Goal: Transaction & Acquisition: Purchase product/service

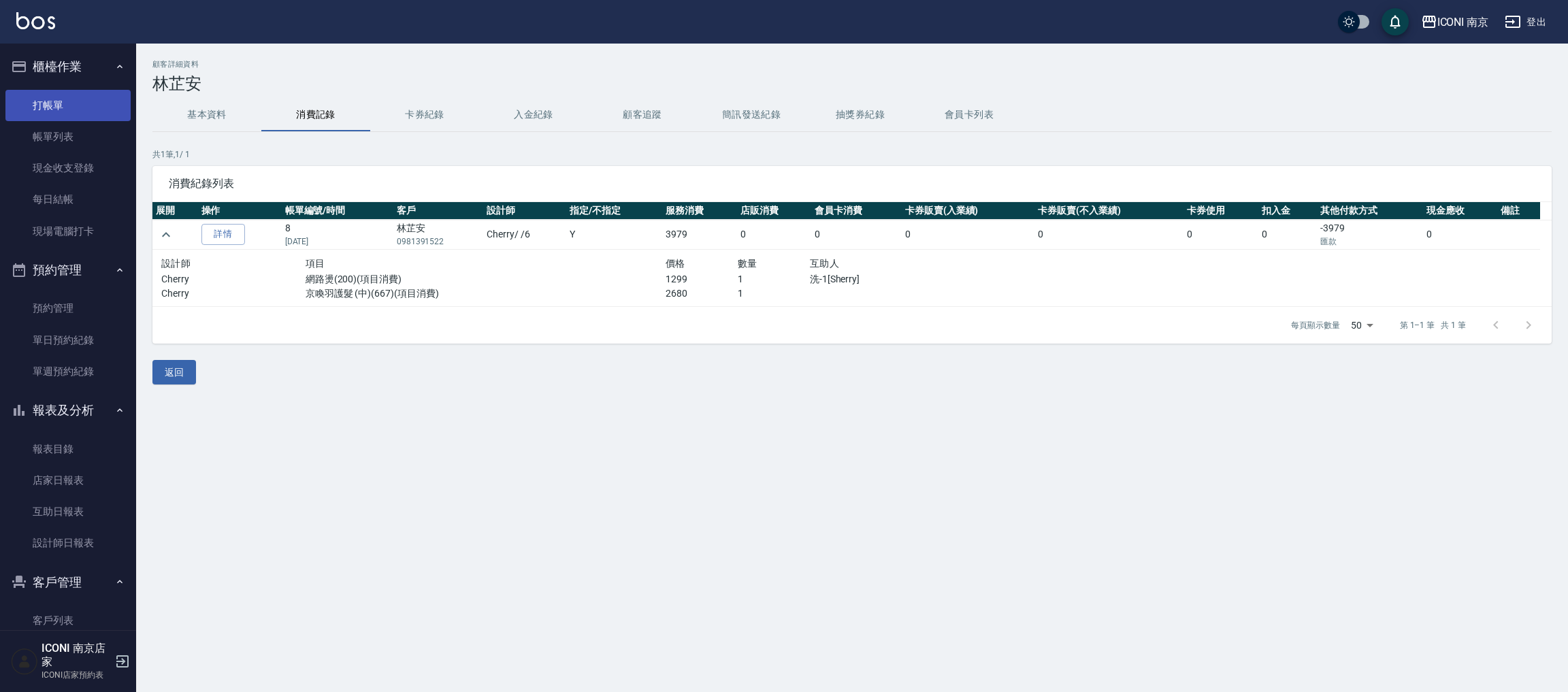
click at [67, 104] on link "打帳單" at bounding box center [69, 104] width 125 height 31
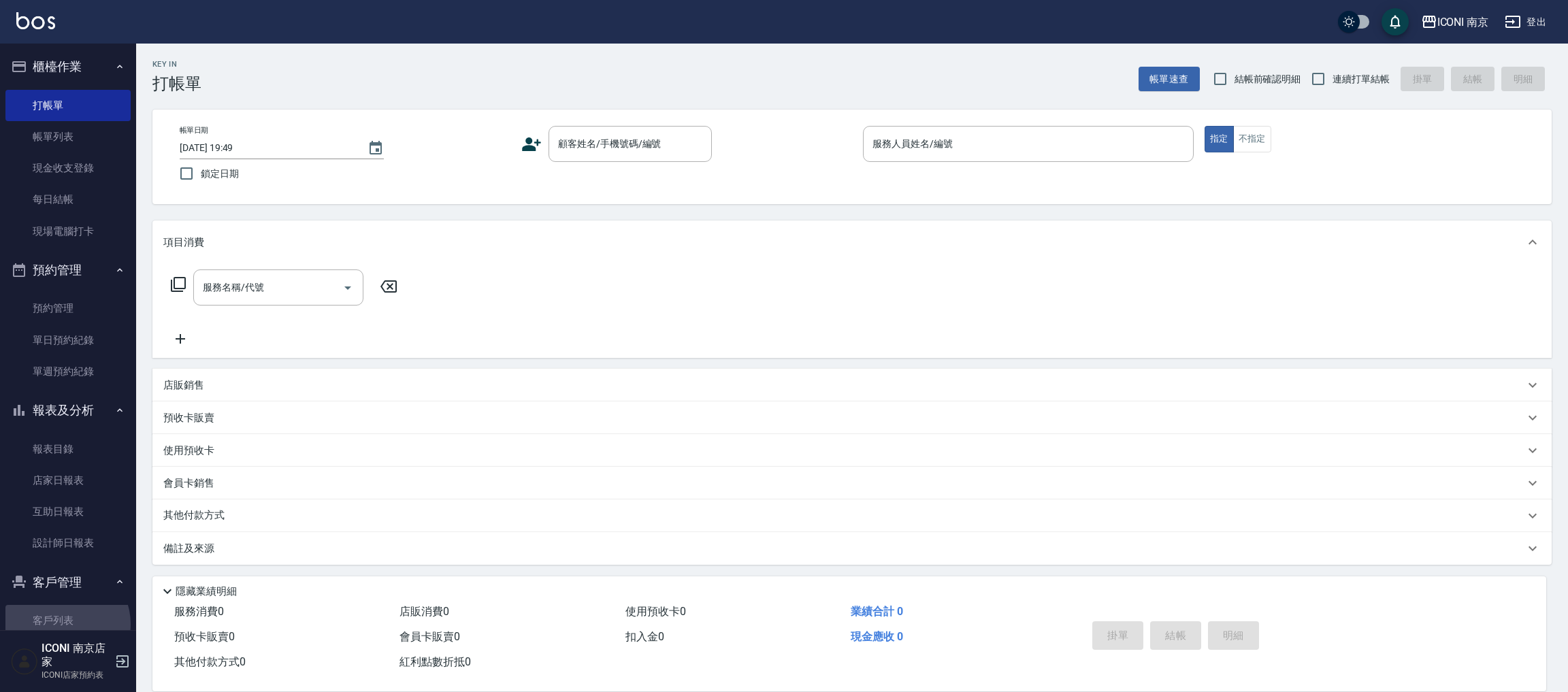
drag, startPoint x: 67, startPoint y: 624, endPoint x: 80, endPoint y: 569, distance: 56.5
click at [64, 623] on link "客戶列表" at bounding box center [69, 620] width 125 height 31
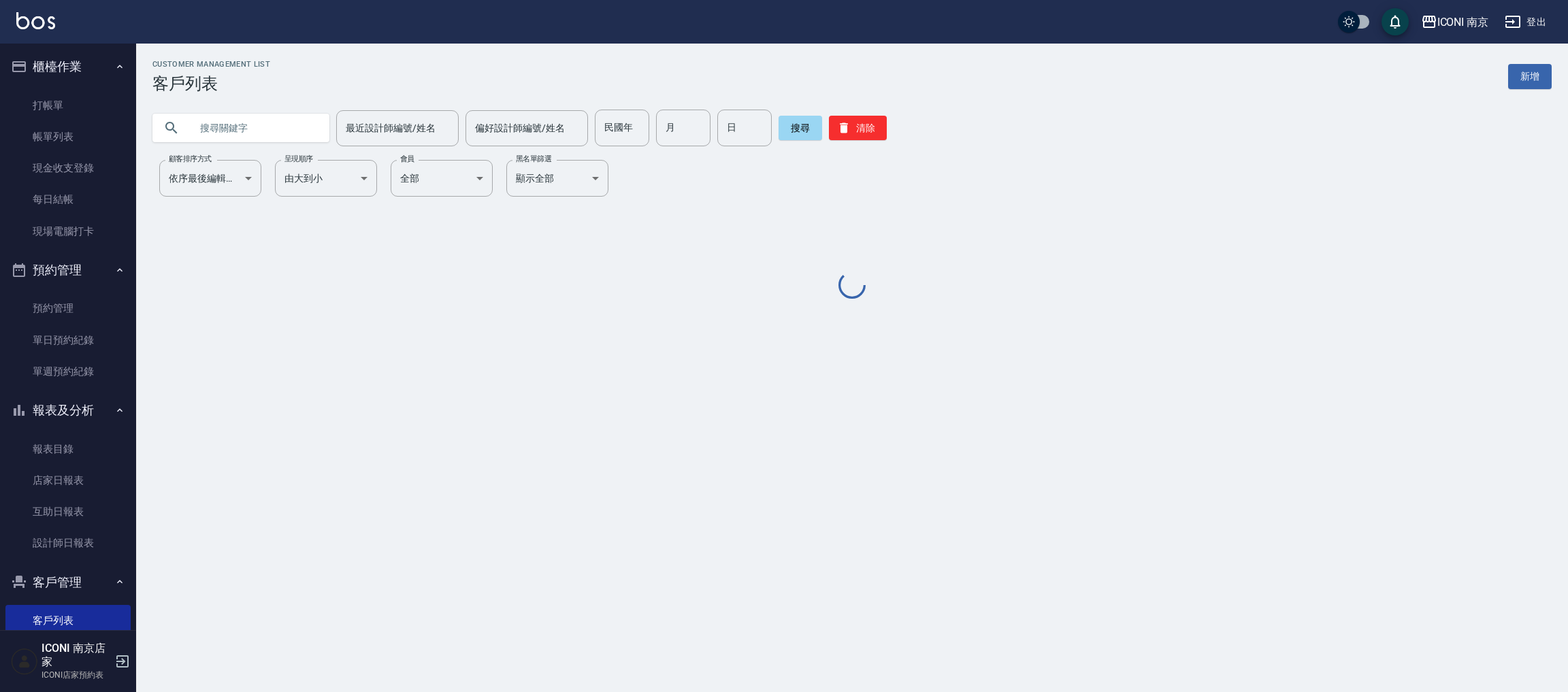
click at [257, 129] on input "text" at bounding box center [254, 128] width 128 height 37
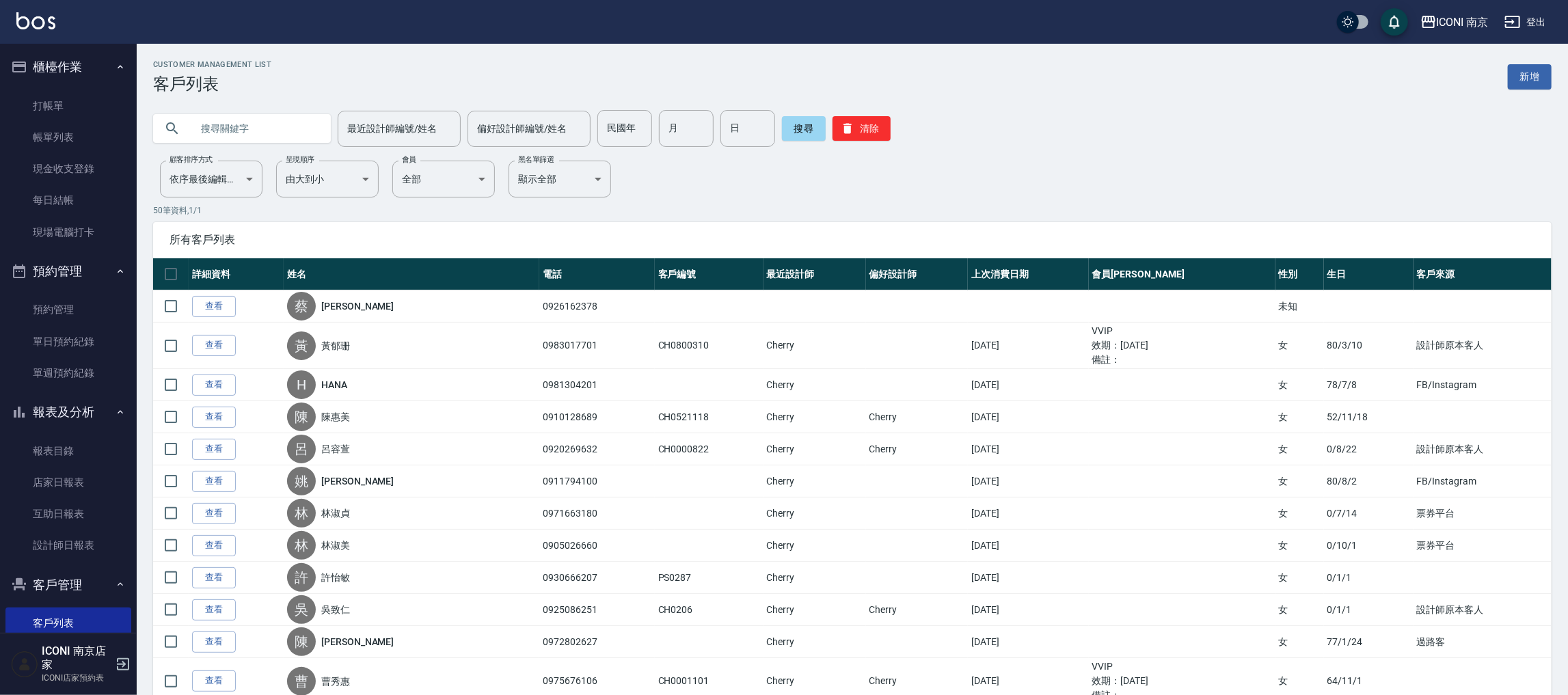
click at [258, 129] on input "text" at bounding box center [255, 128] width 128 height 37
type input "林芷"
click at [791, 123] on button "搜尋" at bounding box center [803, 128] width 44 height 24
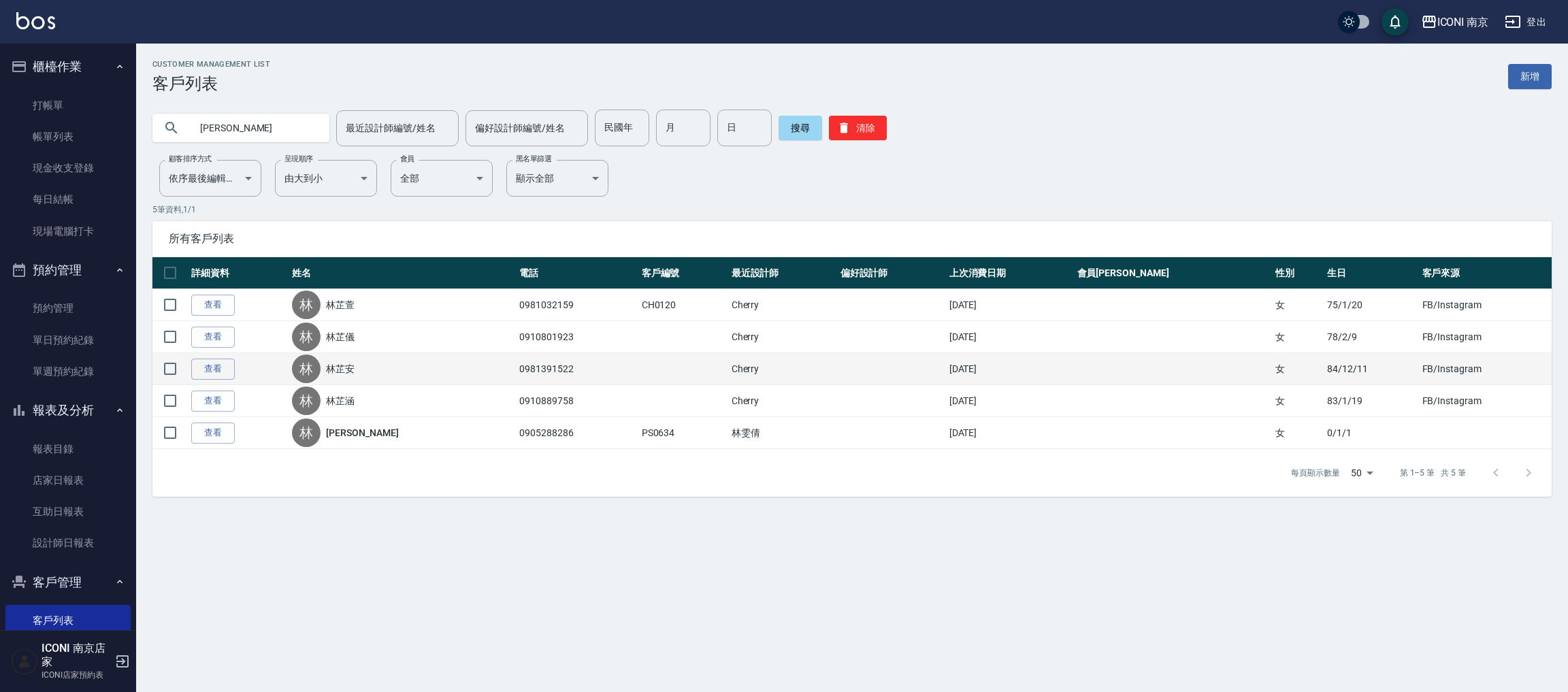
click at [205, 379] on td "查看" at bounding box center [238, 369] width 100 height 32
click at [205, 377] on link "查看" at bounding box center [213, 369] width 43 height 21
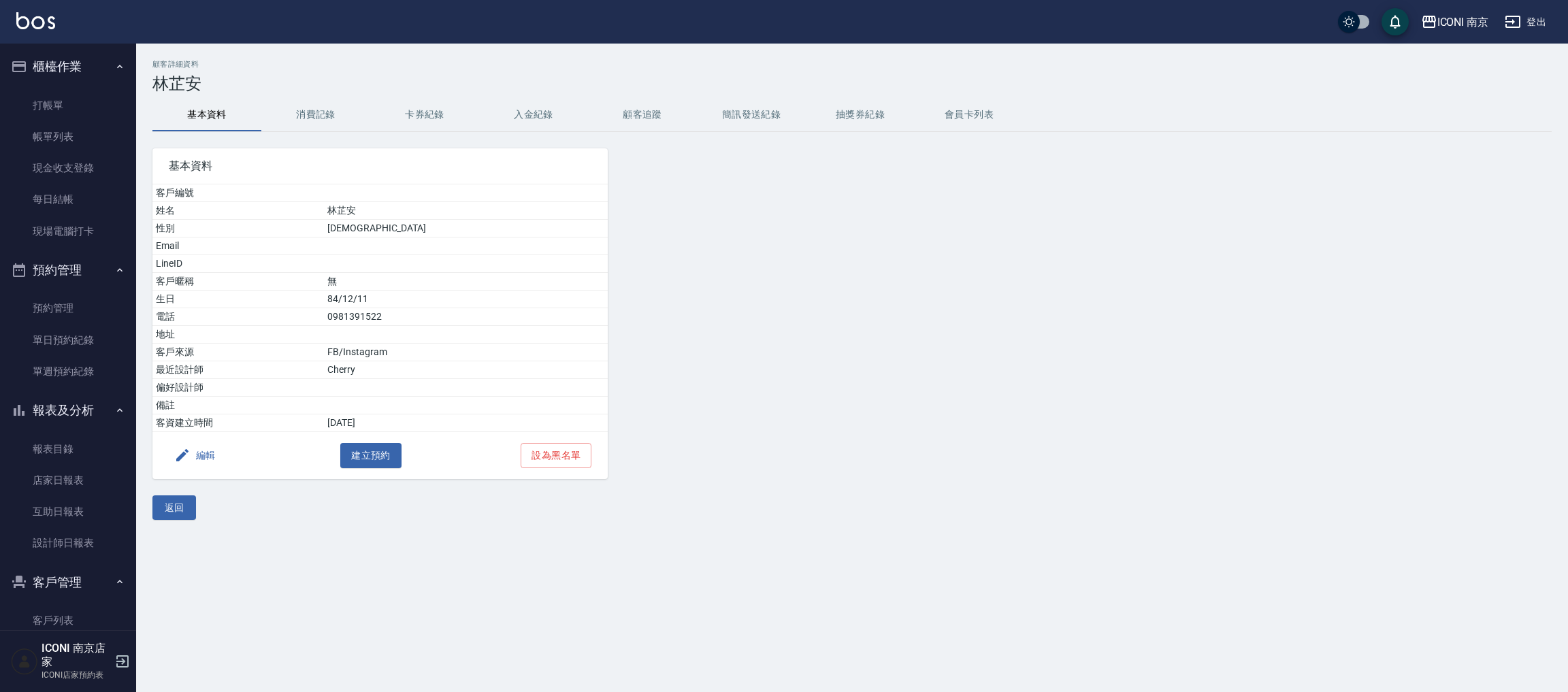
click at [293, 106] on button "消費記錄" at bounding box center [316, 114] width 109 height 33
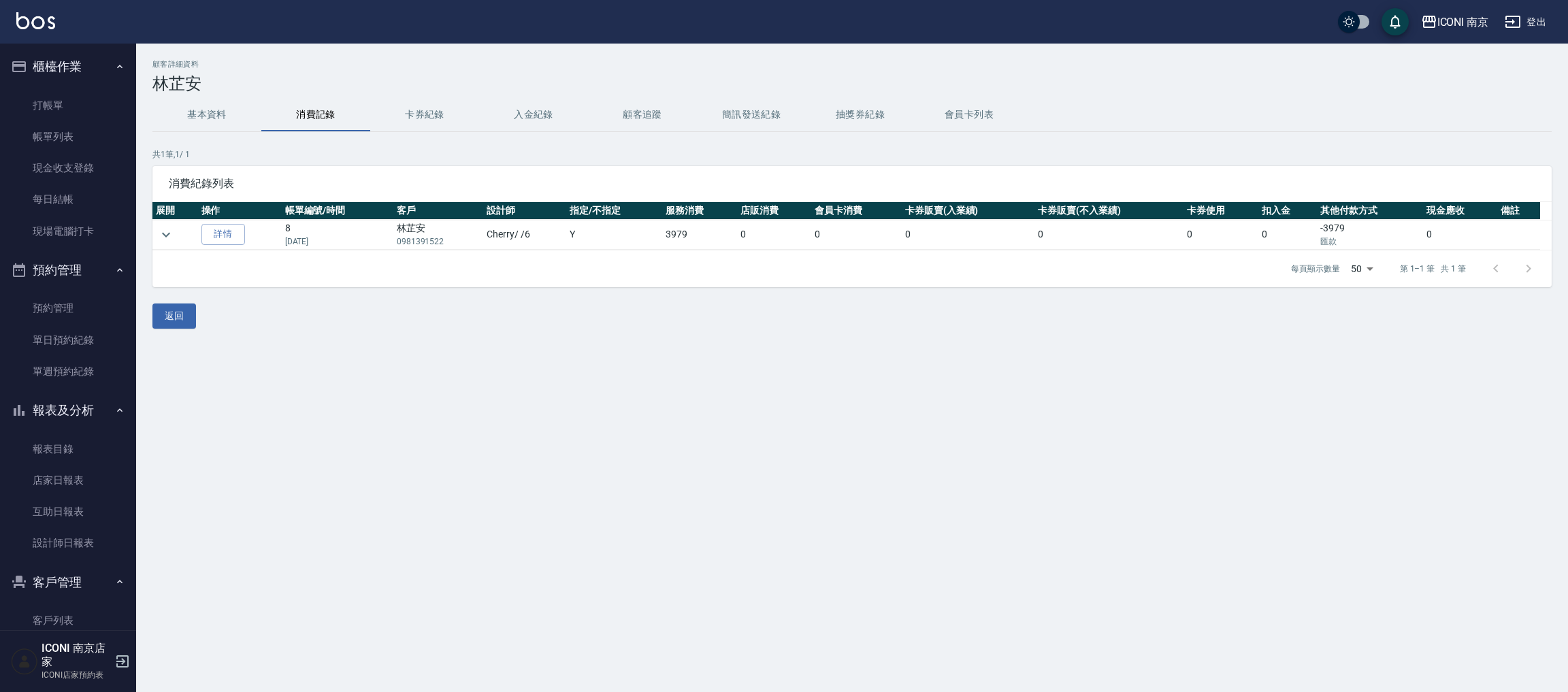
drag, startPoint x: 1112, startPoint y: 527, endPoint x: 1095, endPoint y: 529, distance: 17.1
click at [1108, 524] on div "顧客詳細資料 林芷安 基本資料 消費記錄 卡券紀錄 入金紀錄 顧客追蹤 簡訊發送紀錄 抽獎券紀錄 會員卡列表 共 1 筆, 1 / 1 消費紀錄列表 展開 操…" at bounding box center [784, 346] width 1568 height 692
click at [32, 98] on link "打帳單" at bounding box center [69, 104] width 125 height 31
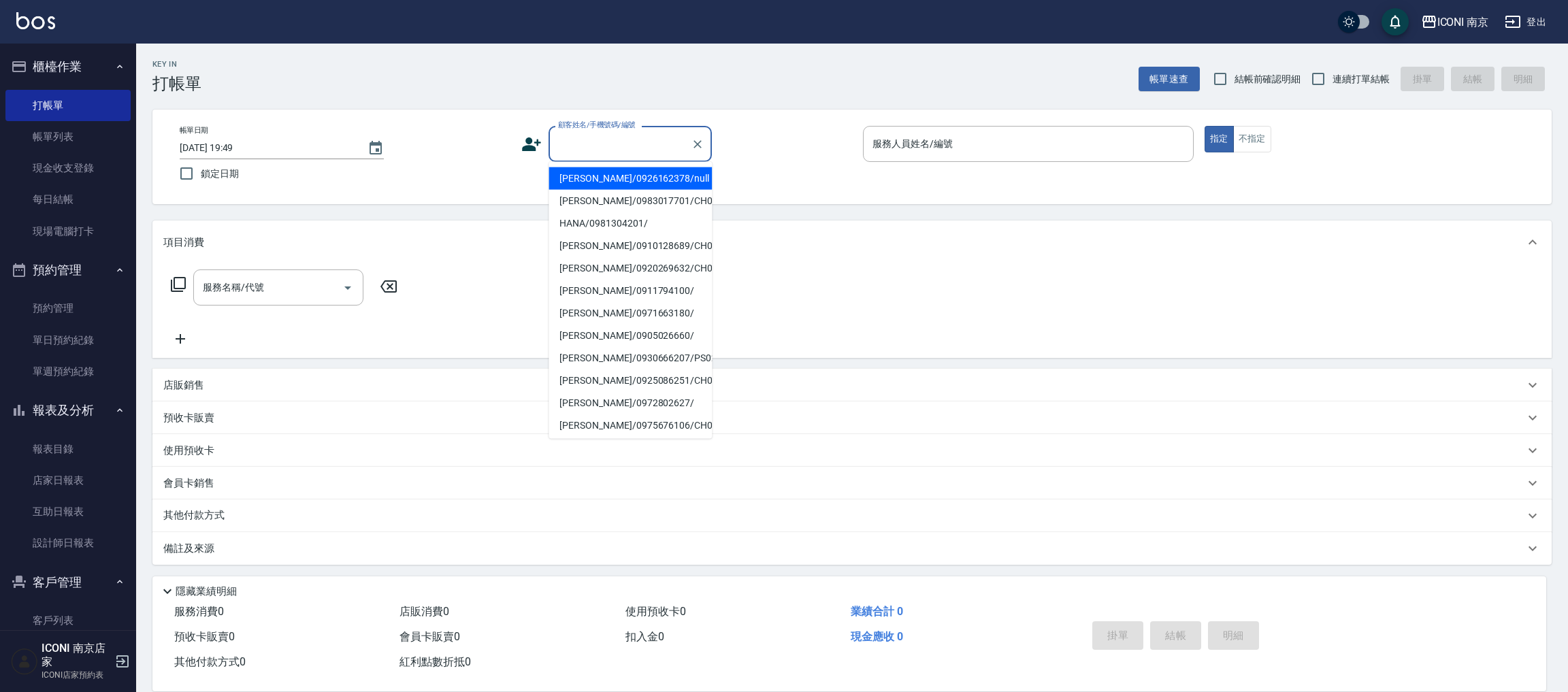
click at [605, 138] on input "顧客姓名/手機號碼/編號" at bounding box center [619, 144] width 130 height 23
type input "＿"
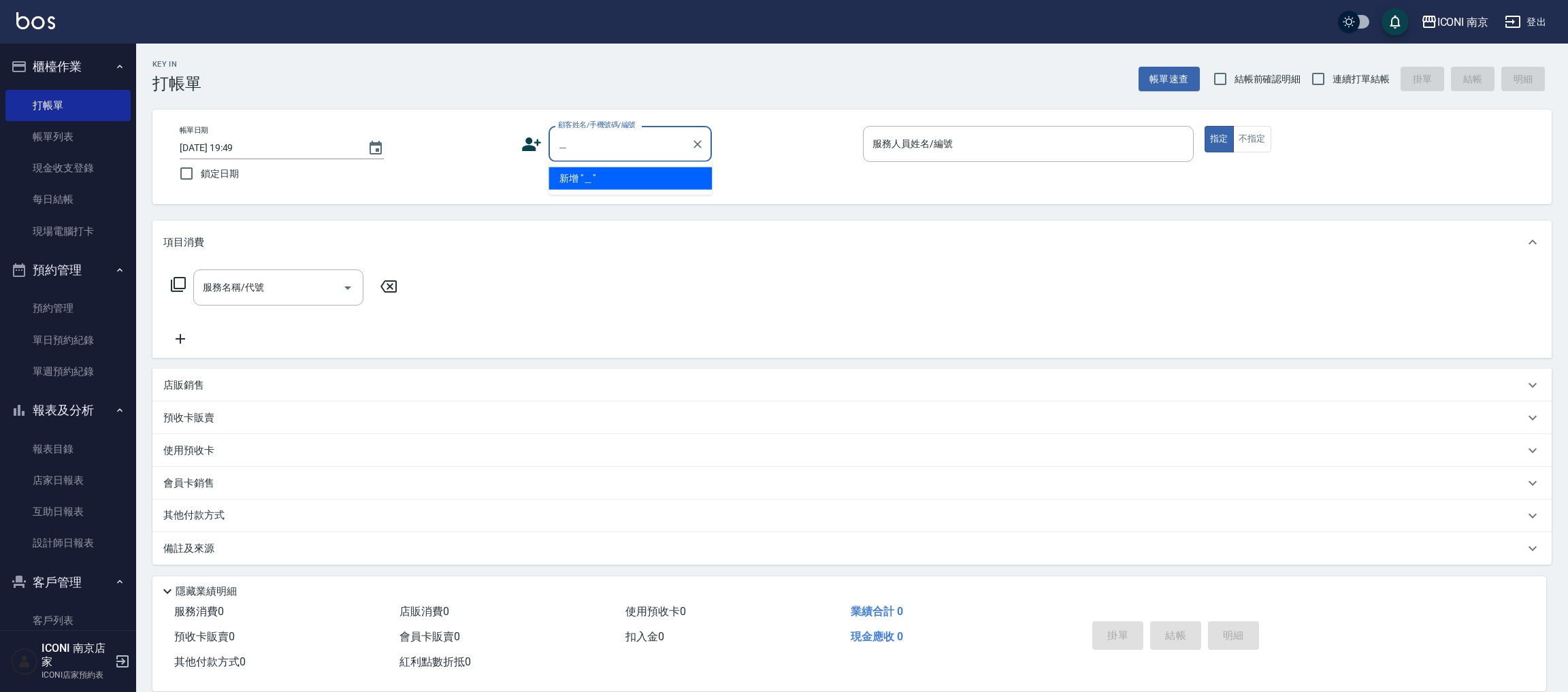
type input "修"
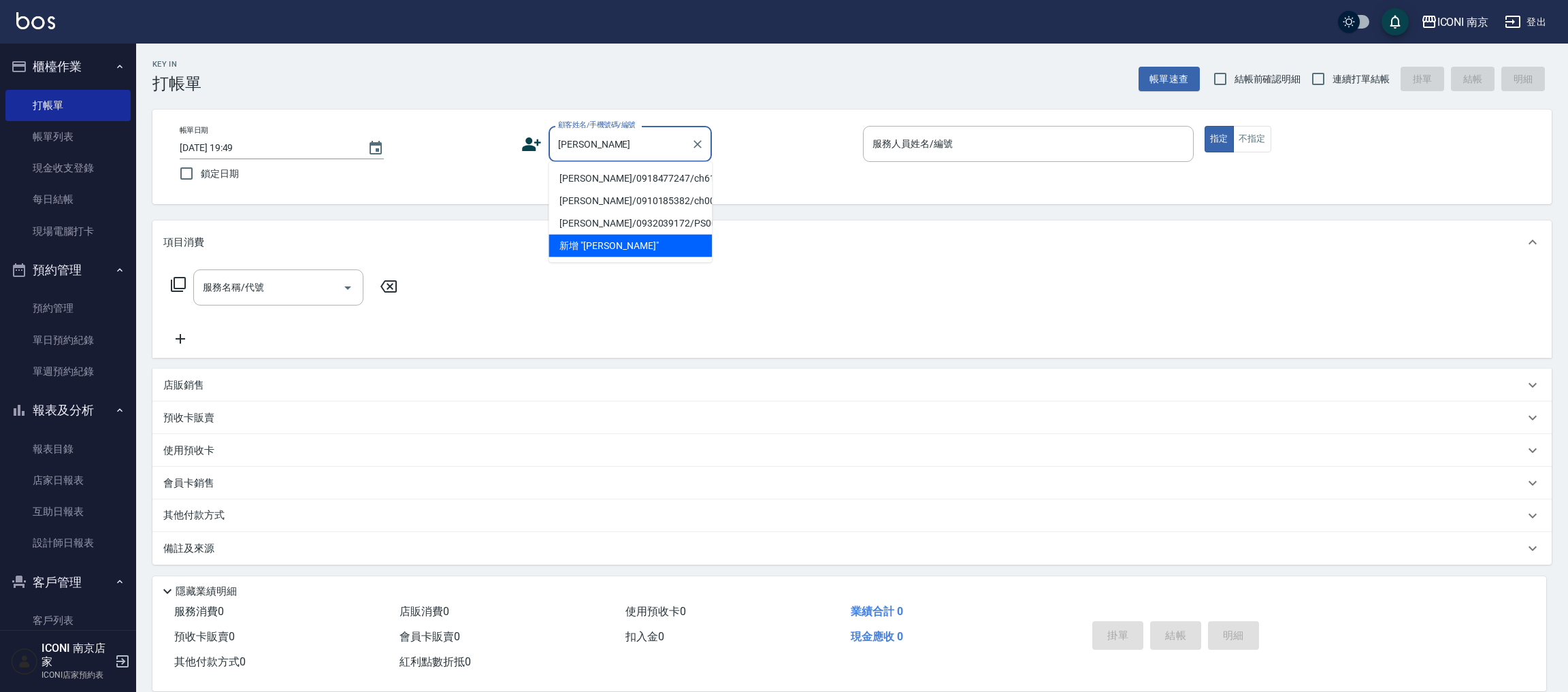
click at [606, 173] on li "林修民/0918477247/ch611004" at bounding box center [629, 178] width 163 height 23
type input "林修民/0918477247/ch611004"
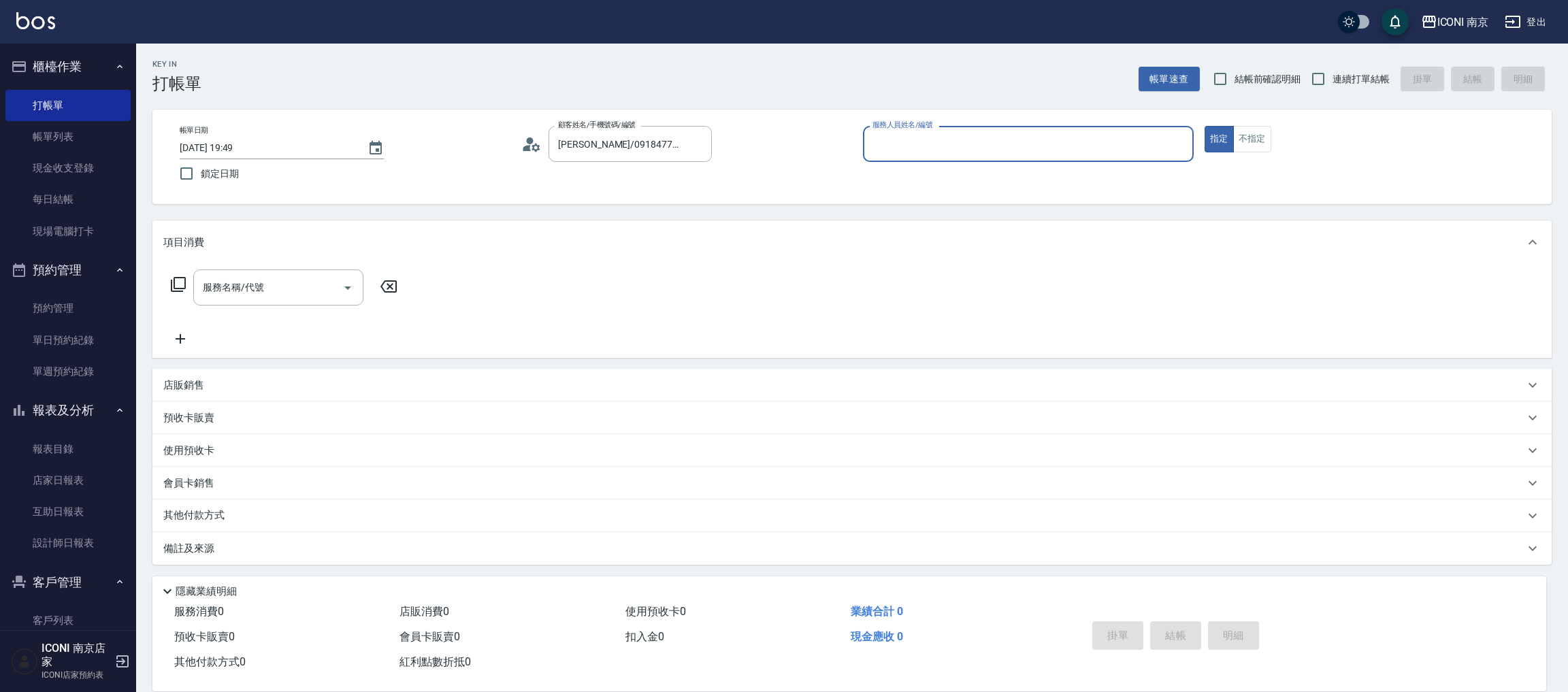
type input "Cherry-6"
drag, startPoint x: 1357, startPoint y: 79, endPoint x: 1345, endPoint y: 63, distance: 20.0
click at [1357, 66] on label "連續打單結帳" at bounding box center [1347, 79] width 86 height 28
click at [1332, 66] on input "連續打單結帳" at bounding box center [1318, 79] width 28 height 28
checkbox input "true"
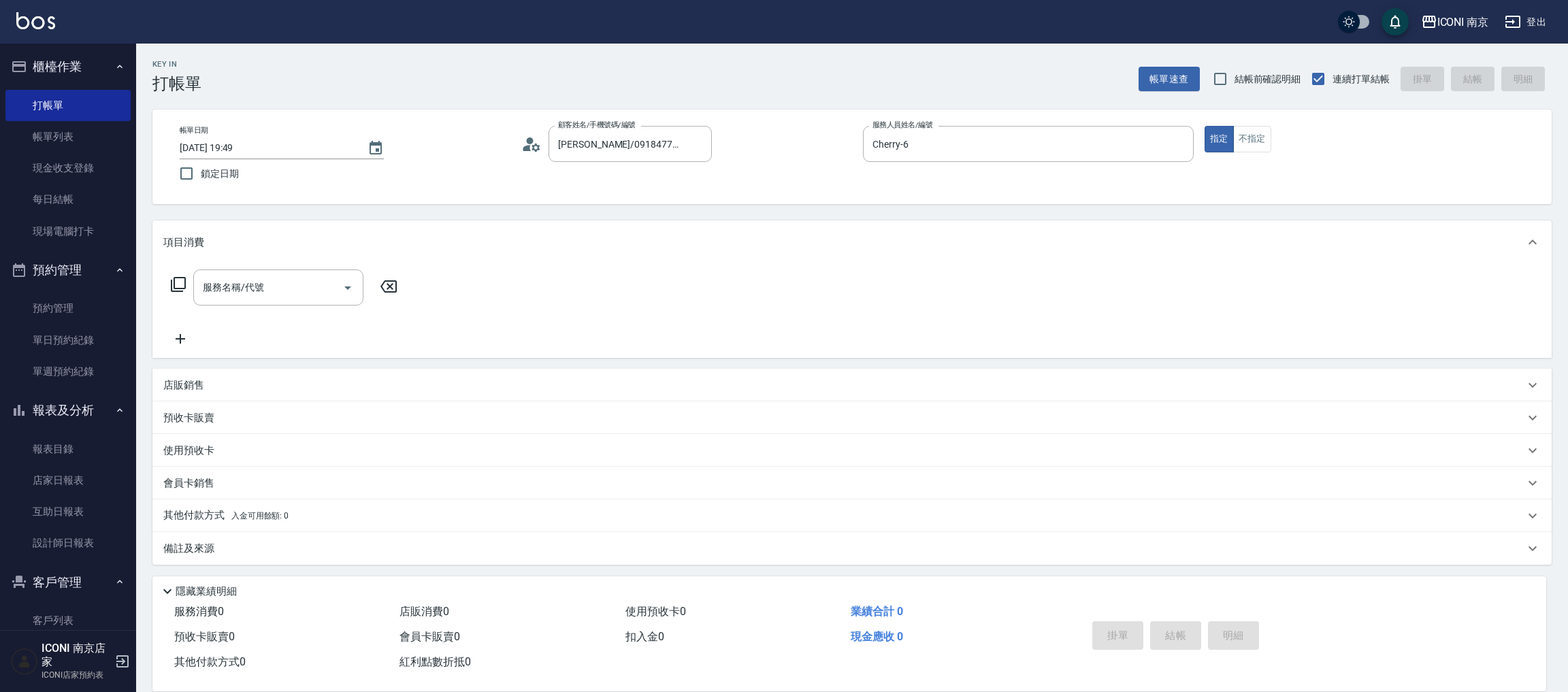
click at [174, 280] on icon at bounding box center [178, 284] width 15 height 15
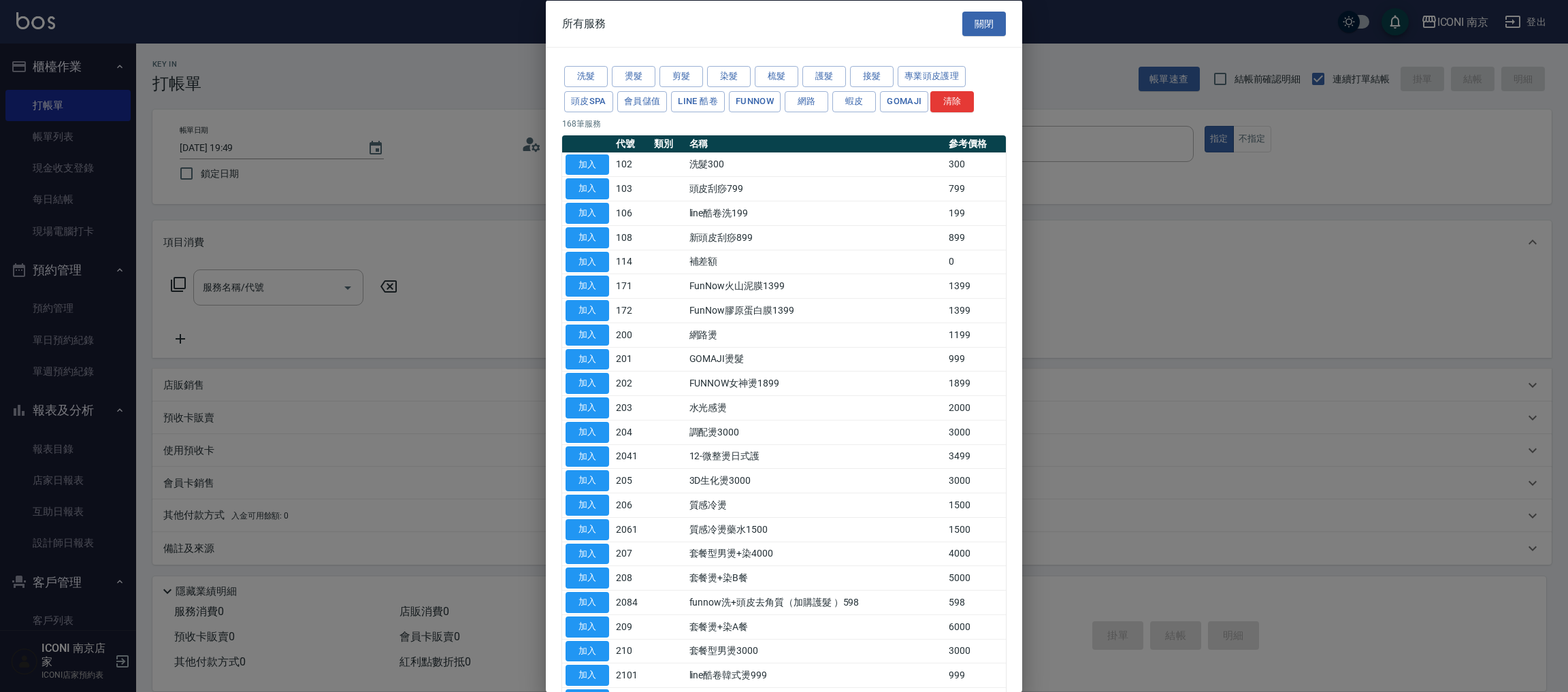
click at [639, 88] on div "洗髮 燙髮 剪髮 染髮 梳髮 護髮 接髮 專業頭皮護理 頭皮SPA 會員儲值 LINE 酷卷 FUNNOW 網路 蝦皮 Gomaji 清除" at bounding box center [783, 89] width 444 height 50
click at [672, 81] on button "剪髮" at bounding box center [681, 76] width 43 height 21
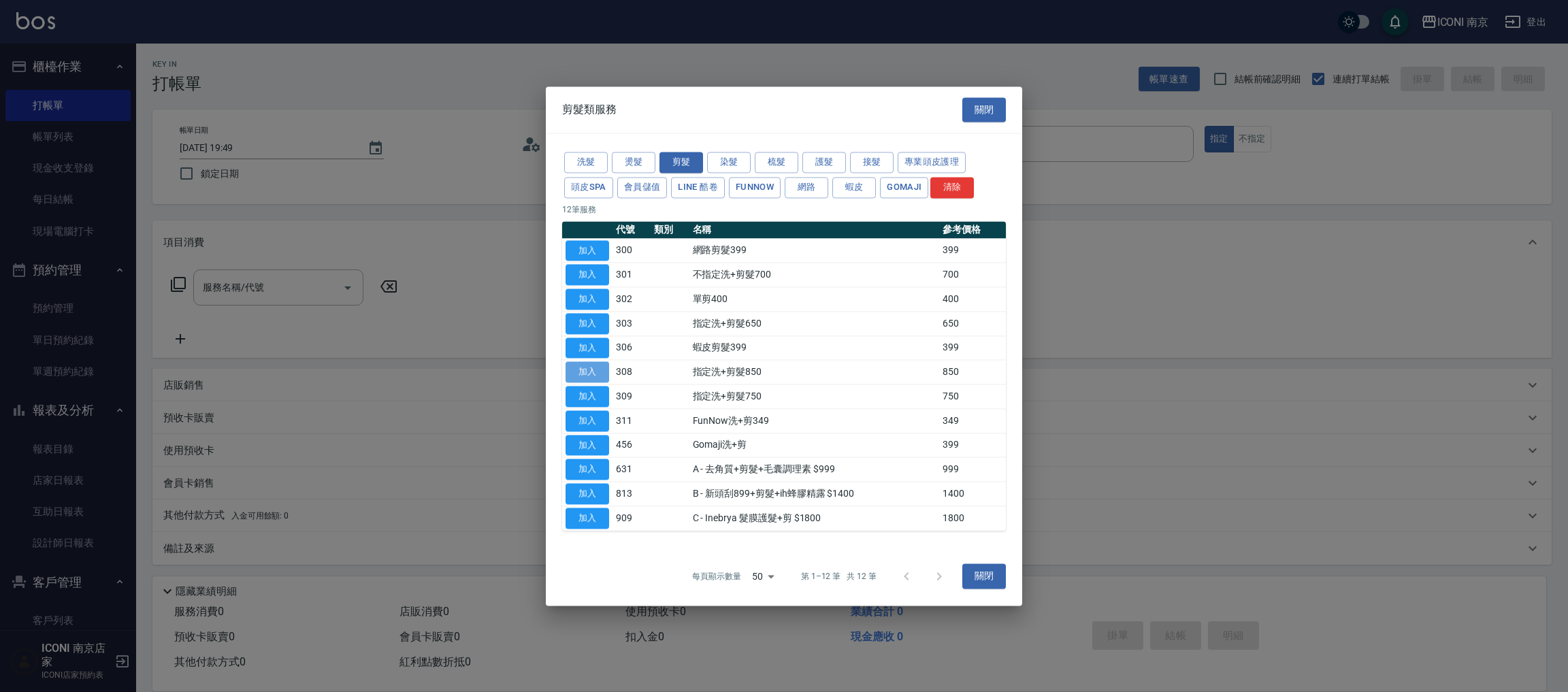
drag, startPoint x: 603, startPoint y: 368, endPoint x: 526, endPoint y: 320, distance: 90.7
click at [602, 368] on button "加入" at bounding box center [588, 372] width 43 height 21
type input "指定洗+剪髮850(308)"
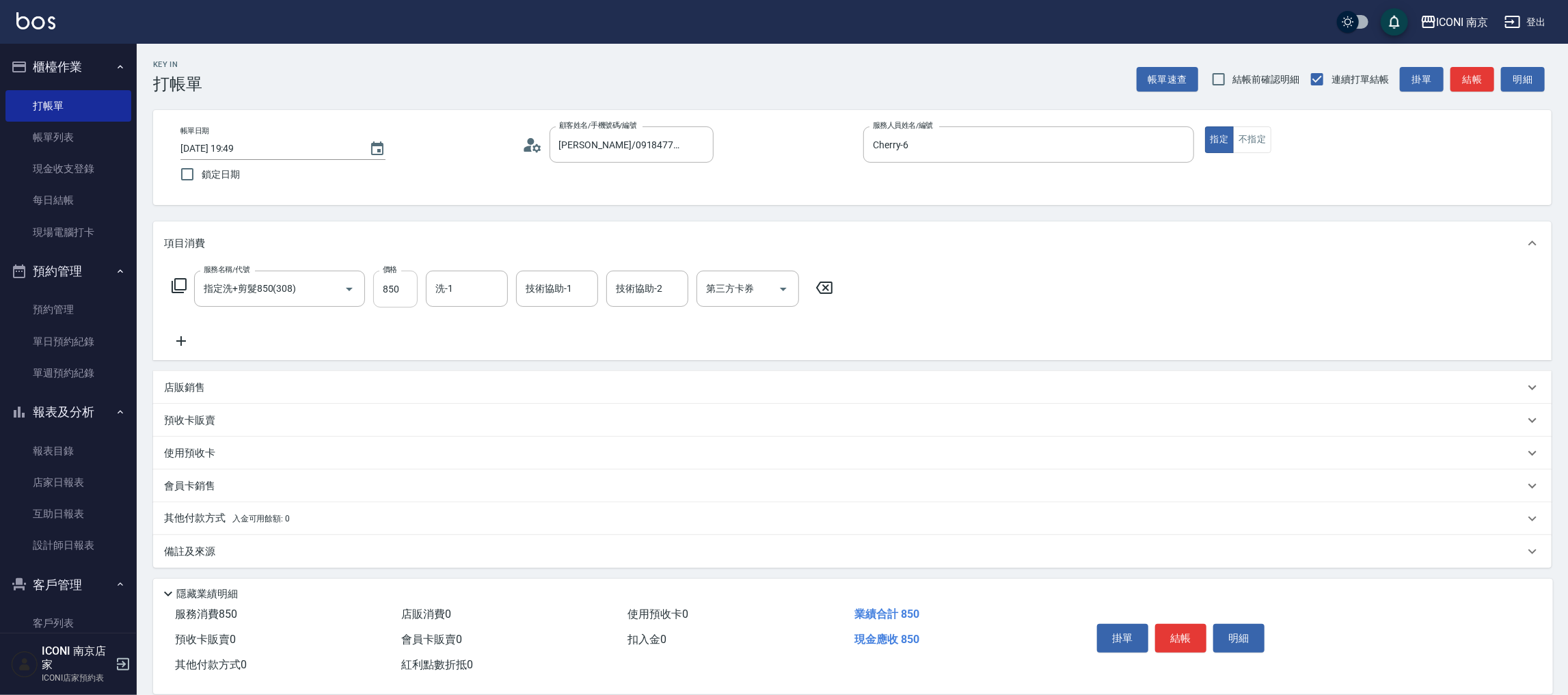
click at [383, 307] on input "850" at bounding box center [395, 289] width 44 height 37
type input "900"
type input "1"
type input "Sherry-12"
drag, startPoint x: 219, startPoint y: 551, endPoint x: 233, endPoint y: 537, distance: 19.8
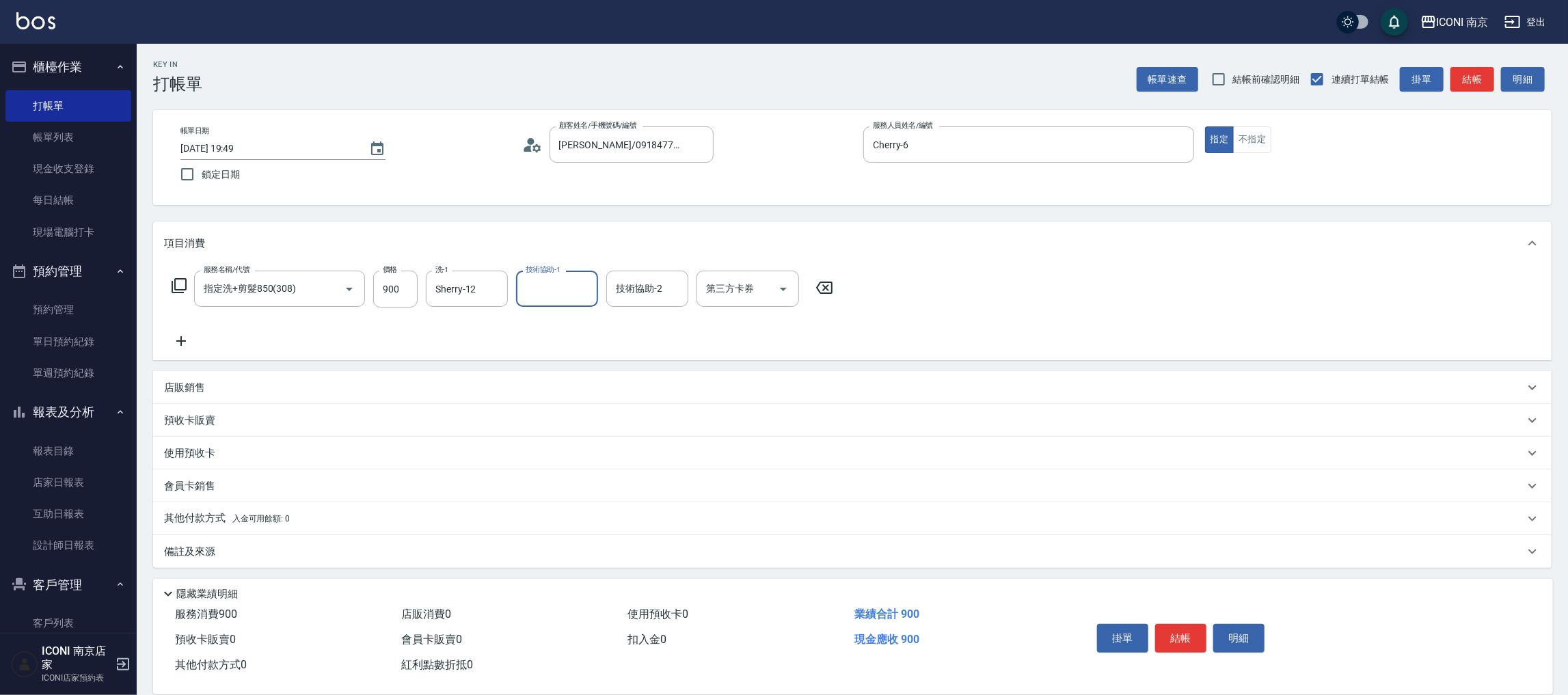
click at [219, 551] on div "備註及來源" at bounding box center [844, 551] width 1360 height 14
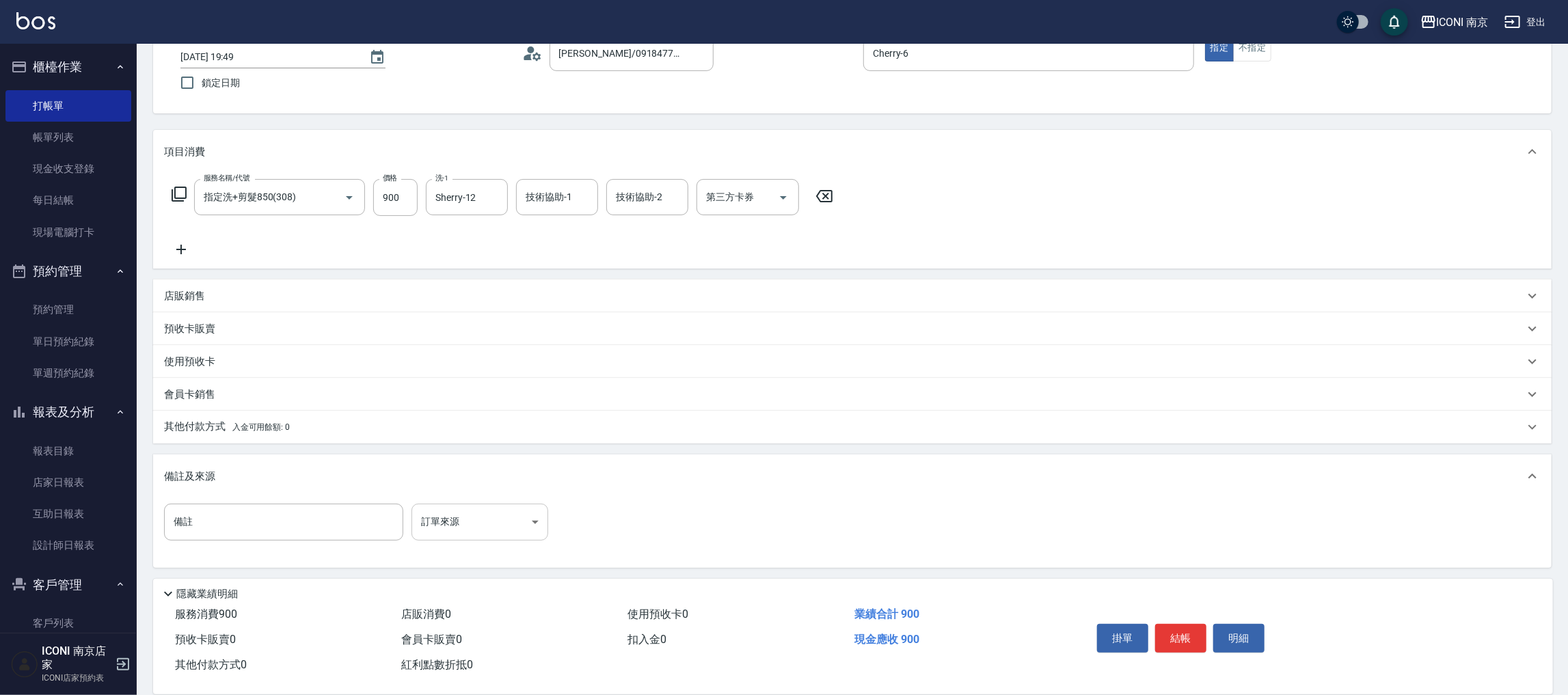
scroll to position [92, 0]
click at [485, 523] on body "ICONI 南京 登出 櫃檯作業 打帳單 帳單列表 現金收支登錄 每日結帳 現場電腦打卡 預約管理 預約管理 單日預約紀錄 單週預約紀錄 報表及分析 報表目錄…" at bounding box center [784, 301] width 1568 height 788
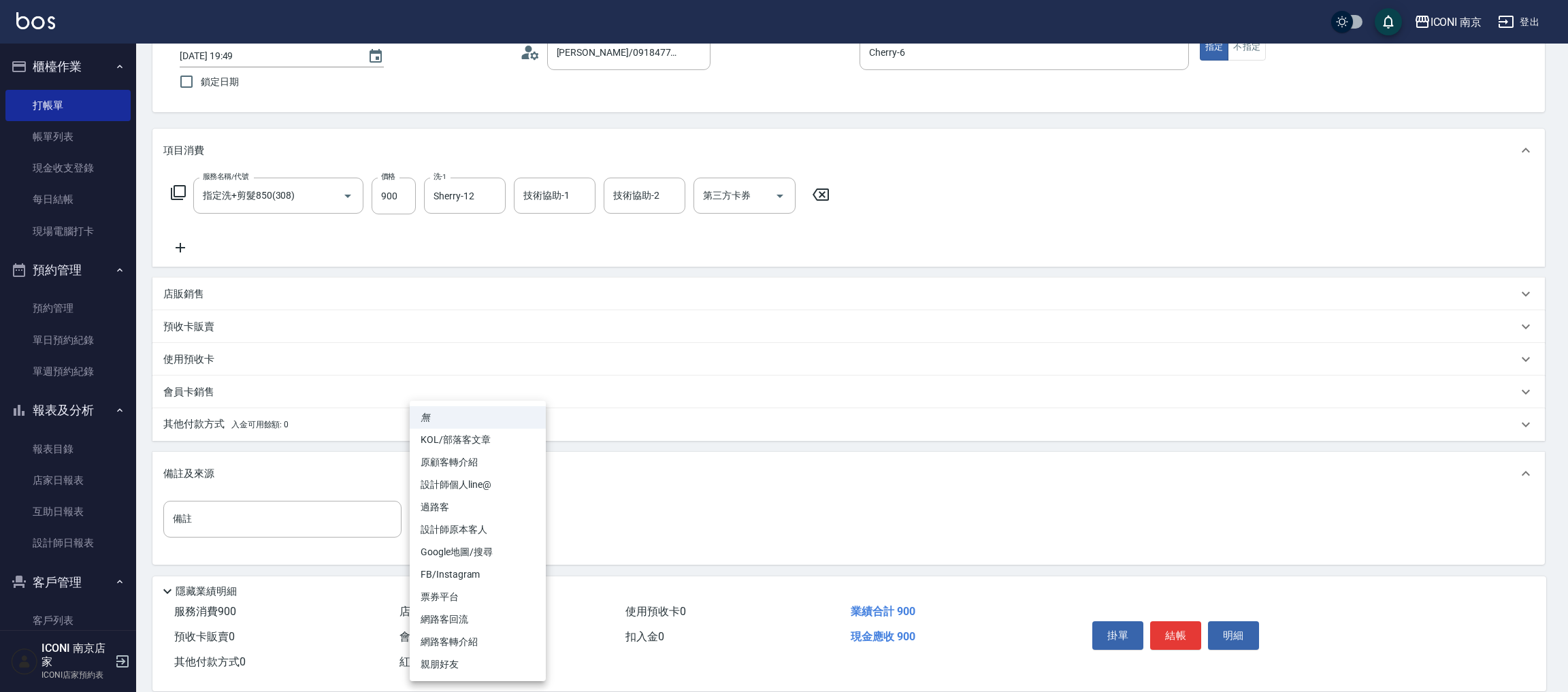
click at [488, 532] on li "設計師原本客人" at bounding box center [477, 529] width 136 height 23
type input "設計師原本客人"
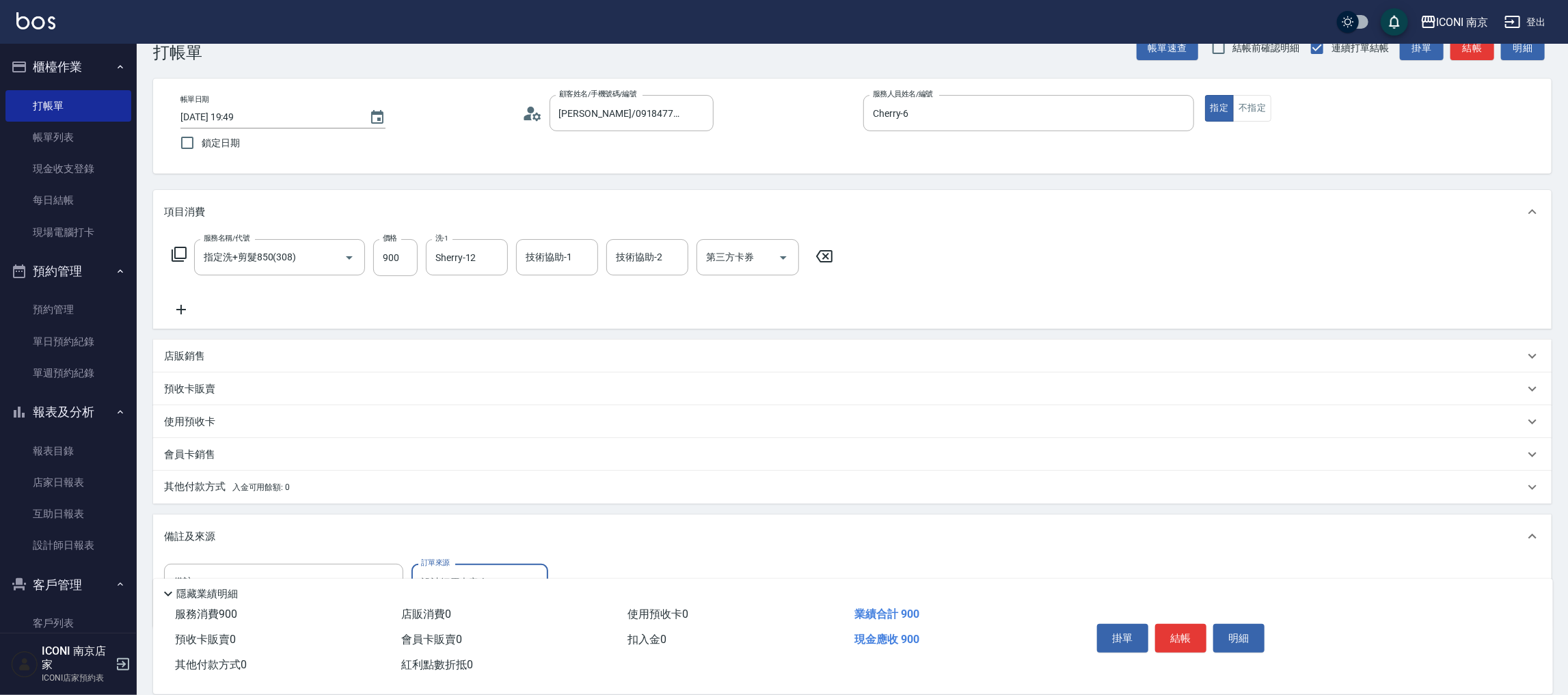
scroll to position [0, 0]
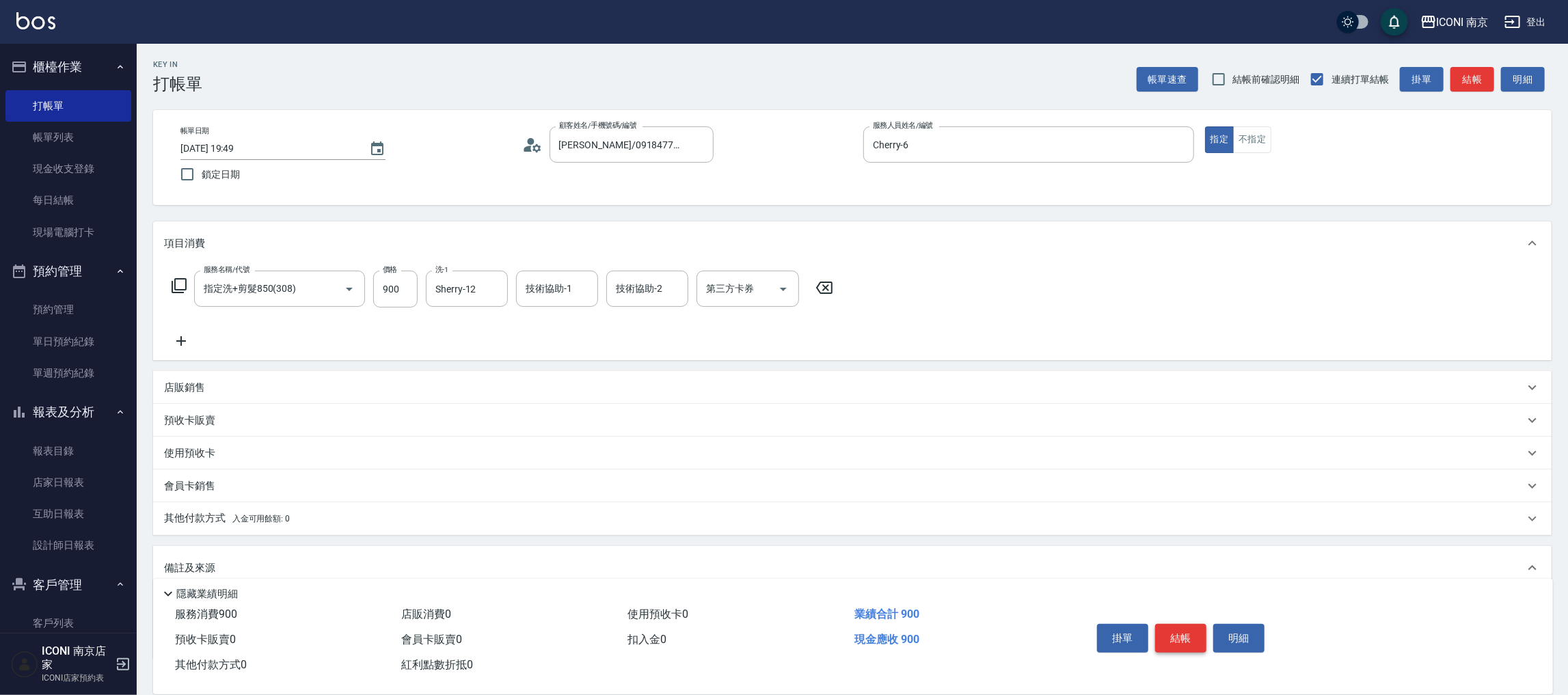
click at [1171, 630] on button "結帳" at bounding box center [1180, 638] width 51 height 29
type input "2025/09/16 19:50"
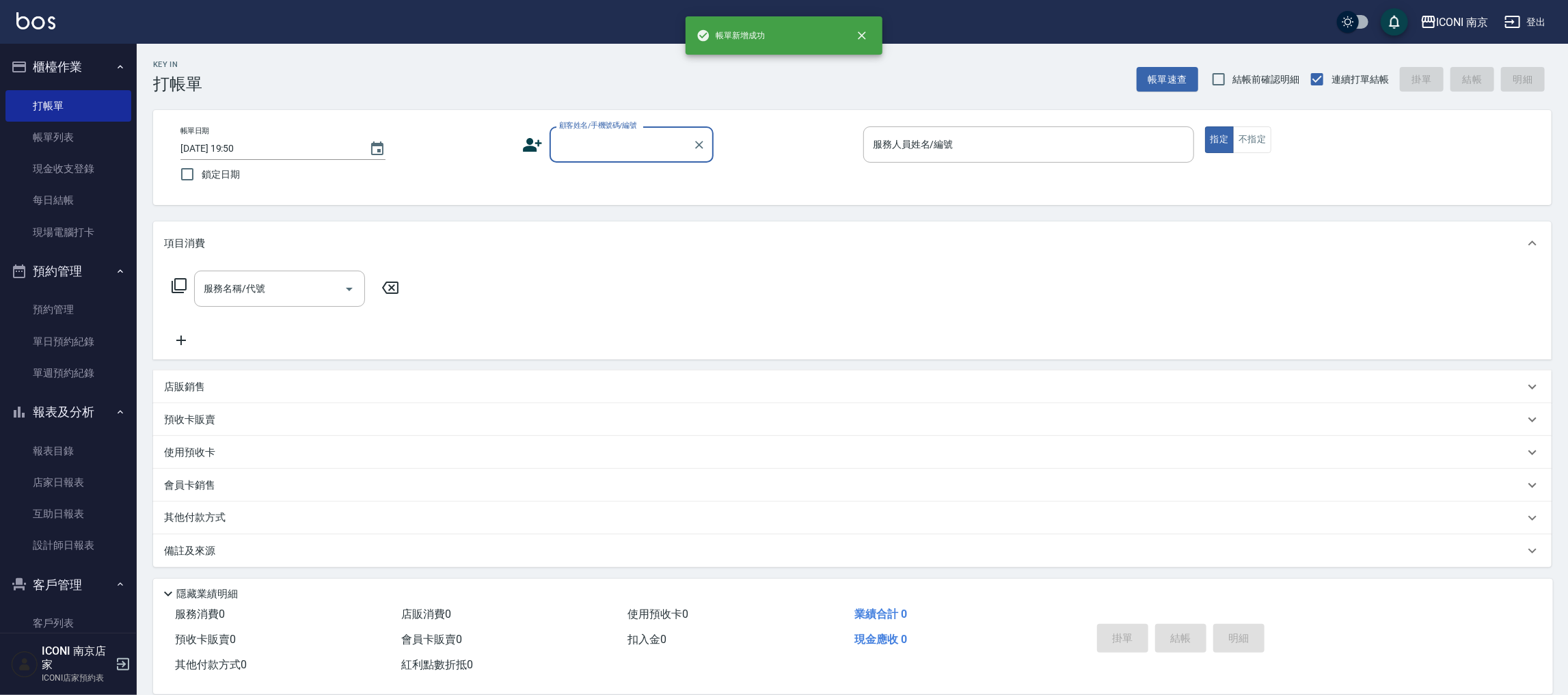
click at [640, 154] on input "顧客姓名/手機號碼/編號" at bounding box center [621, 144] width 131 height 24
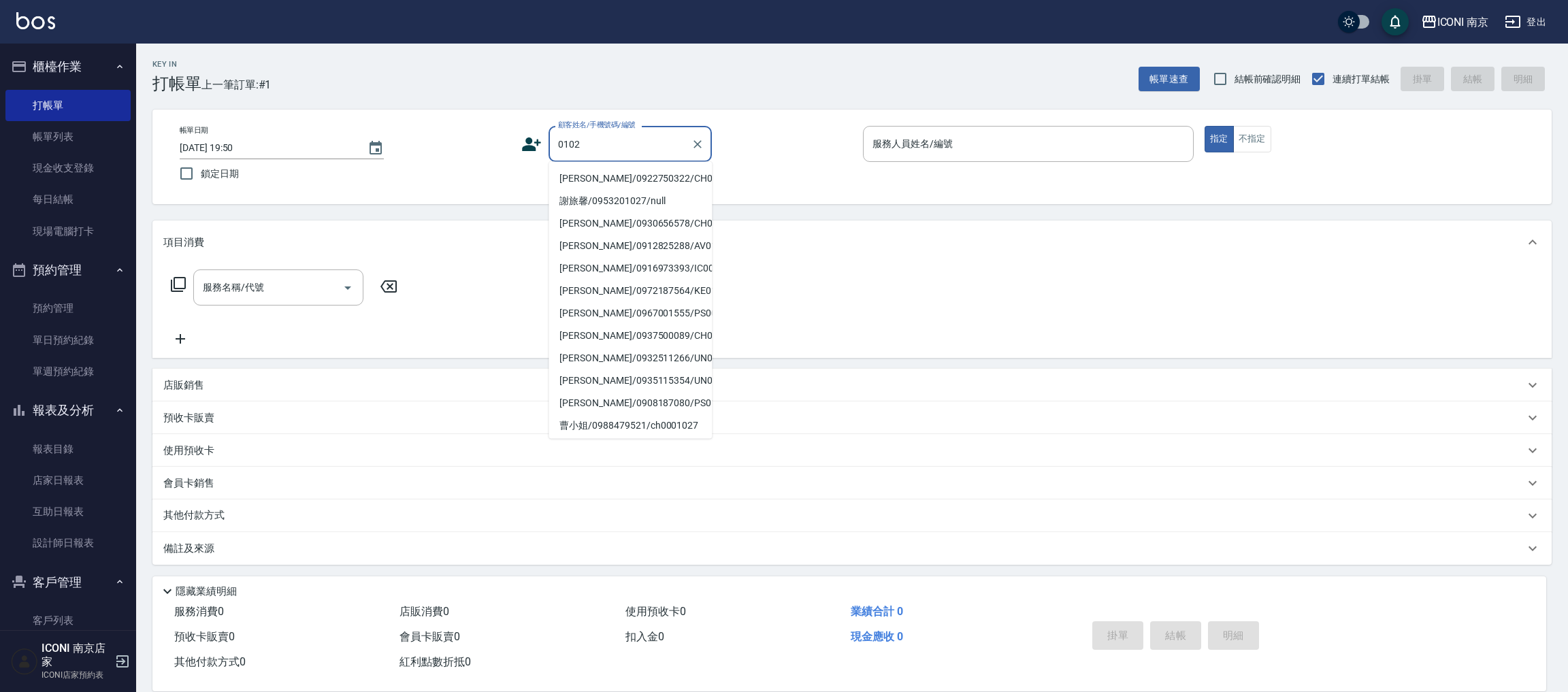
click at [647, 185] on li "劉聰瑩/0922750322/CH0000102" at bounding box center [629, 178] width 163 height 23
type input "劉聰瑩/0922750322/CH0000102"
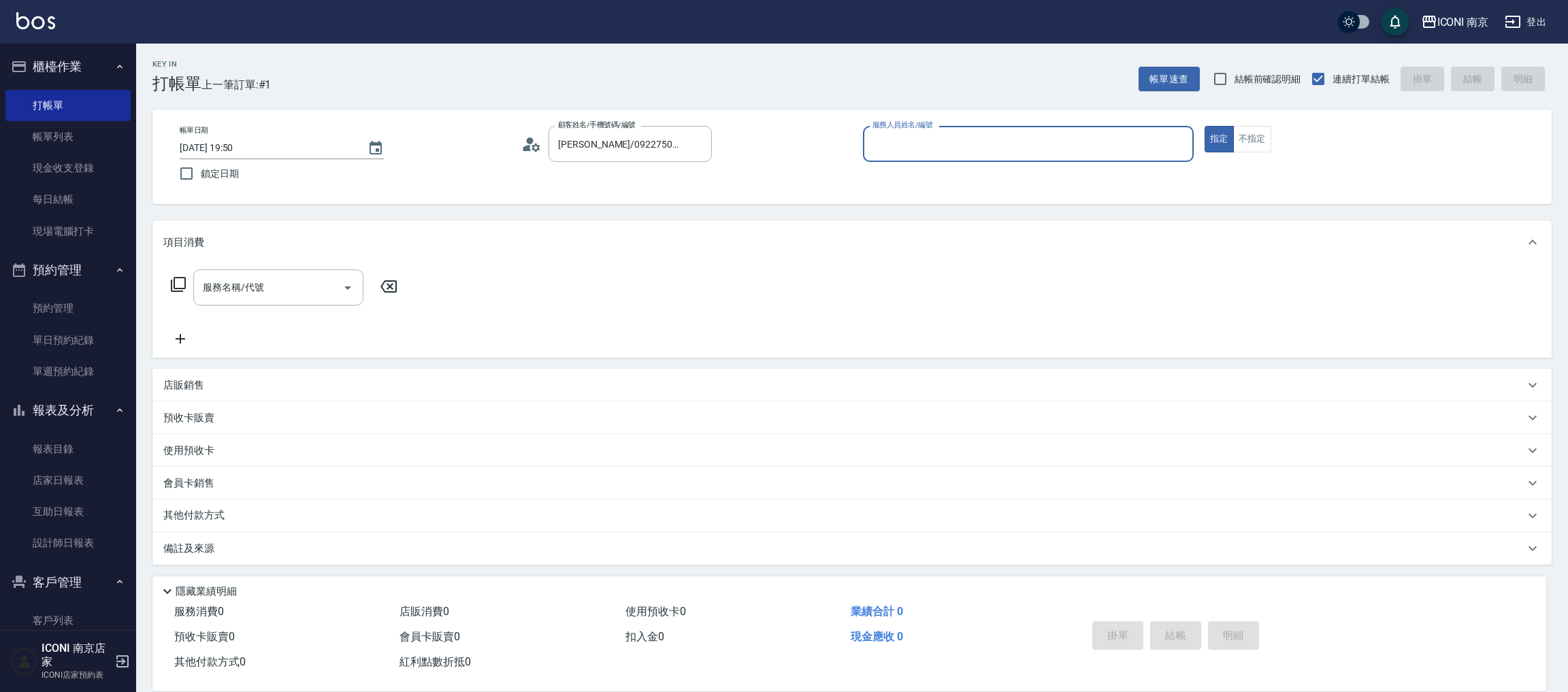
type input "Cherry-6"
drag, startPoint x: 209, startPoint y: 515, endPoint x: 200, endPoint y: 497, distance: 20.1
click at [213, 518] on p "其他付款方式 入金可用餘額: 1082" at bounding box center [232, 516] width 140 height 15
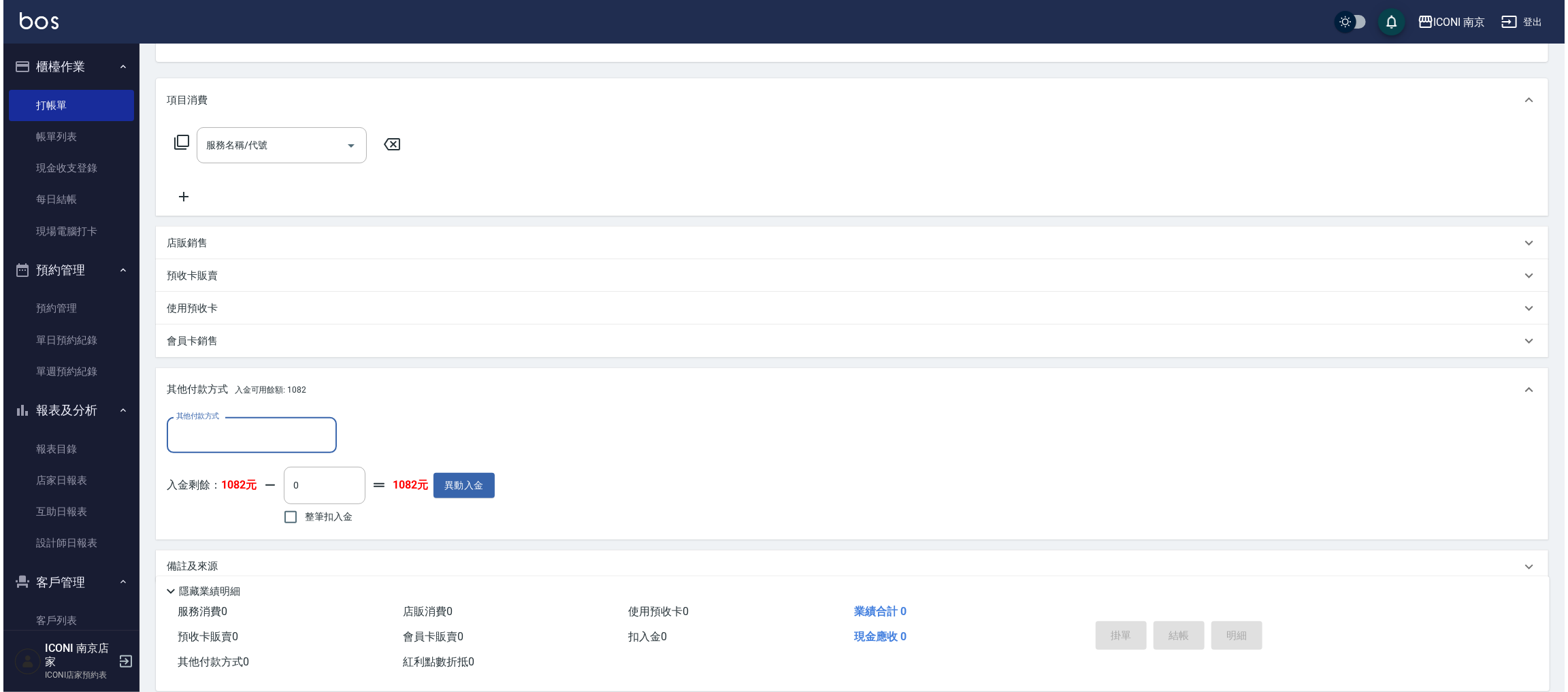
scroll to position [145, 0]
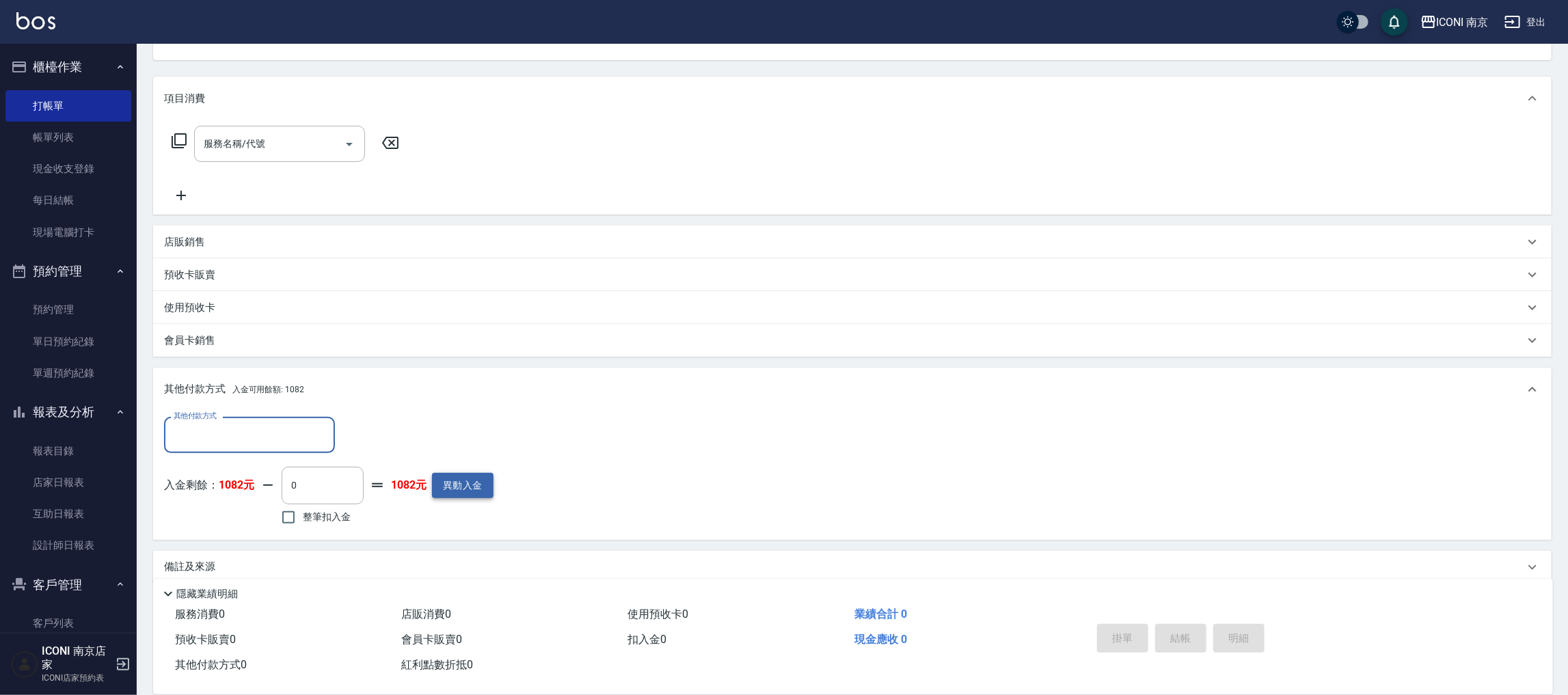
click at [442, 488] on button "異動入金" at bounding box center [463, 485] width 61 height 25
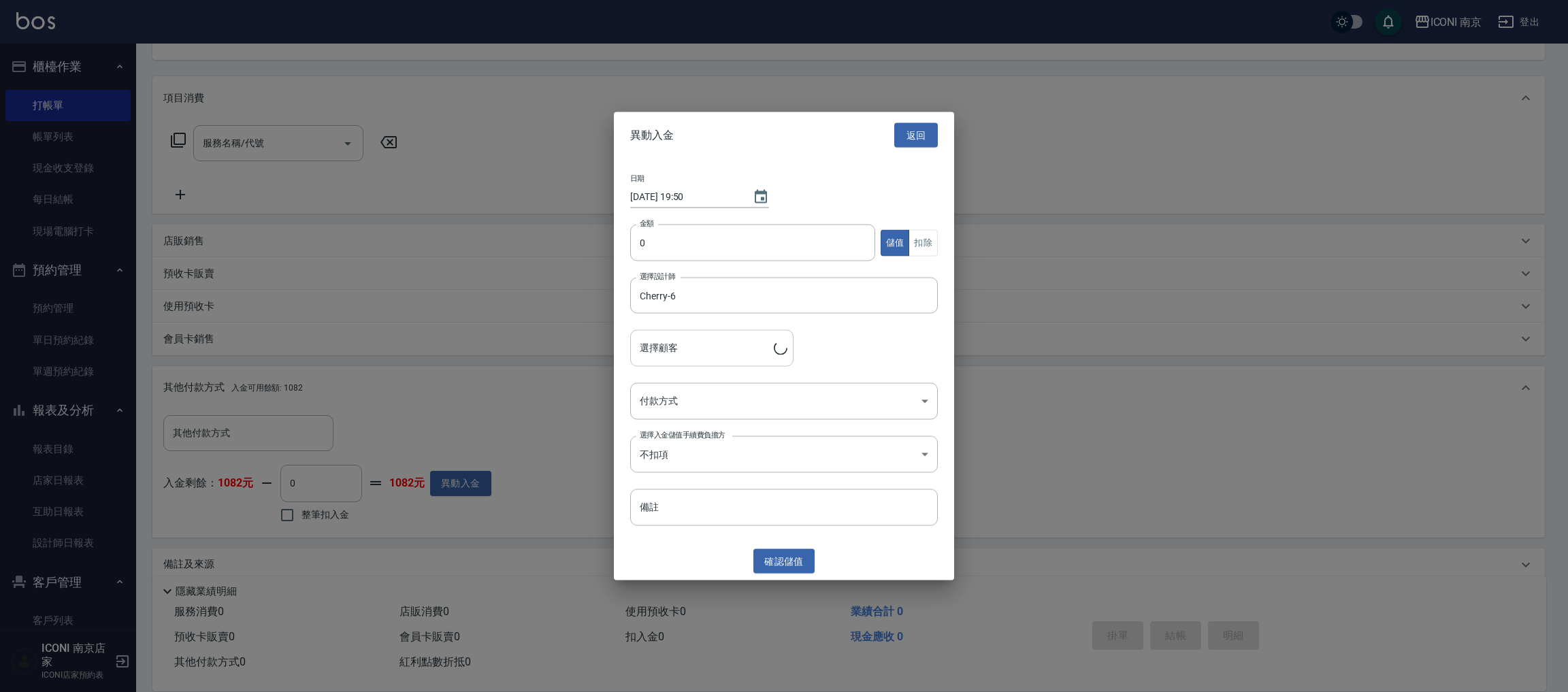
type input "劉聰瑩/0922750322/CH0000102"
click at [700, 226] on input "0" at bounding box center [752, 243] width 245 height 37
type input "2000"
click at [751, 389] on body "ICONI 南京 登出 櫃檯作業 打帳單 帳單列表 現金收支登錄 每日結帳 現場電腦打卡 預約管理 預約管理 單日預約紀錄 單週預約紀錄 報表及分析 報表目錄…" at bounding box center [784, 282] width 1568 height 853
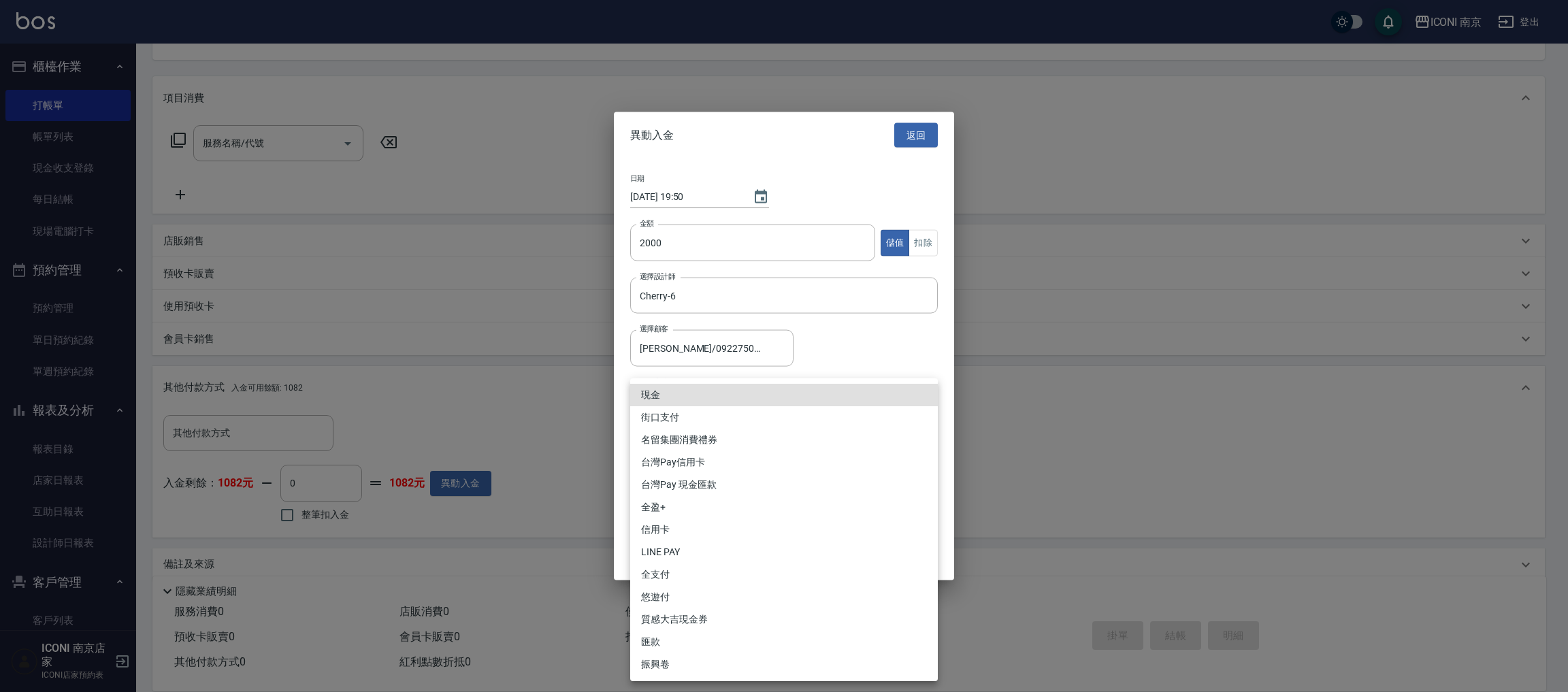
click at [697, 387] on li "現金" at bounding box center [784, 394] width 308 height 23
type input "現金"
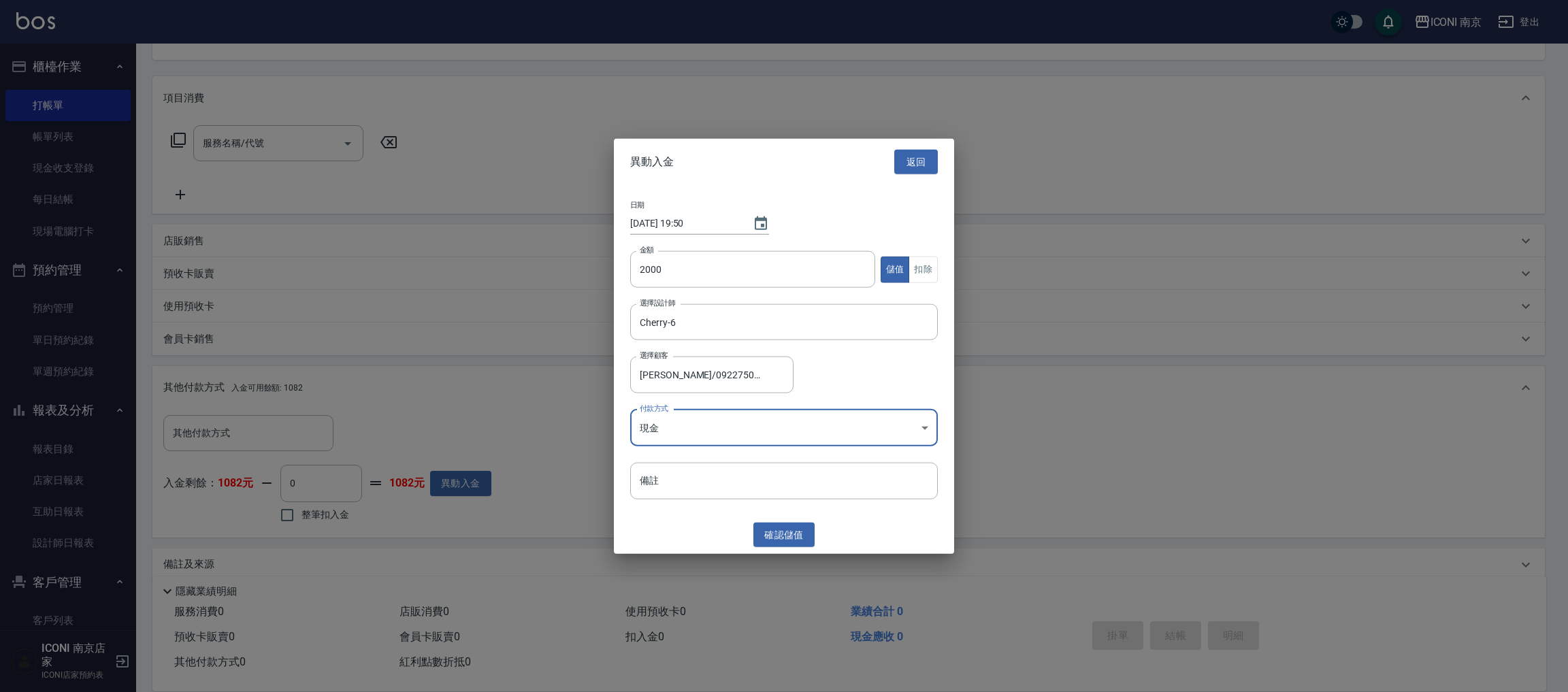
click at [807, 531] on button "確認 儲值" at bounding box center [783, 534] width 61 height 25
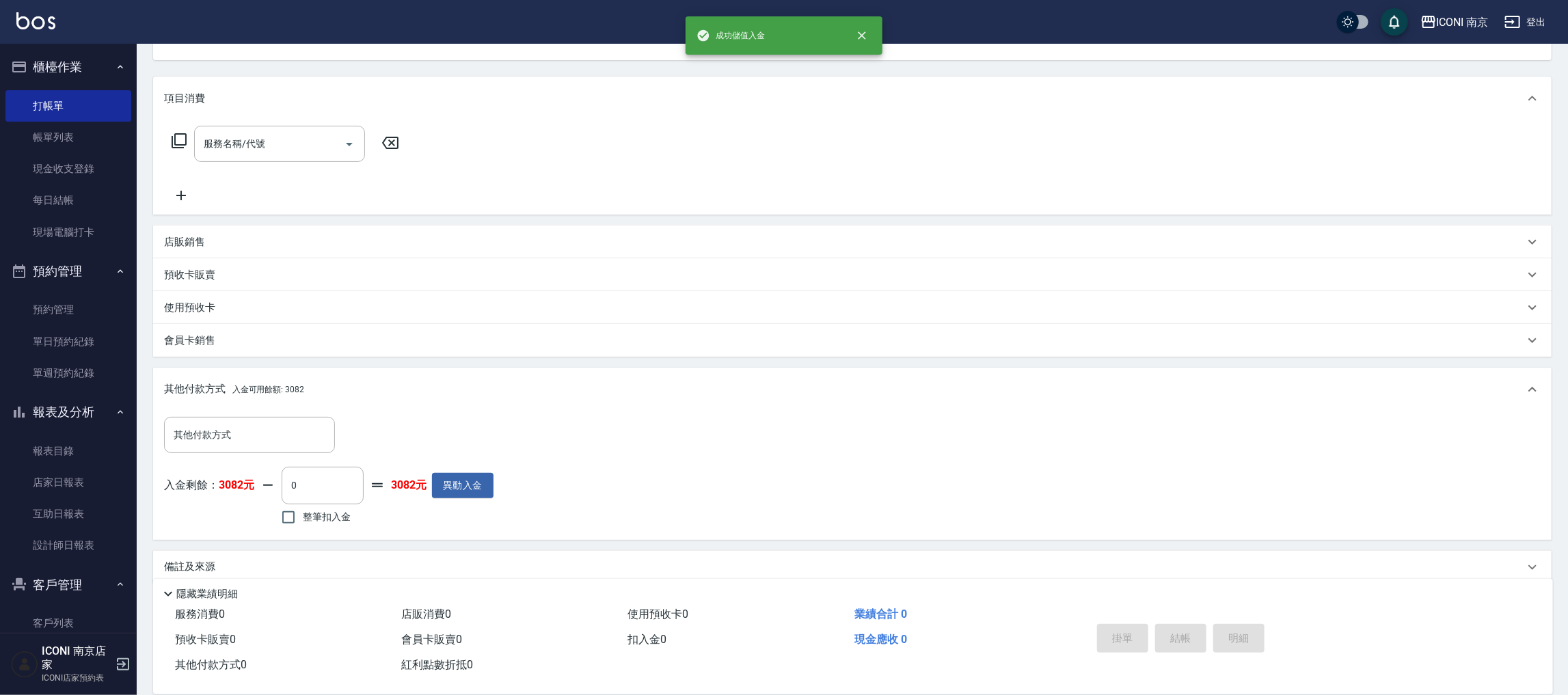
click at [181, 133] on icon at bounding box center [179, 141] width 15 height 15
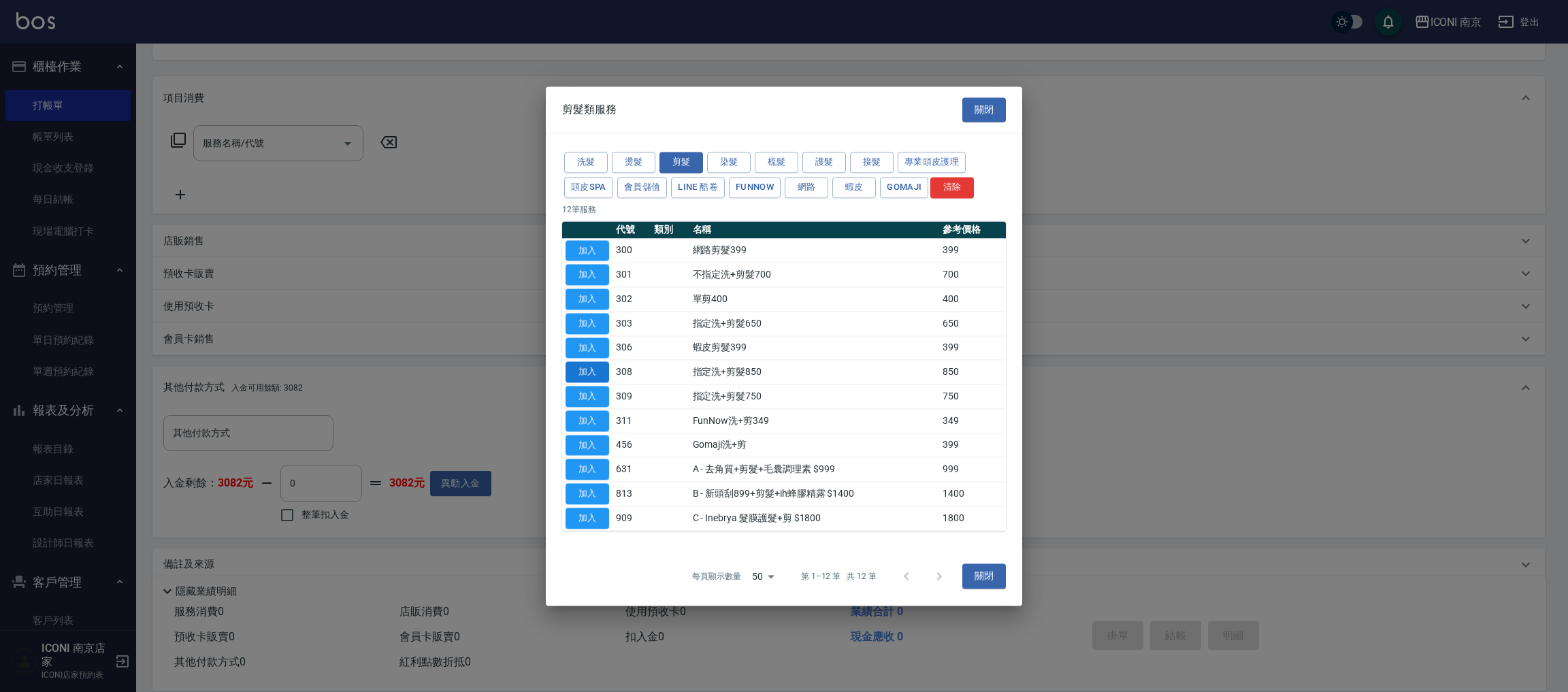
click at [588, 373] on button "加入" at bounding box center [588, 372] width 43 height 21
type input "指定洗+剪髮850(308)"
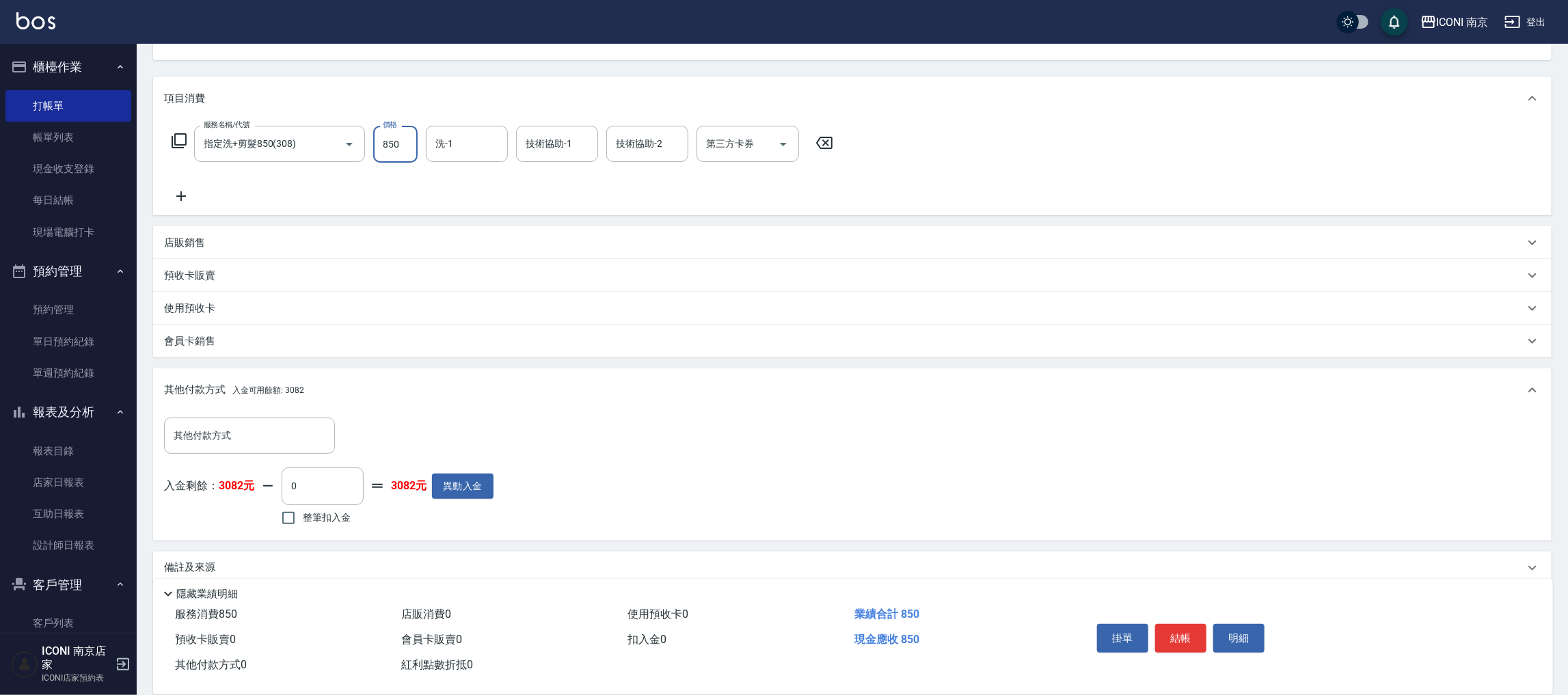
click at [400, 153] on input "850" at bounding box center [395, 144] width 44 height 37
type input "920"
type input "Nina-17"
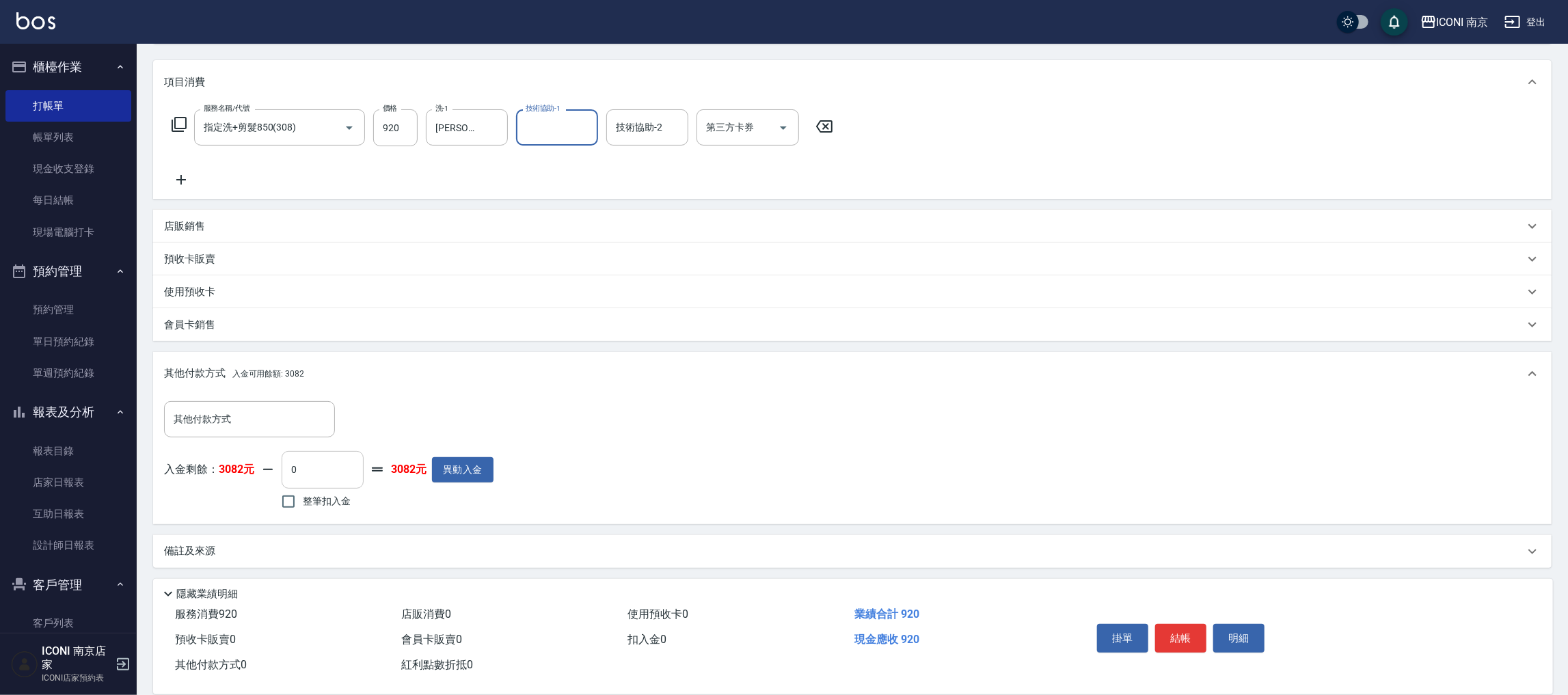
click at [303, 495] on span "整筆扣入金" at bounding box center [327, 501] width 48 height 14
click at [303, 495] on input "整筆扣入金" at bounding box center [288, 501] width 29 height 29
checkbox input "true"
type input "920"
click at [538, 553] on div "備註及來源" at bounding box center [844, 551] width 1360 height 14
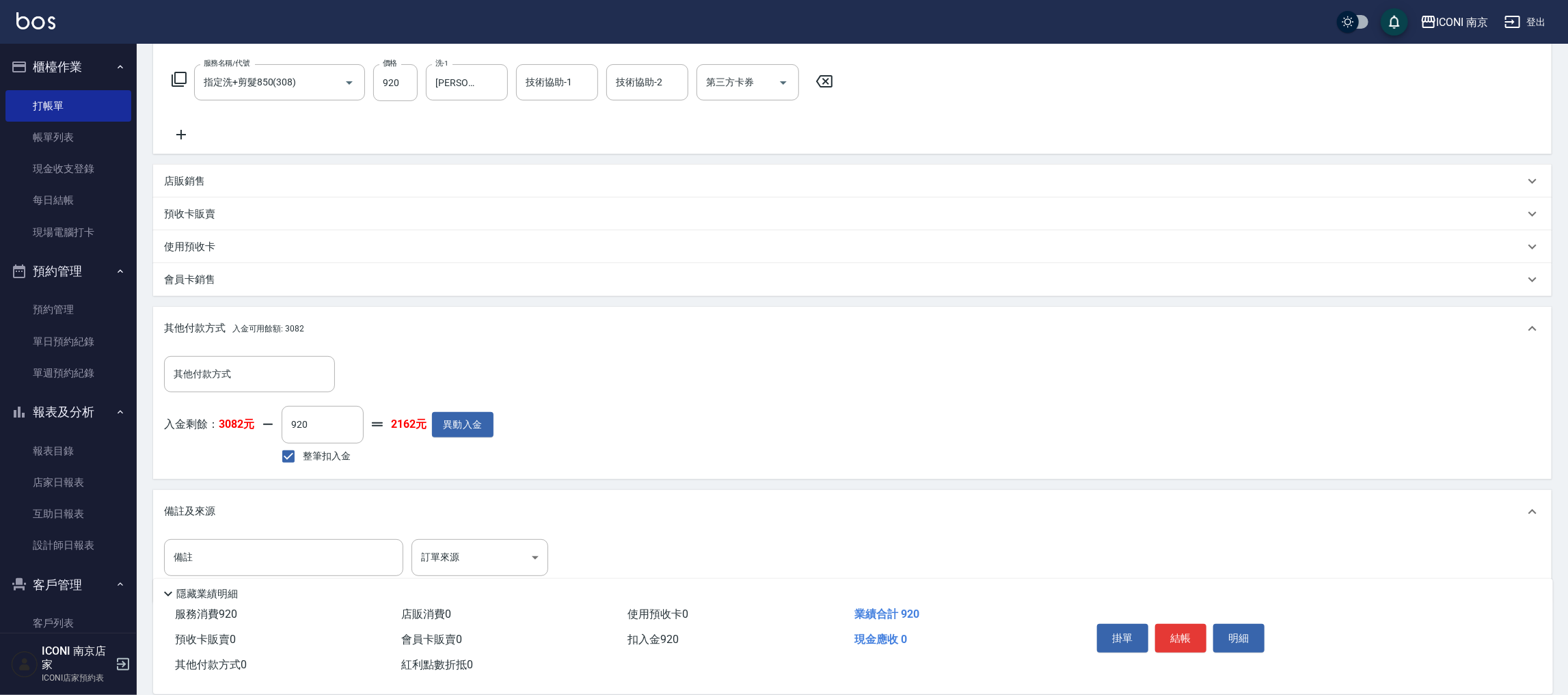
scroll to position [231, 0]
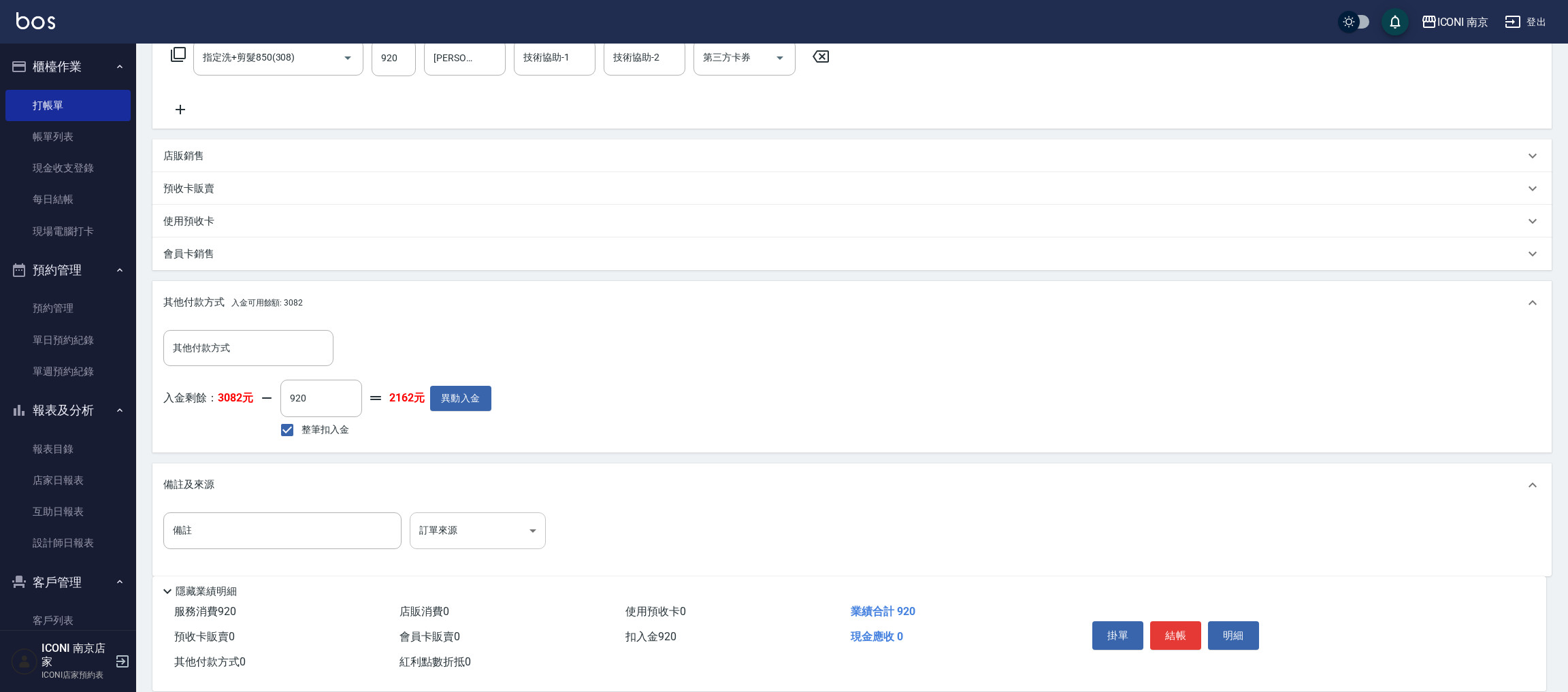
click at [506, 532] on body "ICONI 南京 登出 櫃檯作業 打帳單 帳單列表 現金收支登錄 每日結帳 現場電腦打卡 預約管理 預約管理 單日預約紀錄 單週預約紀錄 報表及分析 報表目錄…" at bounding box center [784, 237] width 1568 height 934
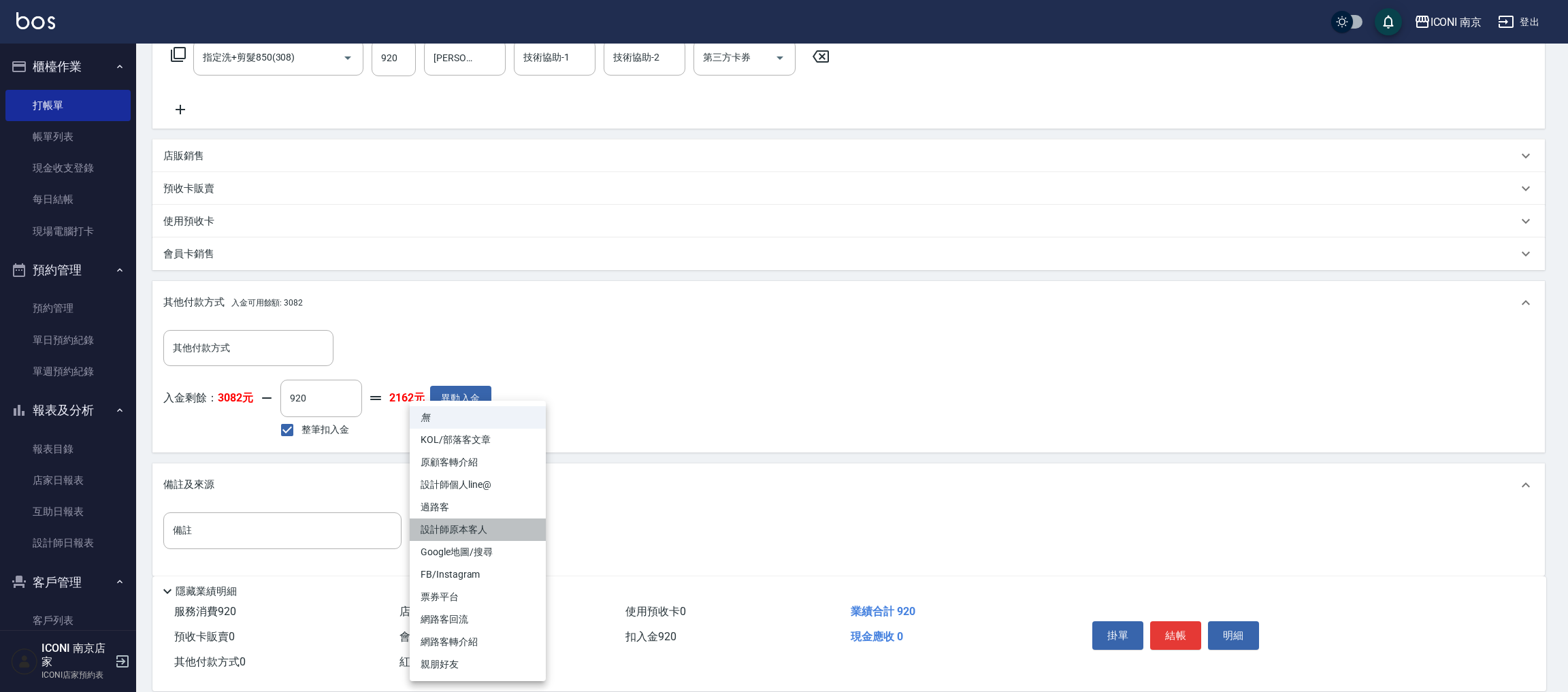
click at [495, 526] on li "設計師原本客人" at bounding box center [477, 529] width 136 height 23
type input "設計師原本客人"
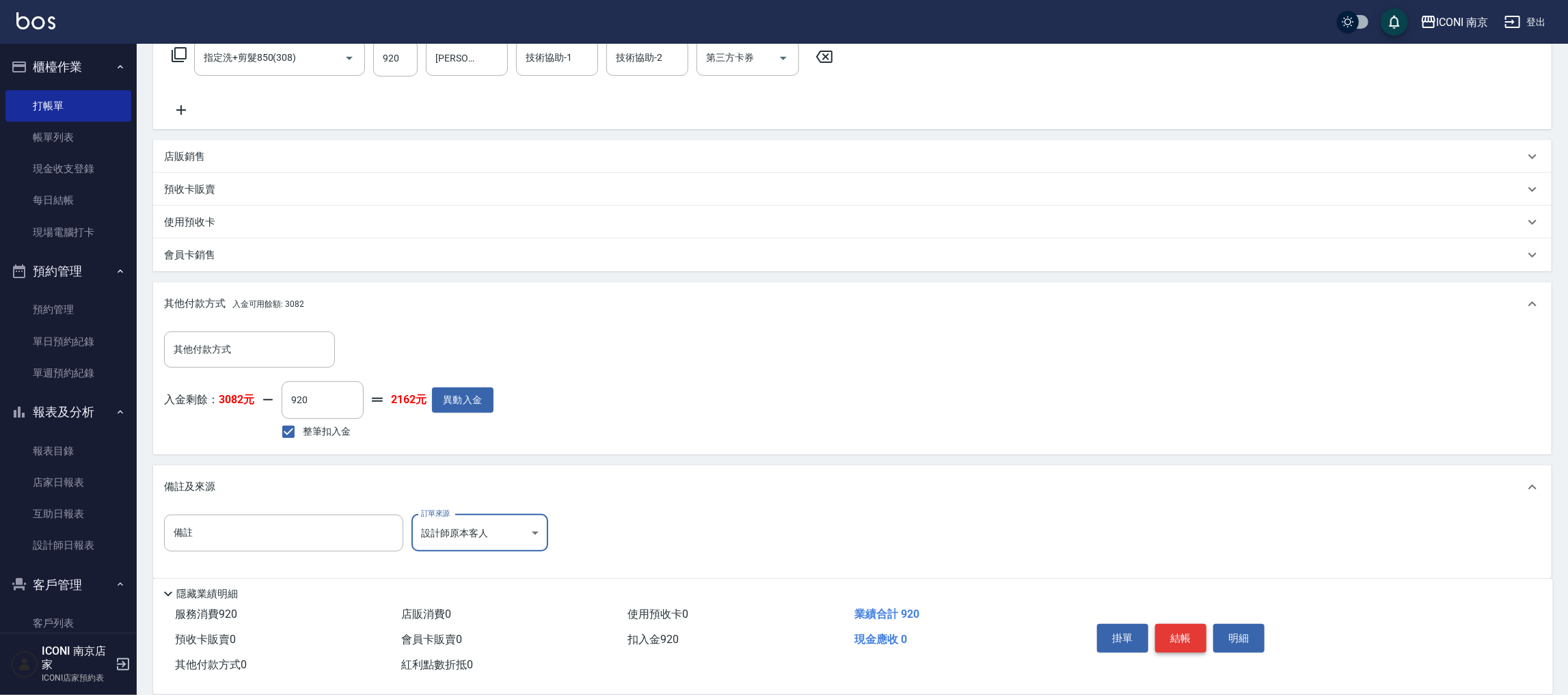
click at [1178, 635] on button "結帳" at bounding box center [1180, 638] width 51 height 29
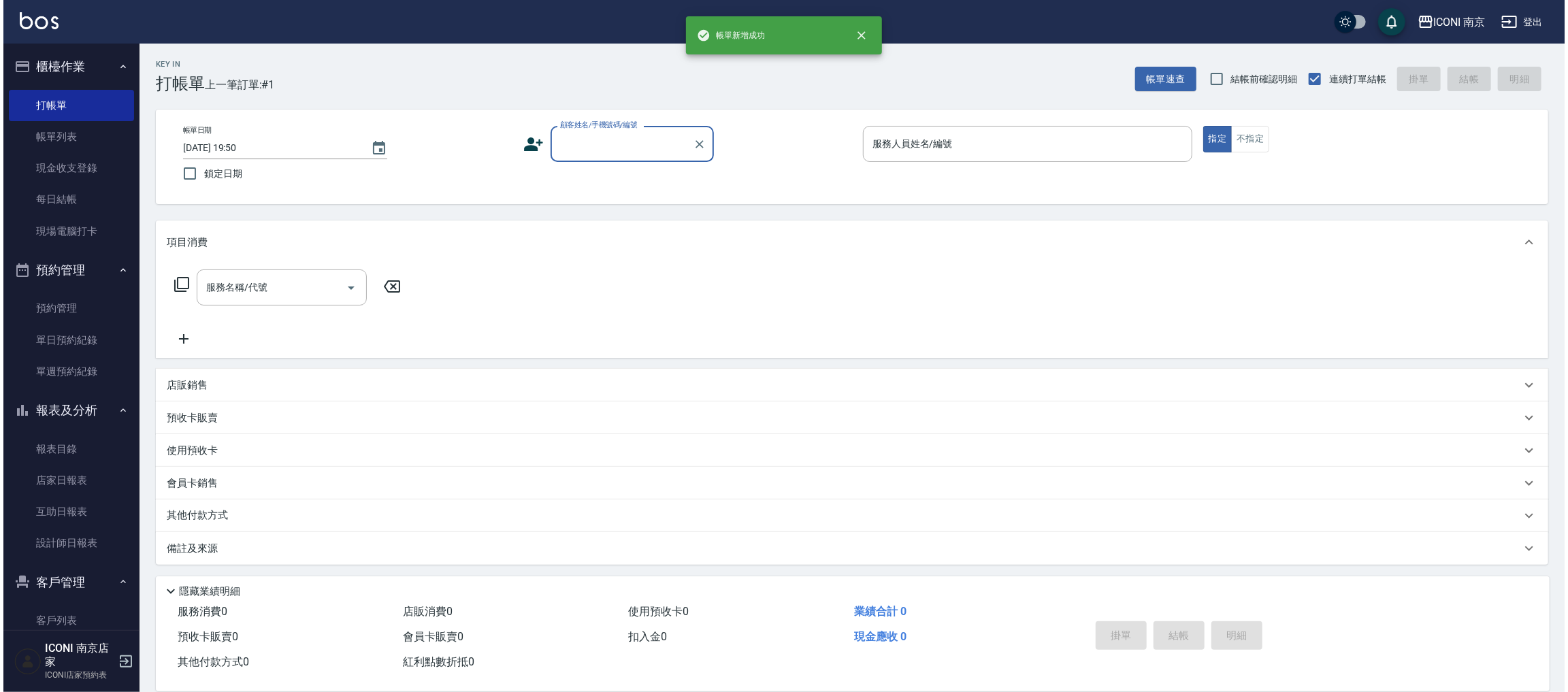
scroll to position [0, 0]
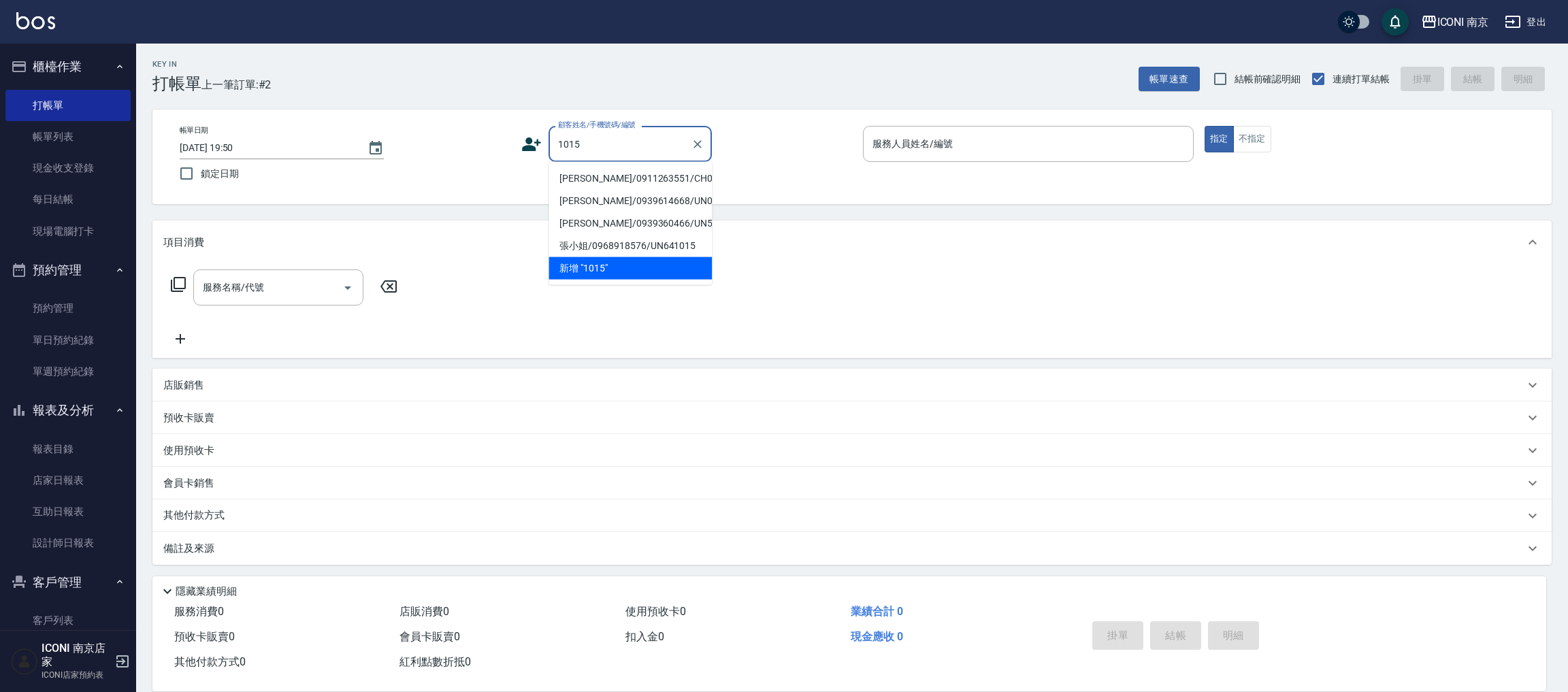
click at [607, 181] on li "羅莉汶/0911263551/CH0741015" at bounding box center [629, 178] width 163 height 23
type input "羅莉汶/0911263551/CH0741015"
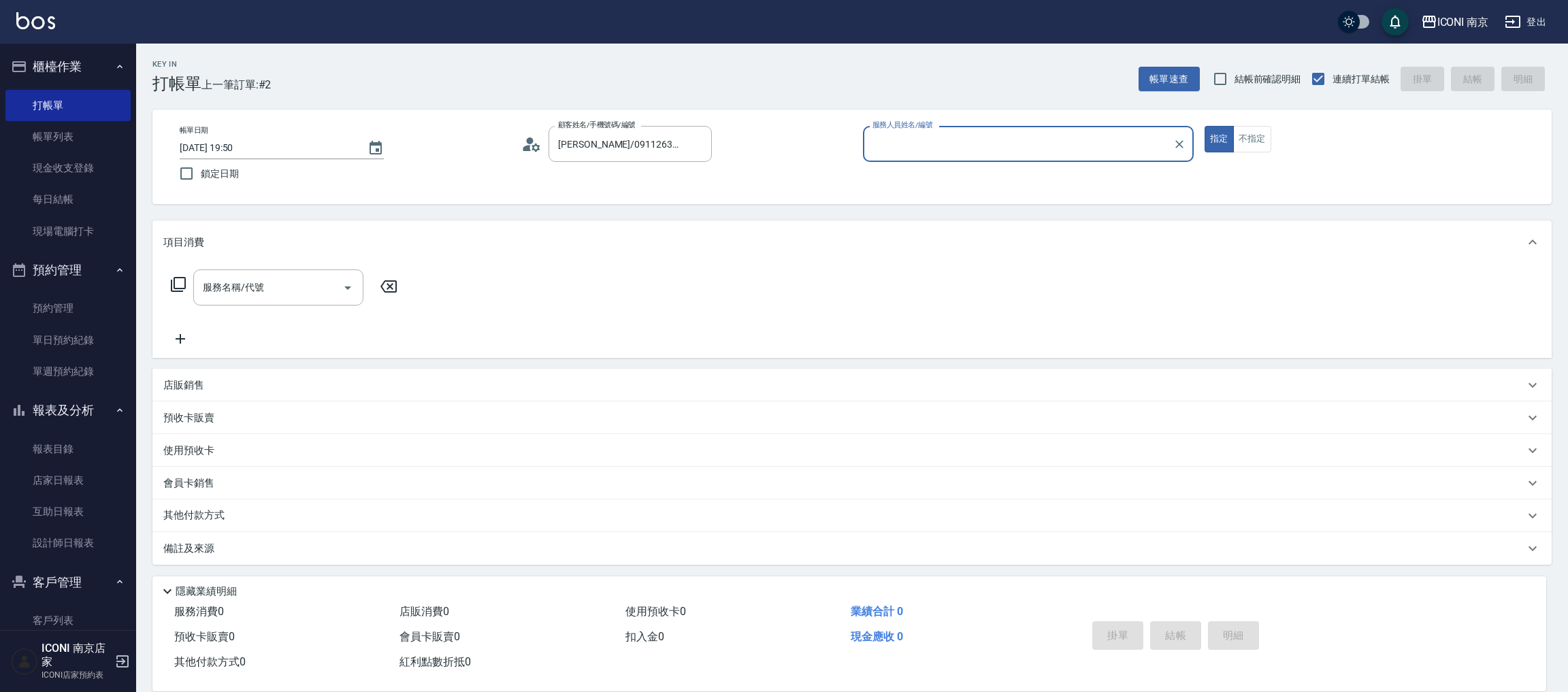
type input "Cherry-6"
click at [283, 514] on span "入金可用餘額: 200" at bounding box center [265, 515] width 67 height 9
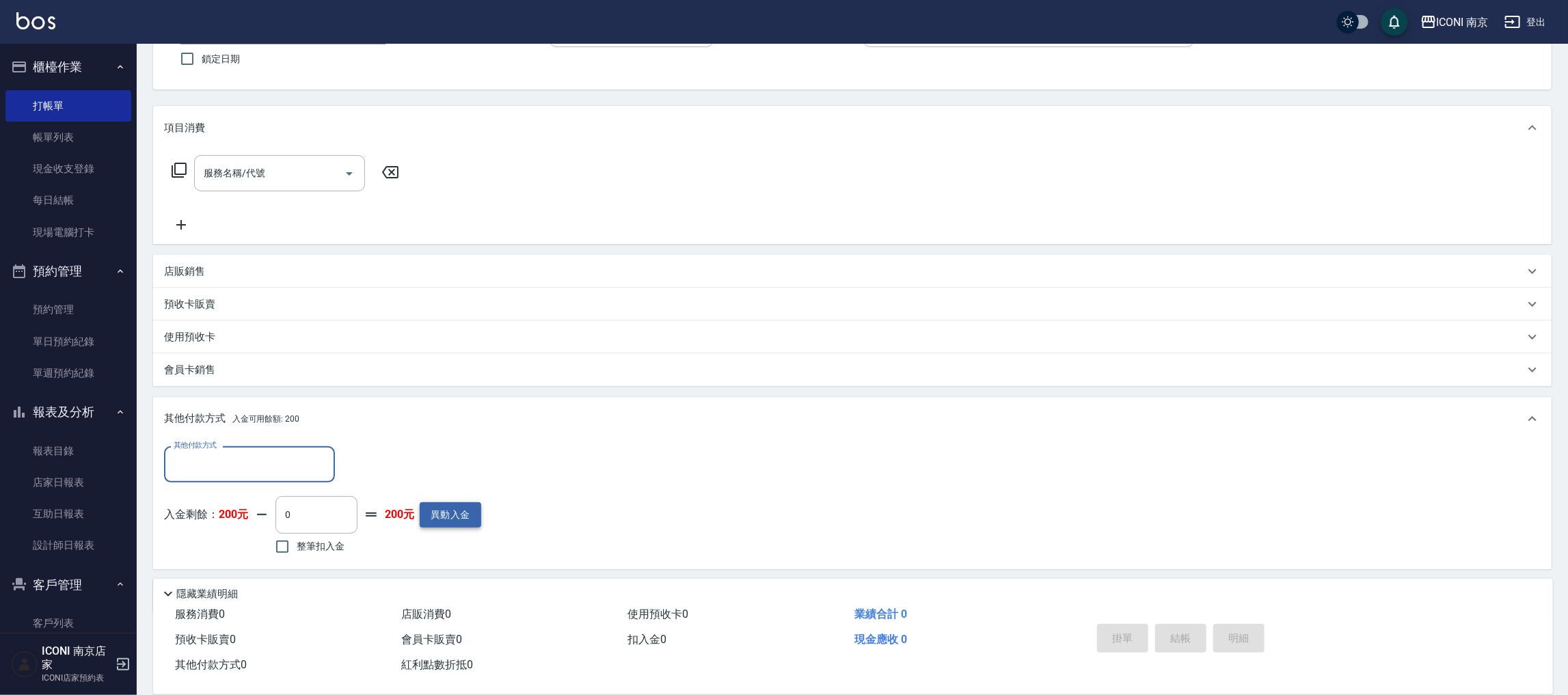
click at [431, 517] on button "異動入金" at bounding box center [450, 515] width 61 height 25
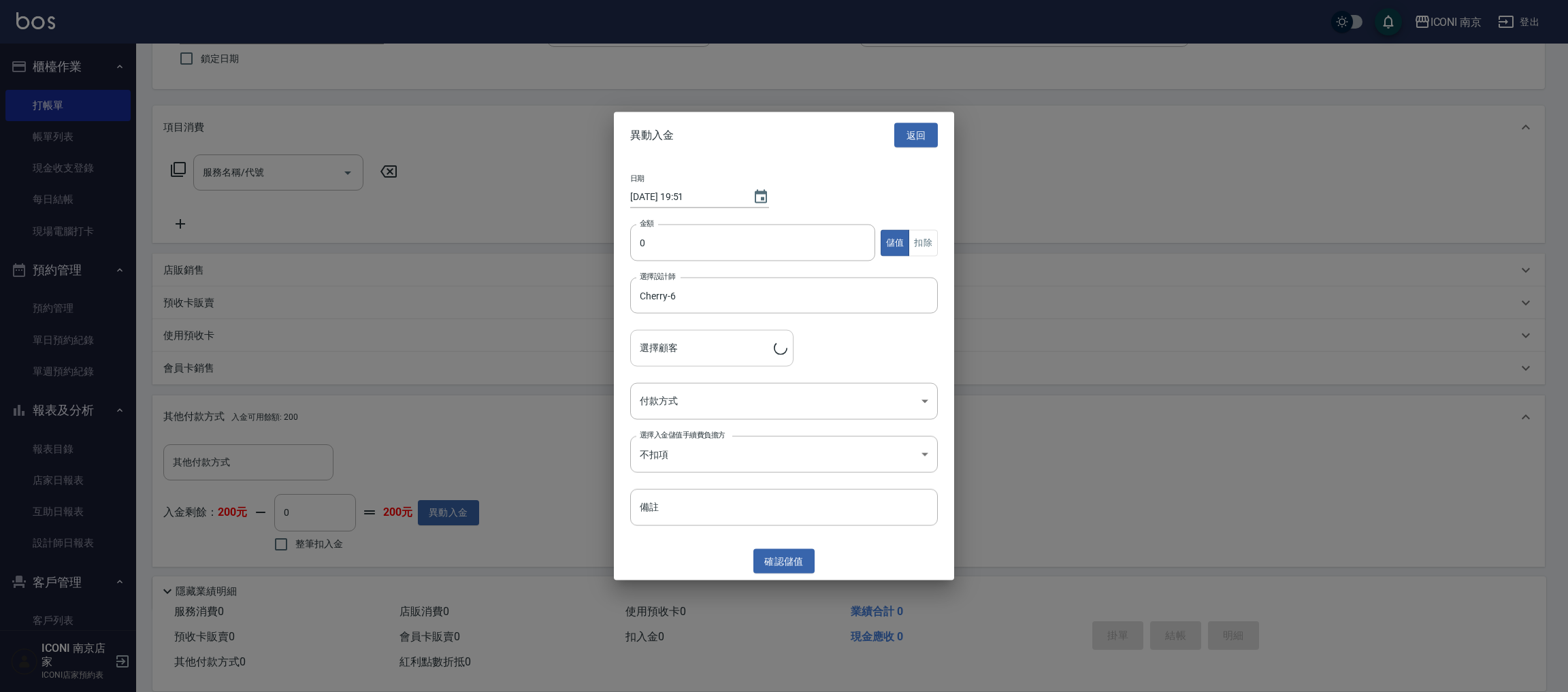
type input "羅莉汶/0911263551/CH0741015"
click at [654, 255] on input "0" at bounding box center [752, 243] width 245 height 37
type input "5000"
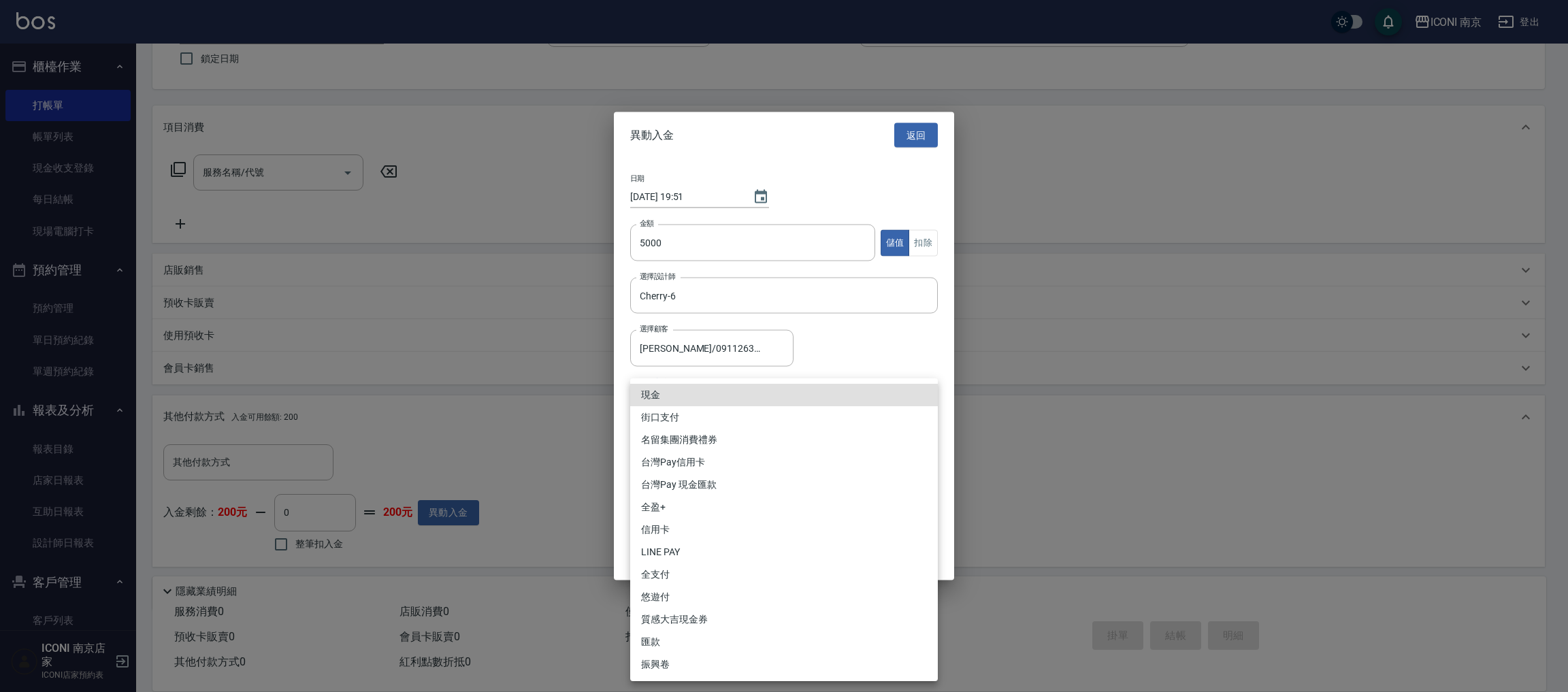
click at [660, 394] on body "ICONI 南京 登出 櫃檯作業 打帳單 帳單列表 現金收支登錄 每日結帳 現場電腦打卡 預約管理 預約管理 單日預約紀錄 單週預約紀錄 報表及分析 報表目錄…" at bounding box center [784, 311] width 1568 height 853
click at [664, 397] on li "現金" at bounding box center [784, 394] width 308 height 23
type input "現金"
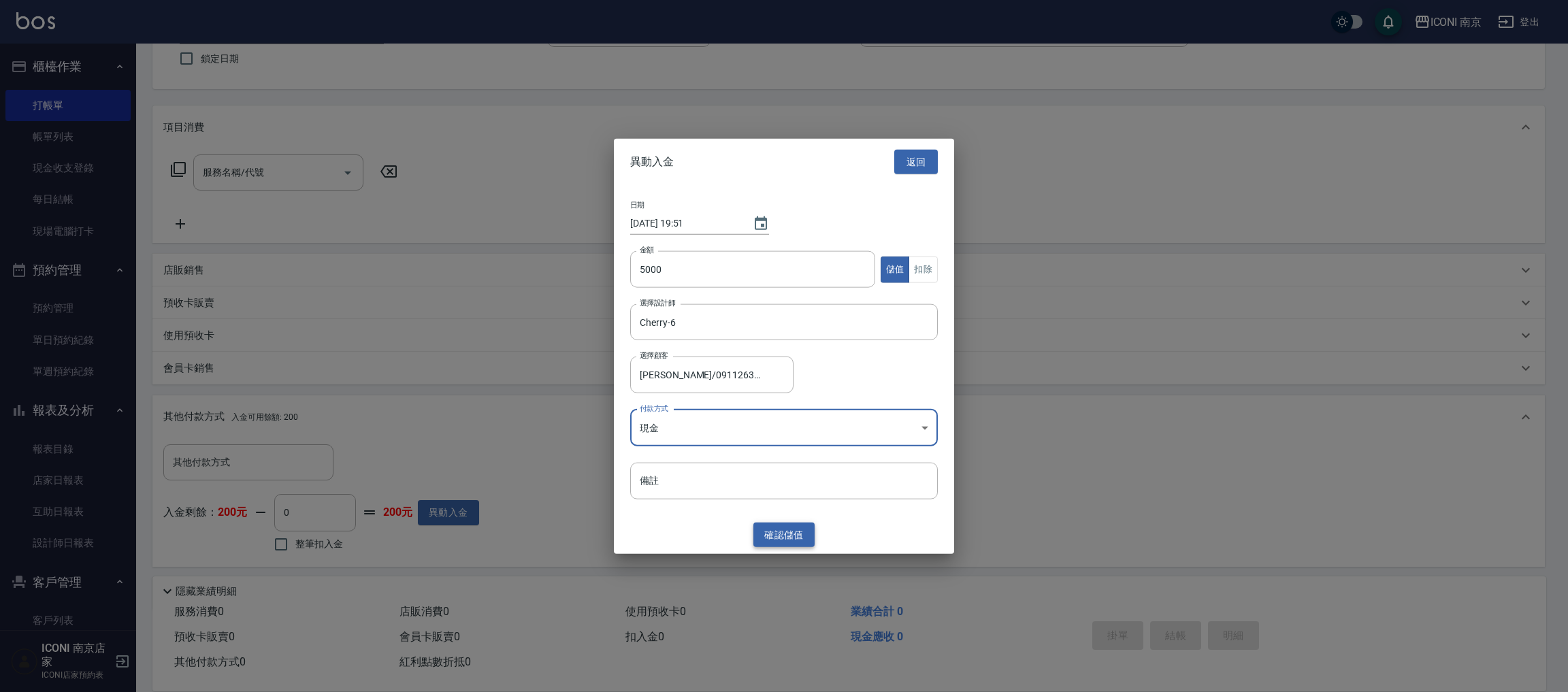
click at [799, 532] on button "確認 儲值" at bounding box center [783, 534] width 61 height 25
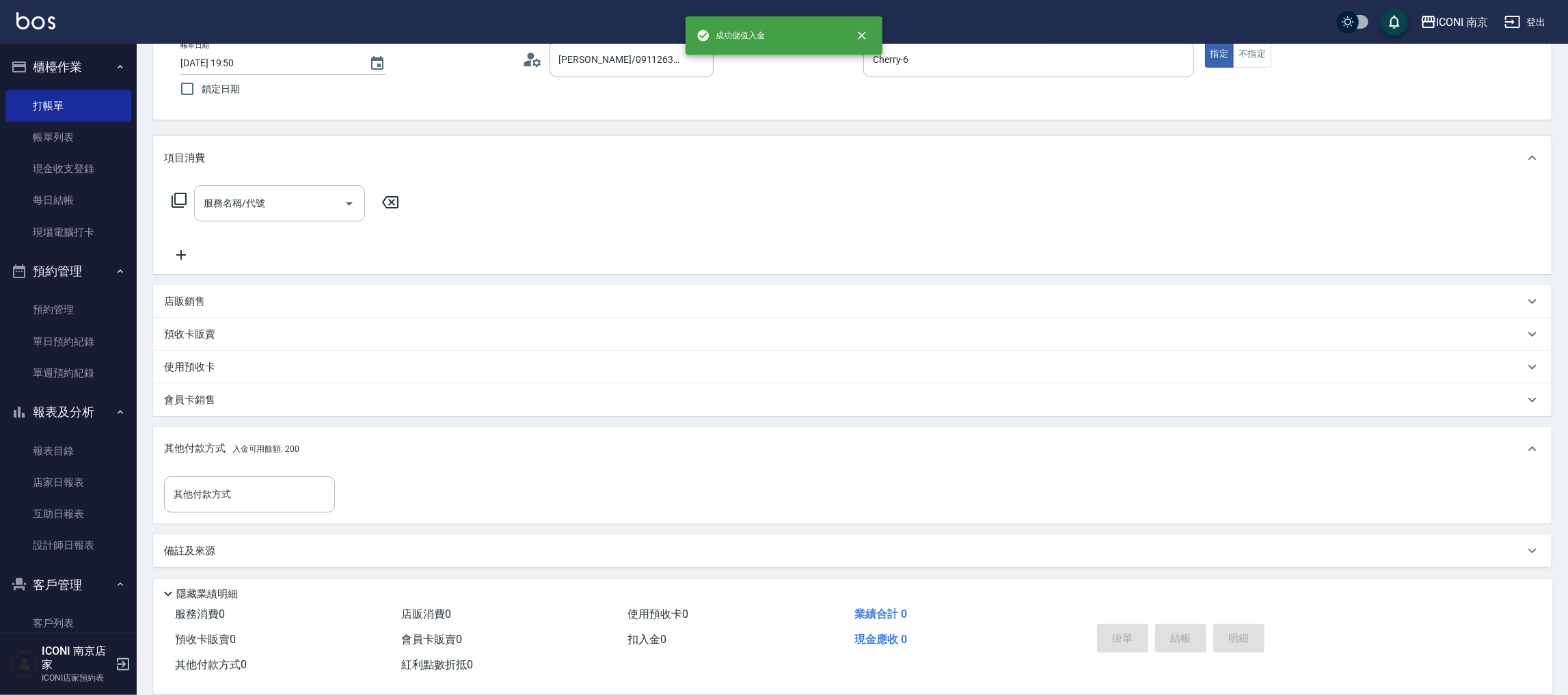
scroll to position [116, 0]
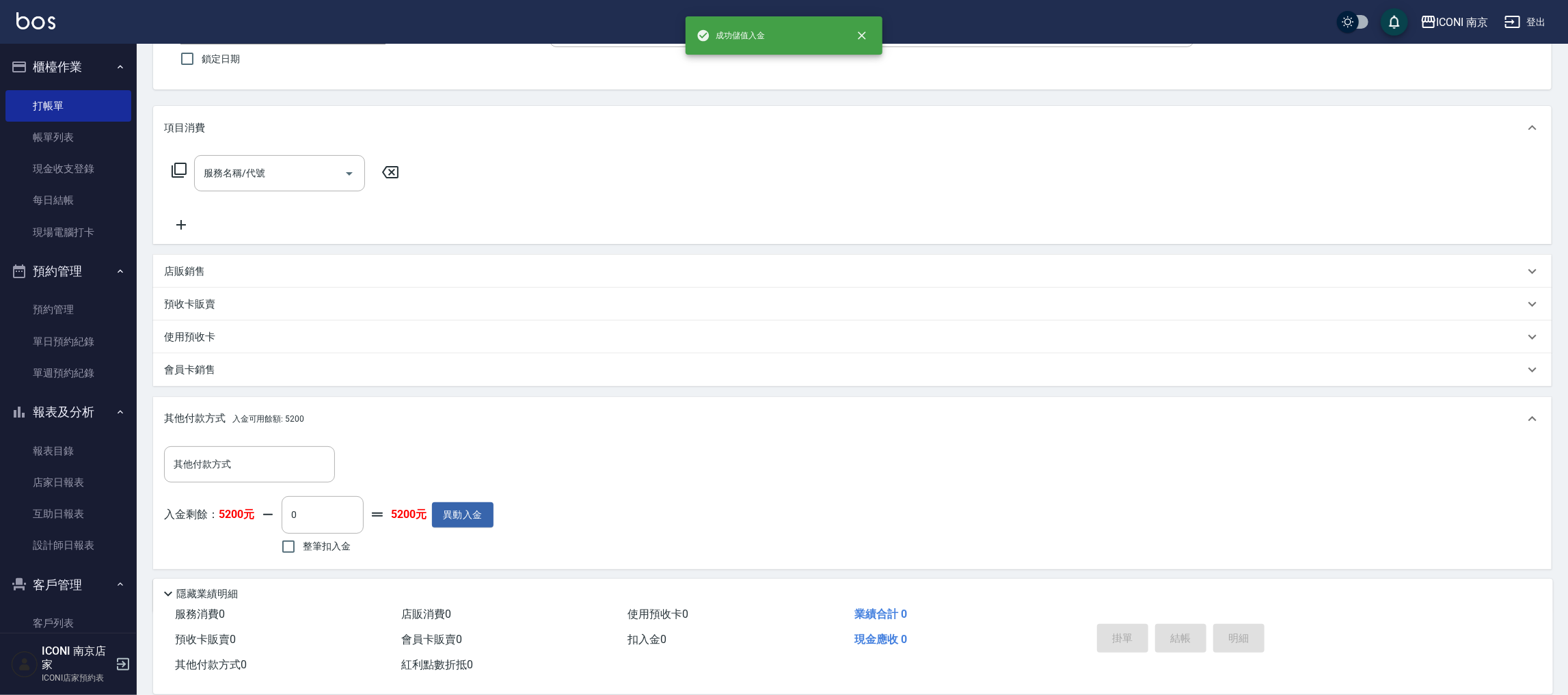
click at [178, 168] on icon at bounding box center [180, 170] width 17 height 17
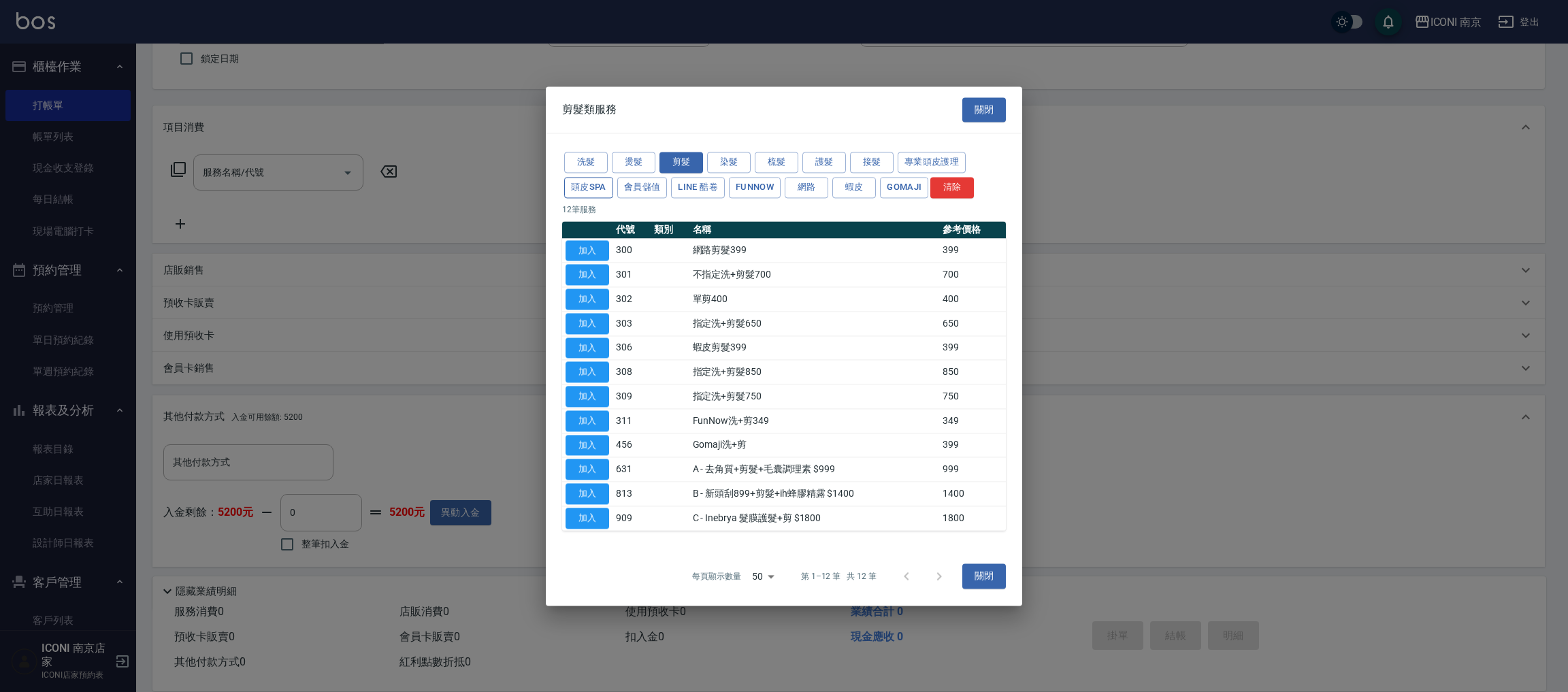
click at [593, 187] on button "頭皮SPA" at bounding box center [588, 187] width 49 height 21
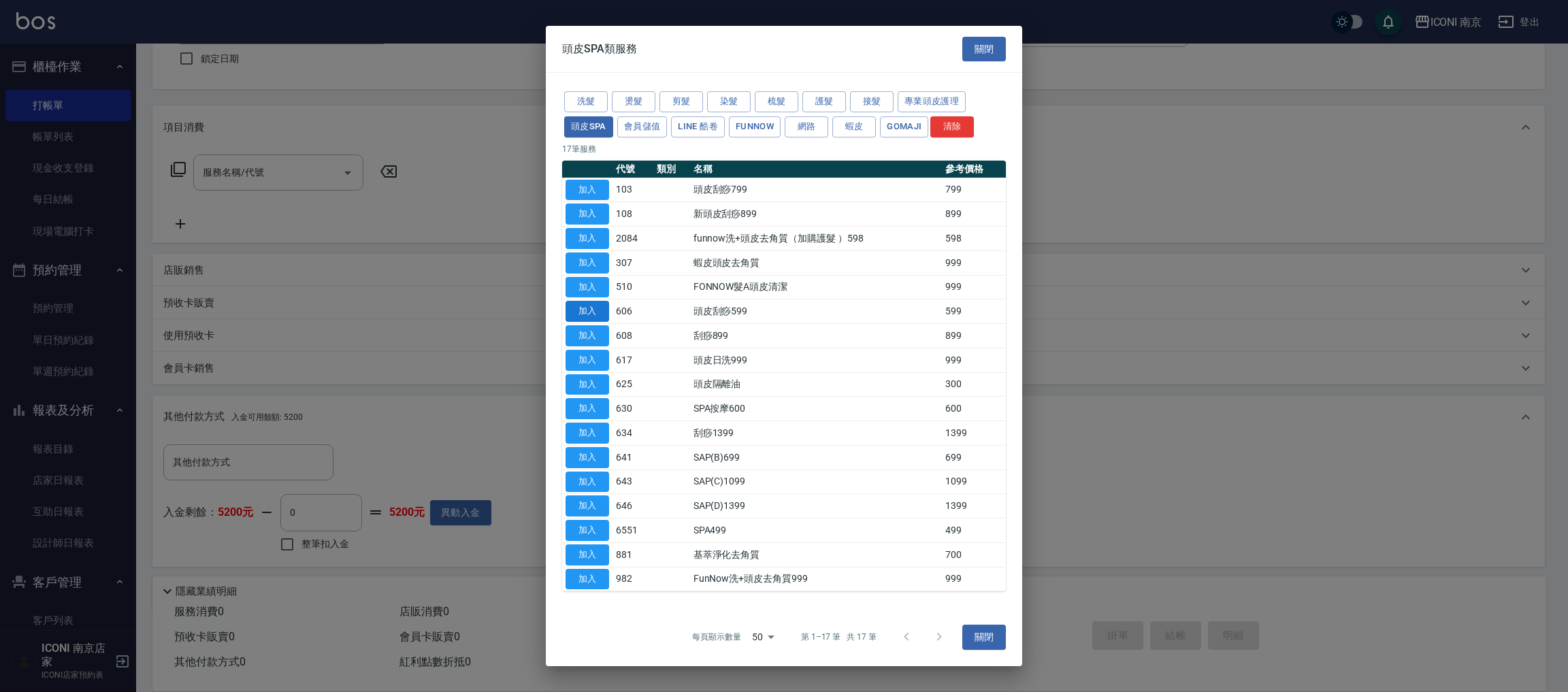
click at [577, 311] on button "加入" at bounding box center [588, 311] width 43 height 21
type input "頭皮刮痧599(606)"
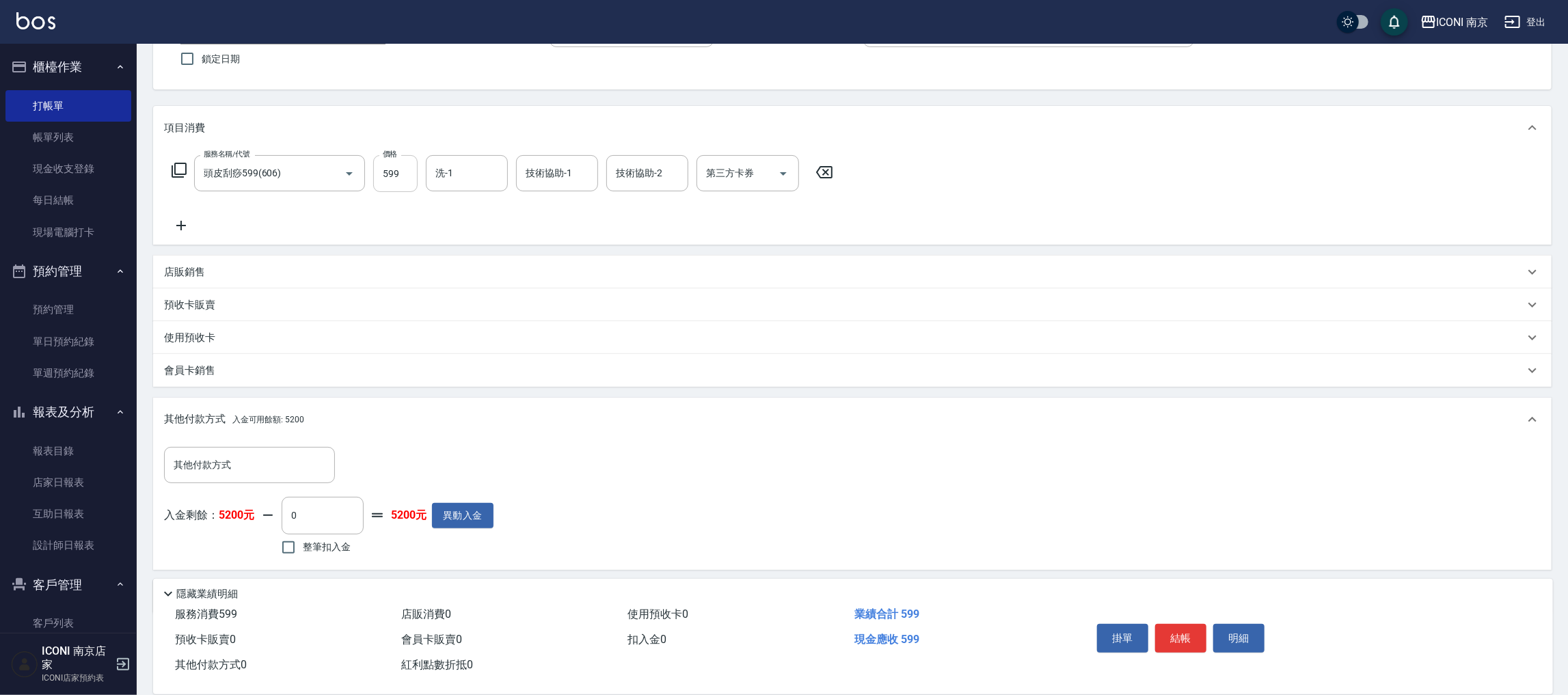
click at [404, 175] on input "599" at bounding box center [395, 174] width 44 height 37
type input "1100"
type input "Nina-17"
type input "1"
type input "Sherry-12"
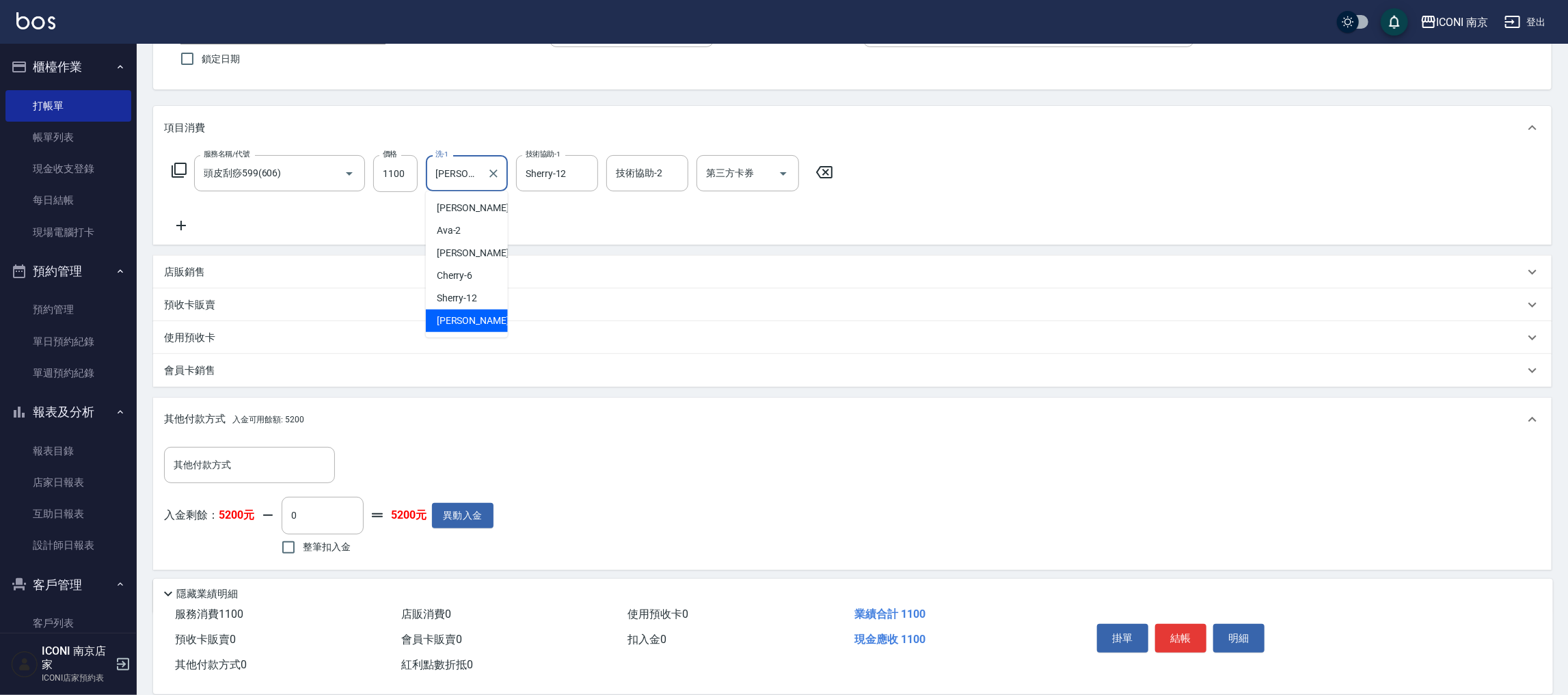
click at [462, 165] on input "Nina-17" at bounding box center [457, 173] width 50 height 24
type input "N"
type input "Sherry-12"
click at [182, 165] on icon at bounding box center [180, 170] width 17 height 17
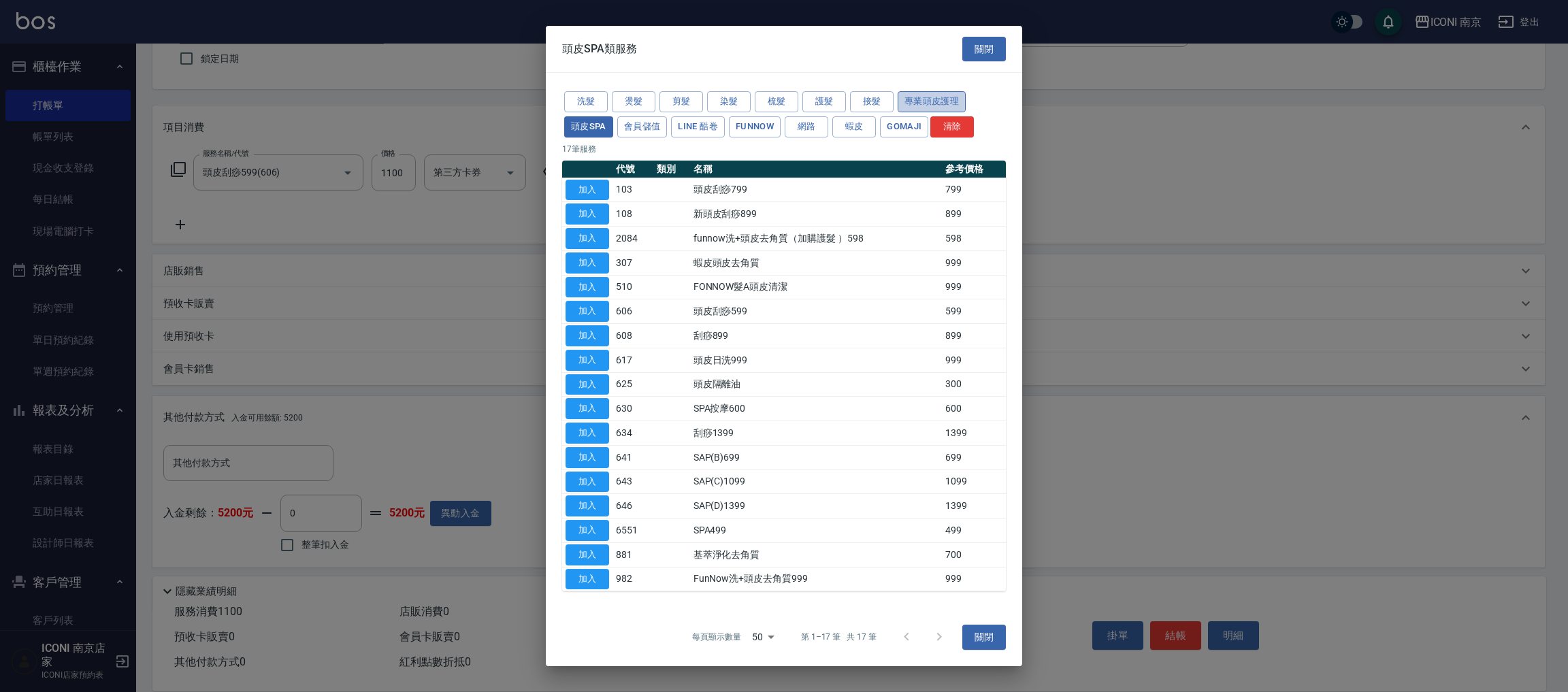
click at [929, 96] on button "專業頭皮護理" at bounding box center [931, 101] width 68 height 21
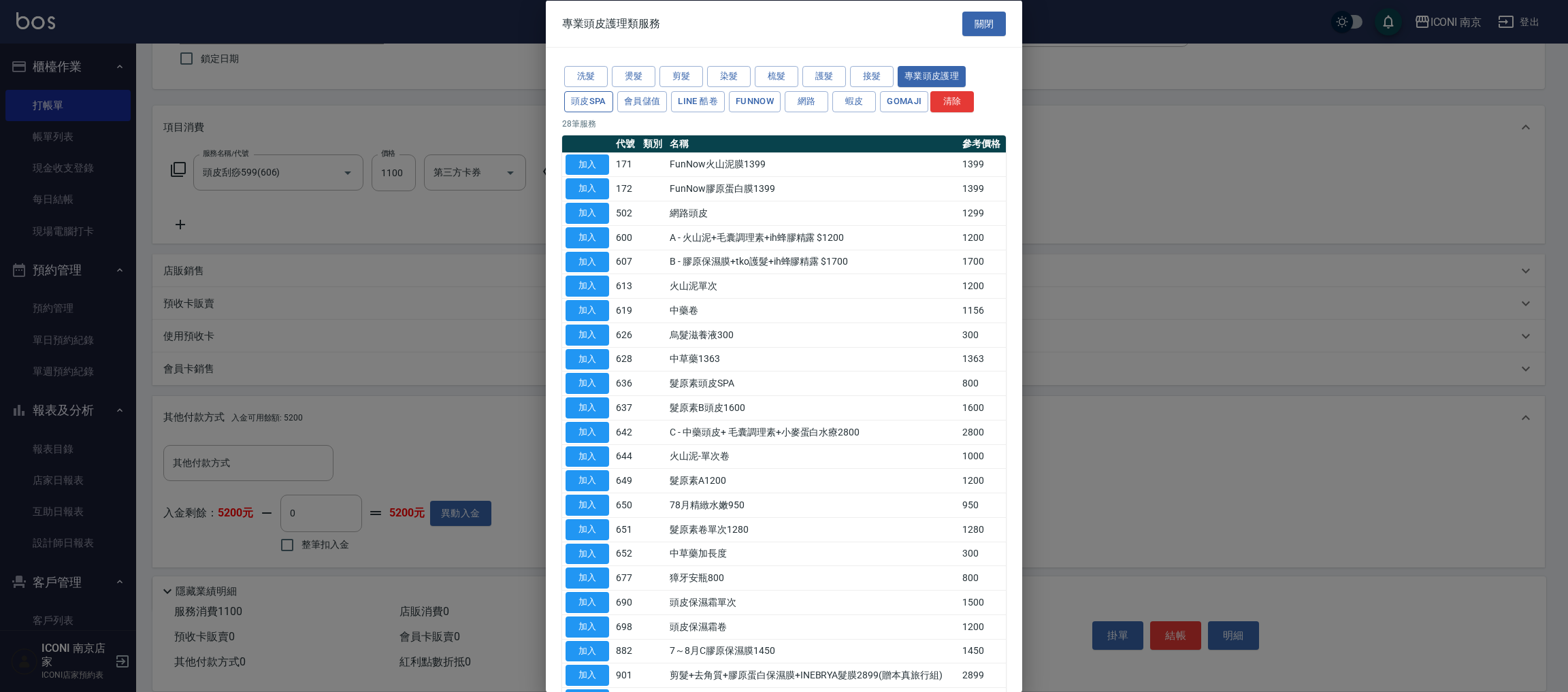
click at [594, 96] on button "頭皮SPA" at bounding box center [588, 100] width 49 height 21
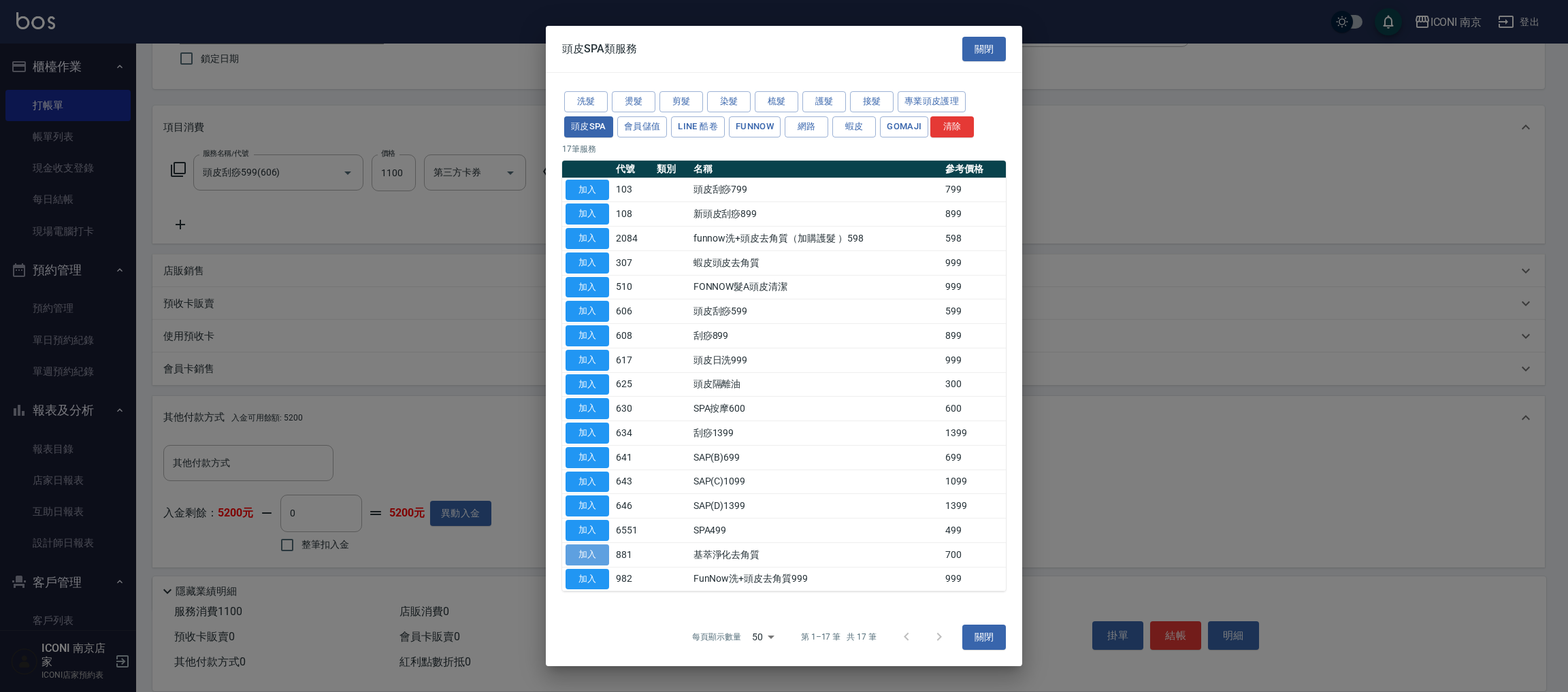
click at [595, 555] on button "加入" at bounding box center [588, 554] width 43 height 21
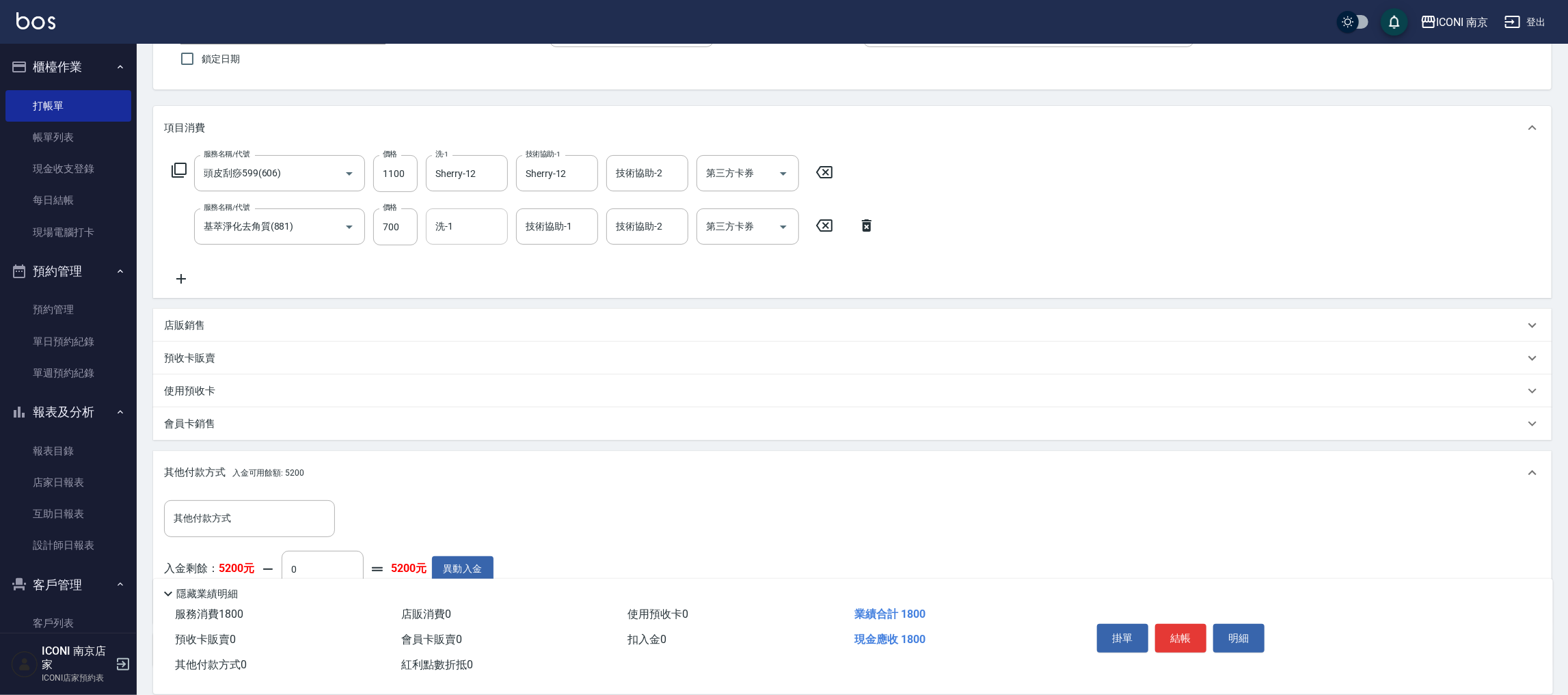
click at [445, 227] on input "洗-1" at bounding box center [467, 227] width 70 height 24
type input "Sherry-12"
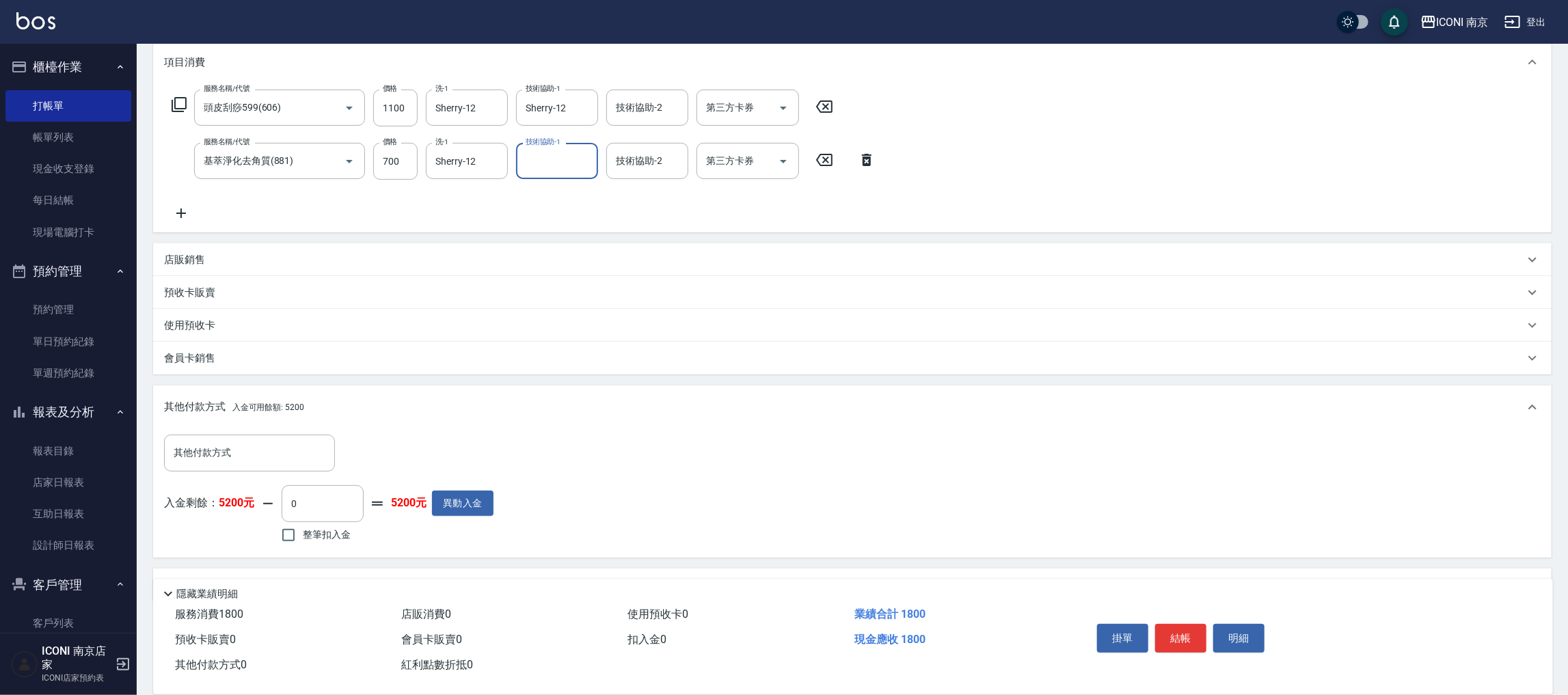
scroll to position [215, 0]
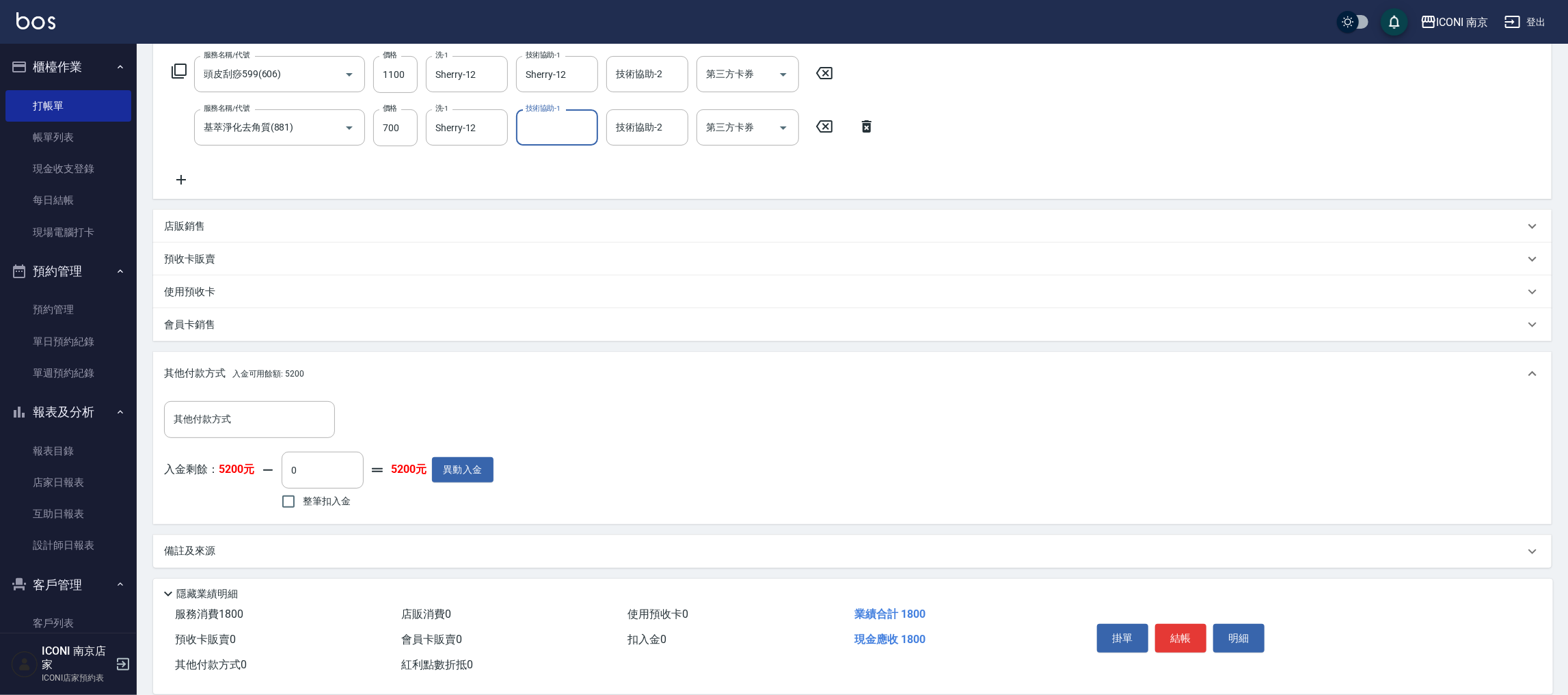
click at [198, 222] on p "店販銷售" at bounding box center [184, 226] width 41 height 14
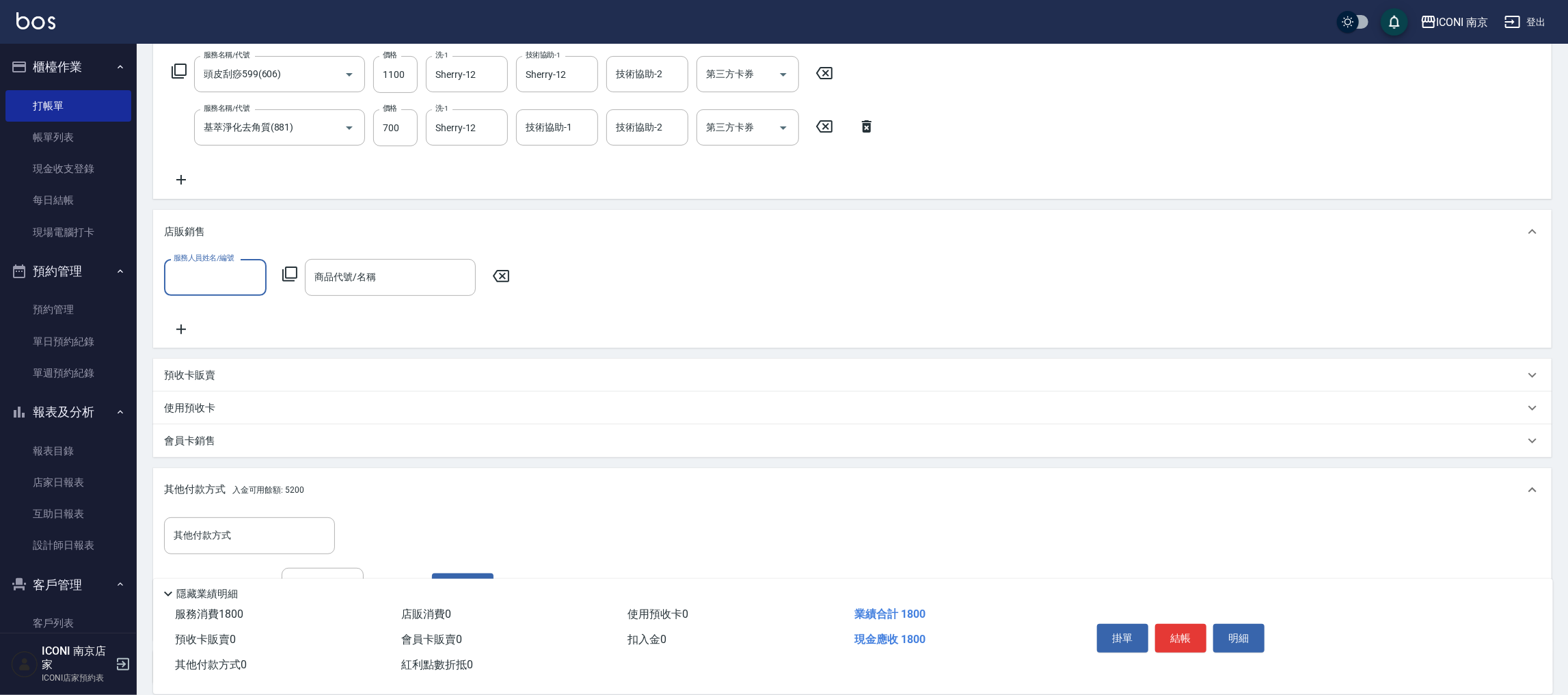
scroll to position [0, 0]
type input "Cherry-6"
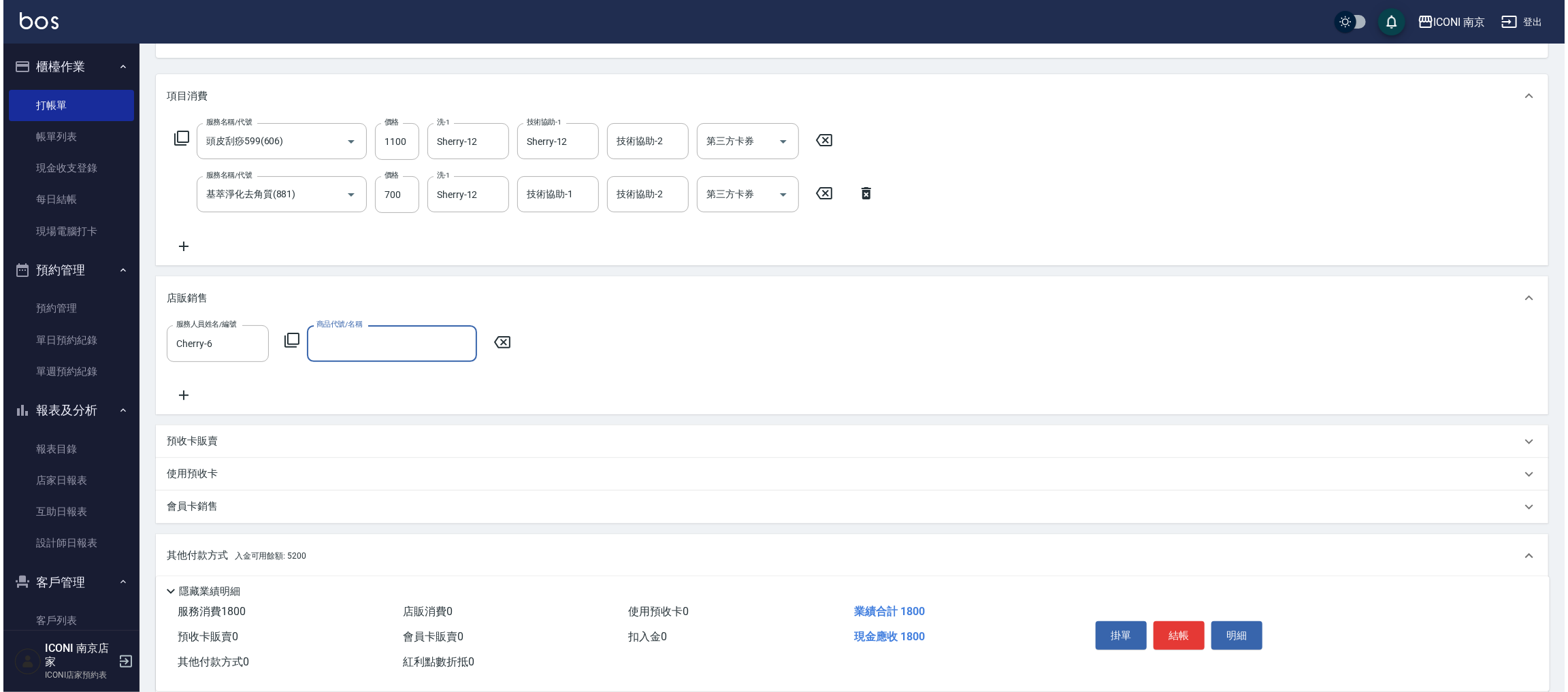
scroll to position [112, 0]
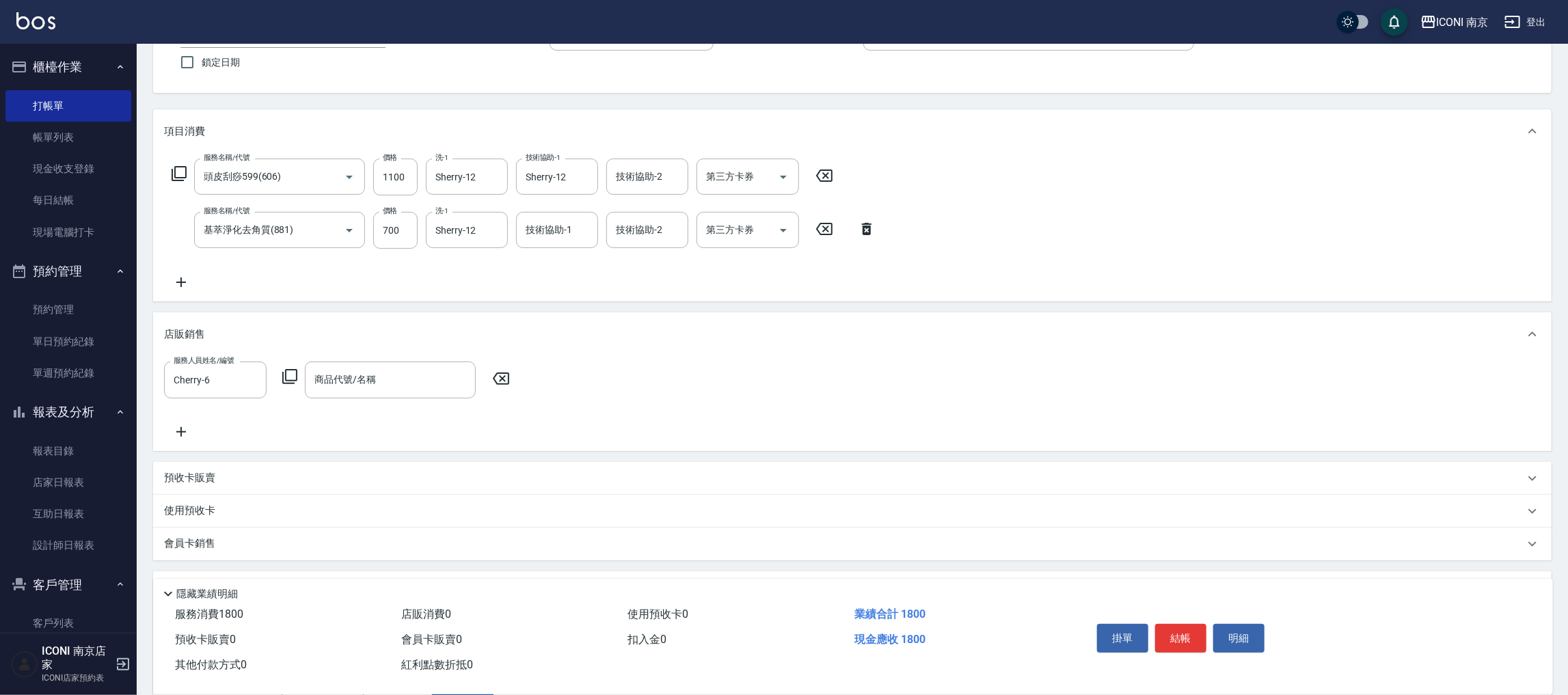
click at [285, 373] on icon at bounding box center [290, 377] width 15 height 15
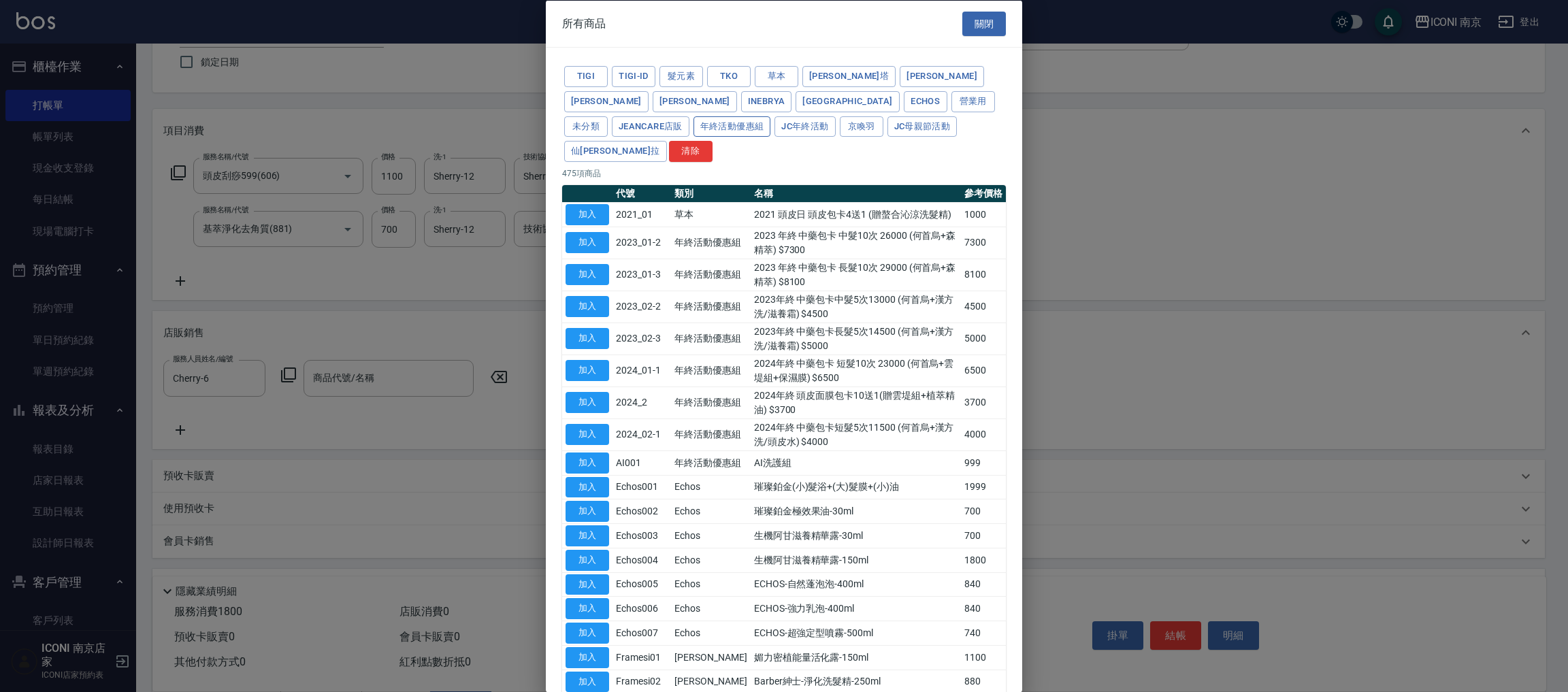
click at [771, 115] on button "年終活動優惠組" at bounding box center [732, 125] width 78 height 21
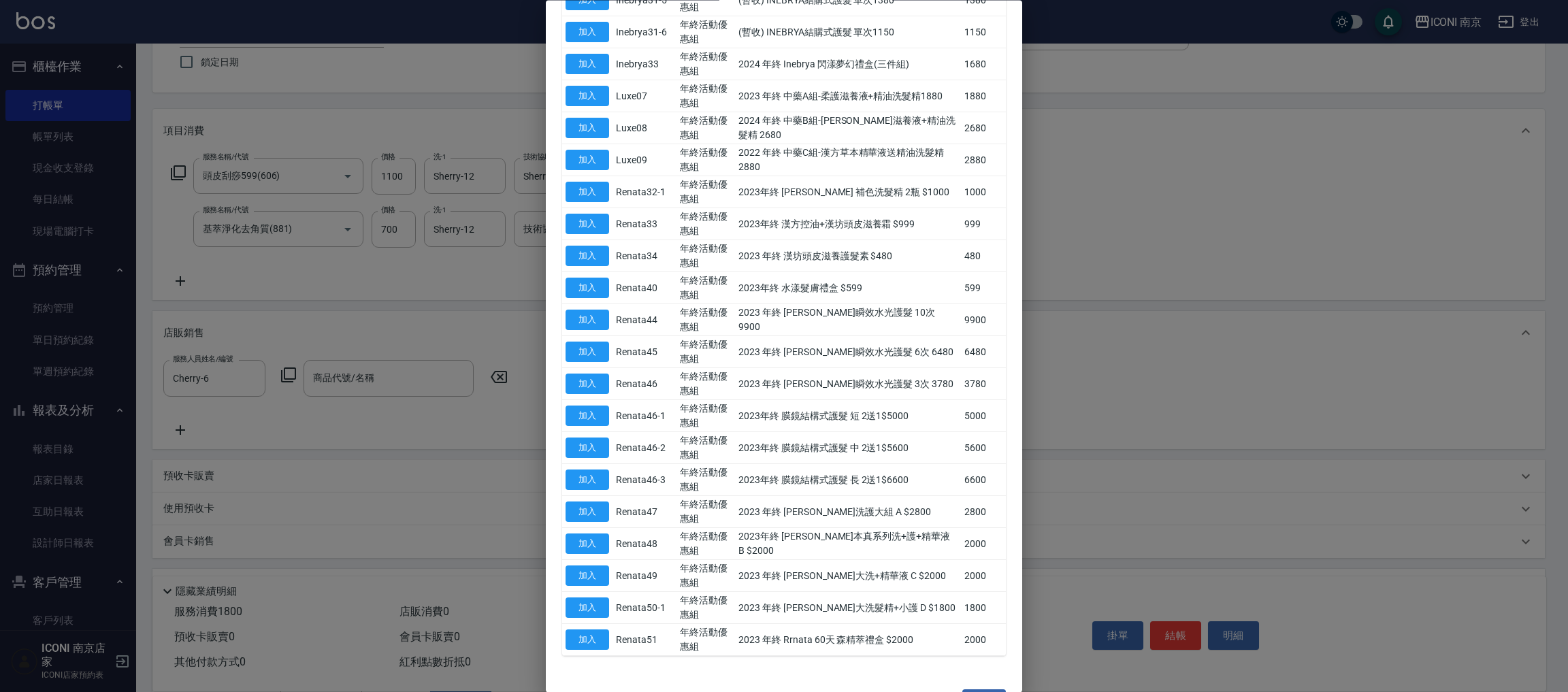
scroll to position [1166, 0]
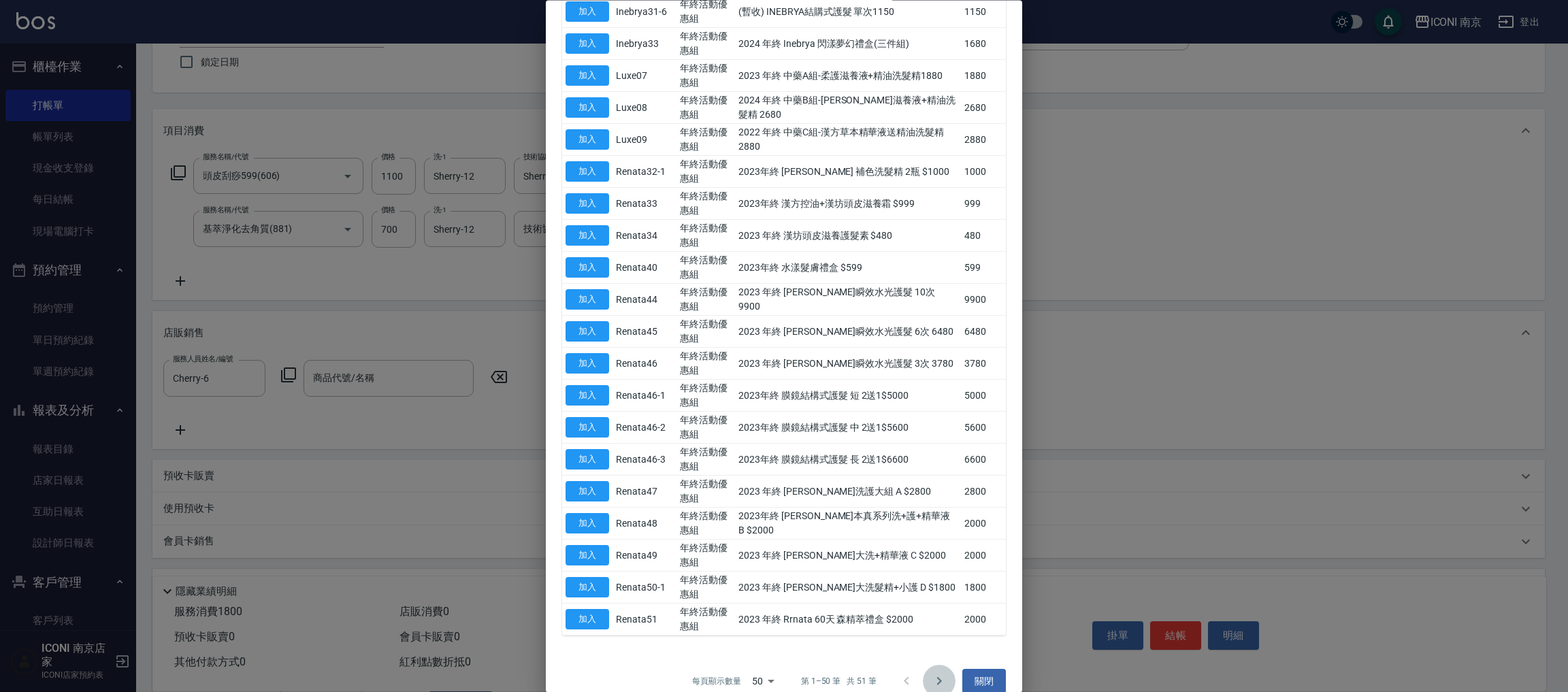
click at [931, 674] on icon "Go to next page" at bounding box center [939, 682] width 17 height 17
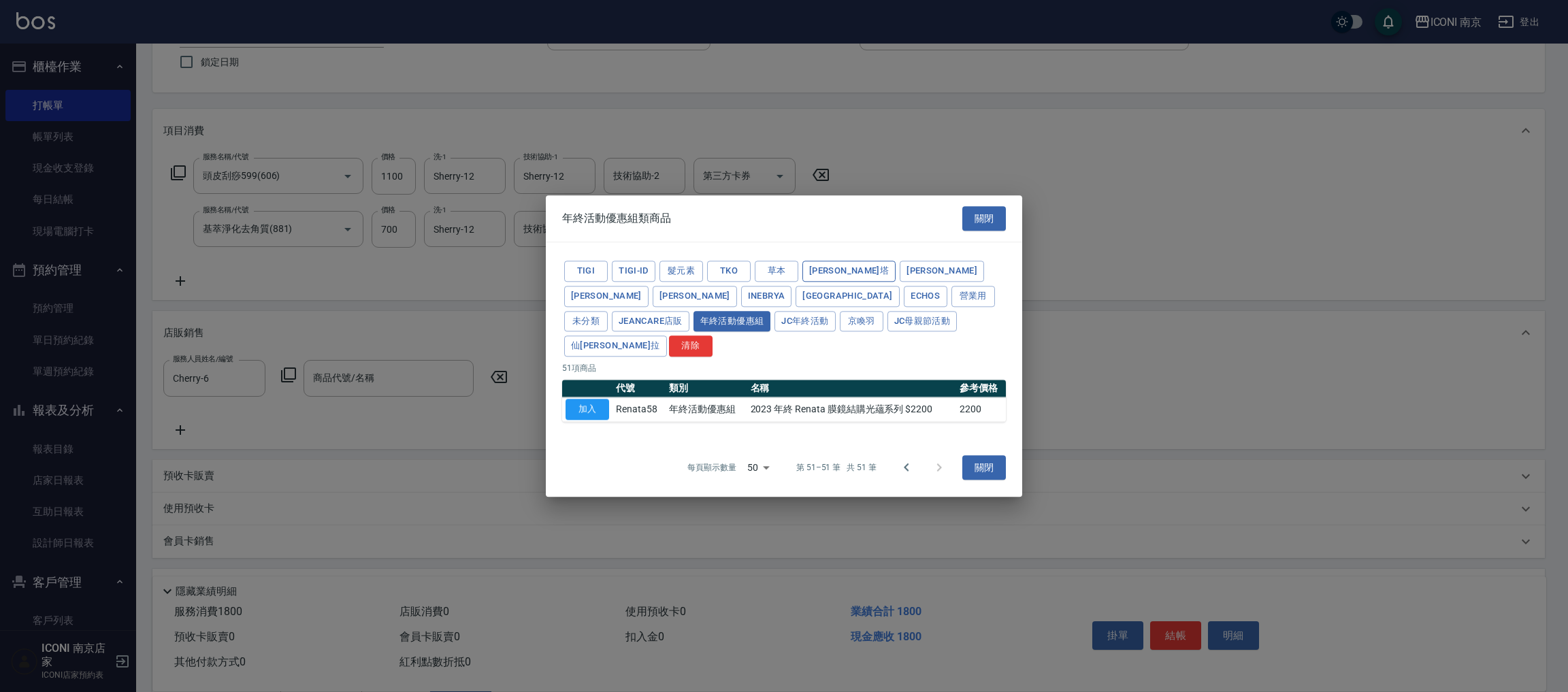
click at [833, 282] on button "蕾娜塔" at bounding box center [849, 271] width 94 height 21
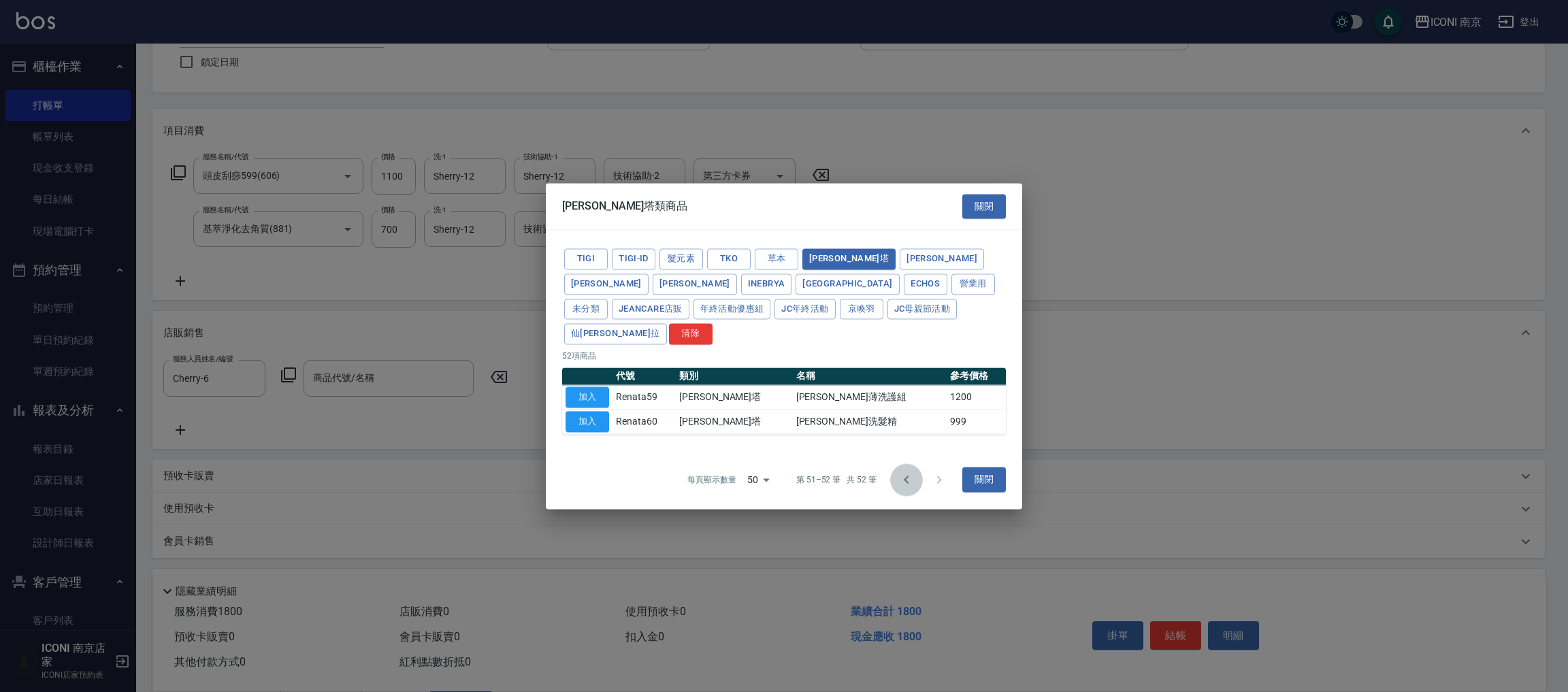
click at [903, 471] on icon "Go to previous page" at bounding box center [907, 480] width 17 height 17
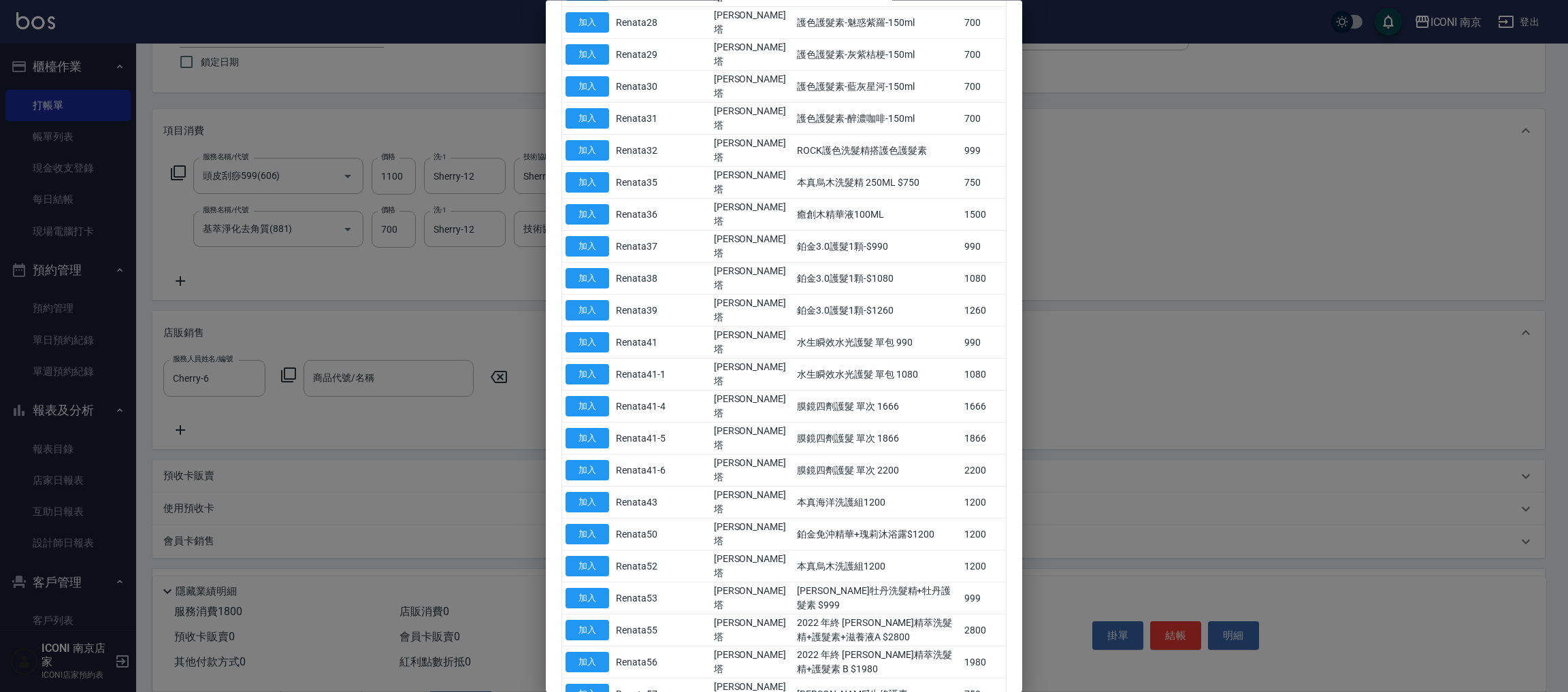
scroll to position [1166, 0]
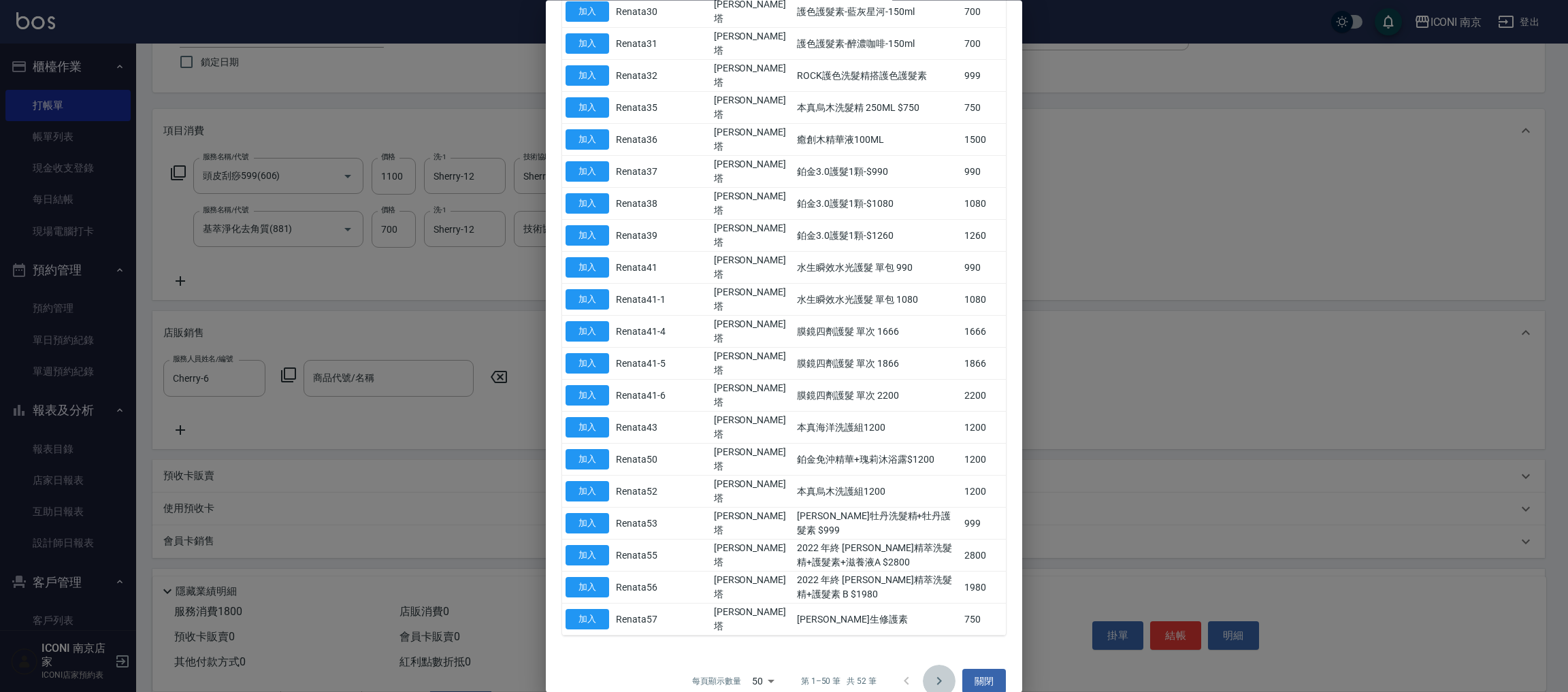
click at [931, 674] on icon "Go to next page" at bounding box center [939, 682] width 17 height 17
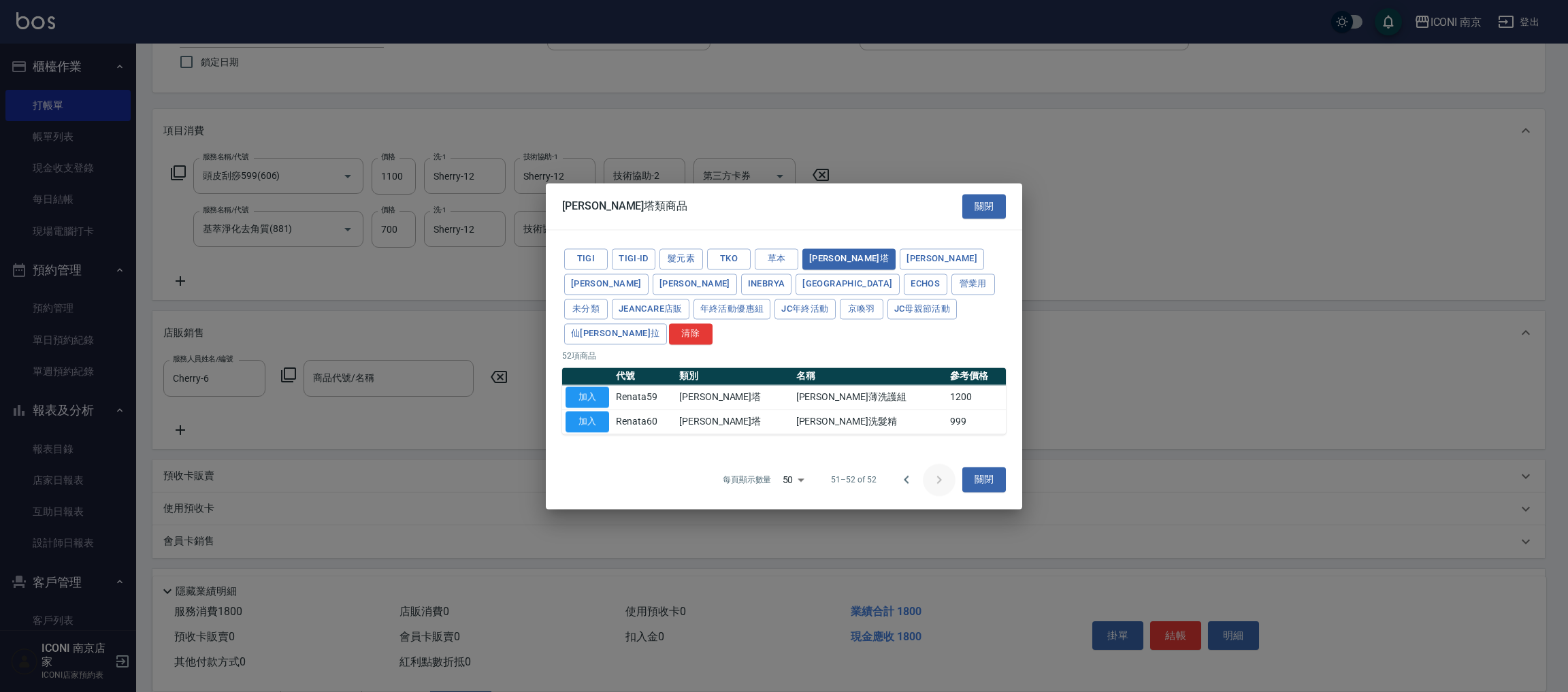
scroll to position [0, 0]
click at [908, 471] on icon "Go to previous page" at bounding box center [907, 480] width 17 height 17
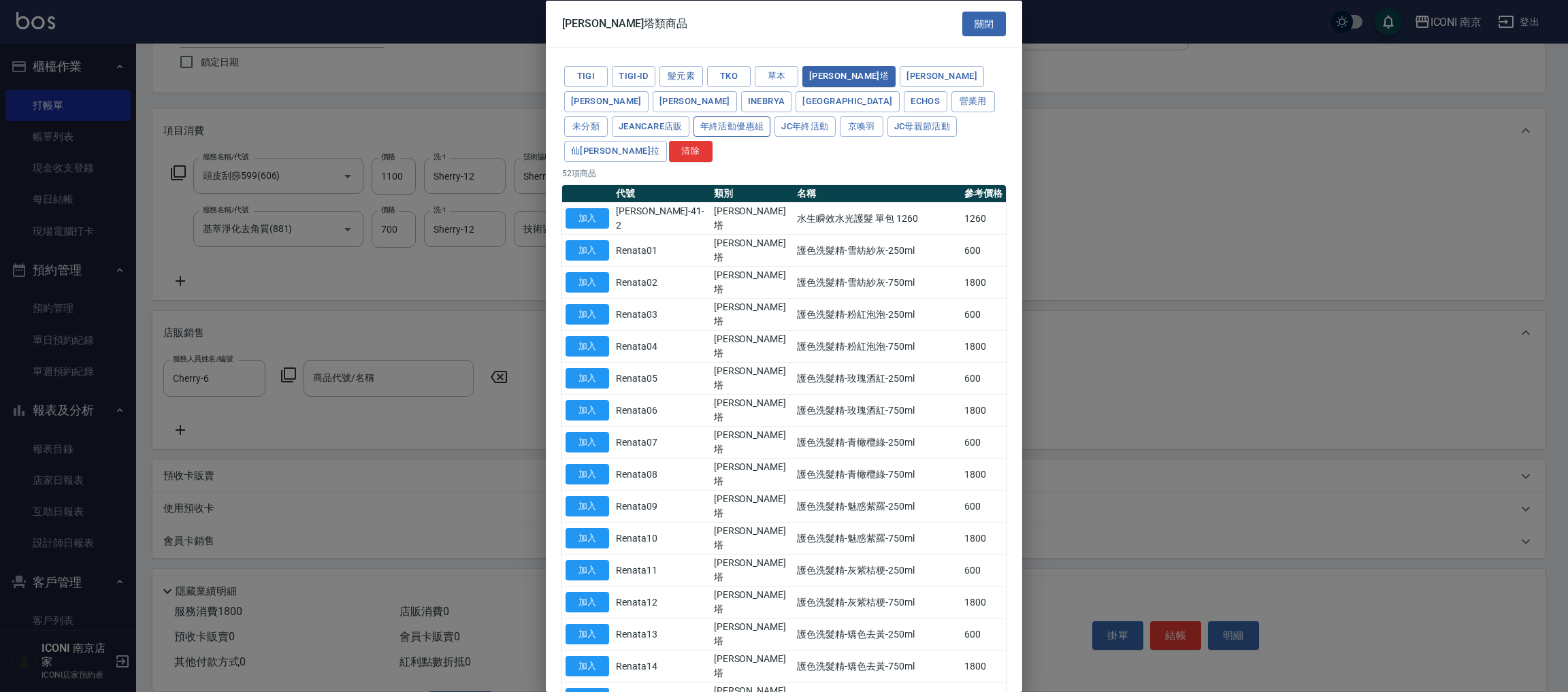
click at [771, 115] on button "年終活動優惠組" at bounding box center [732, 125] width 78 height 21
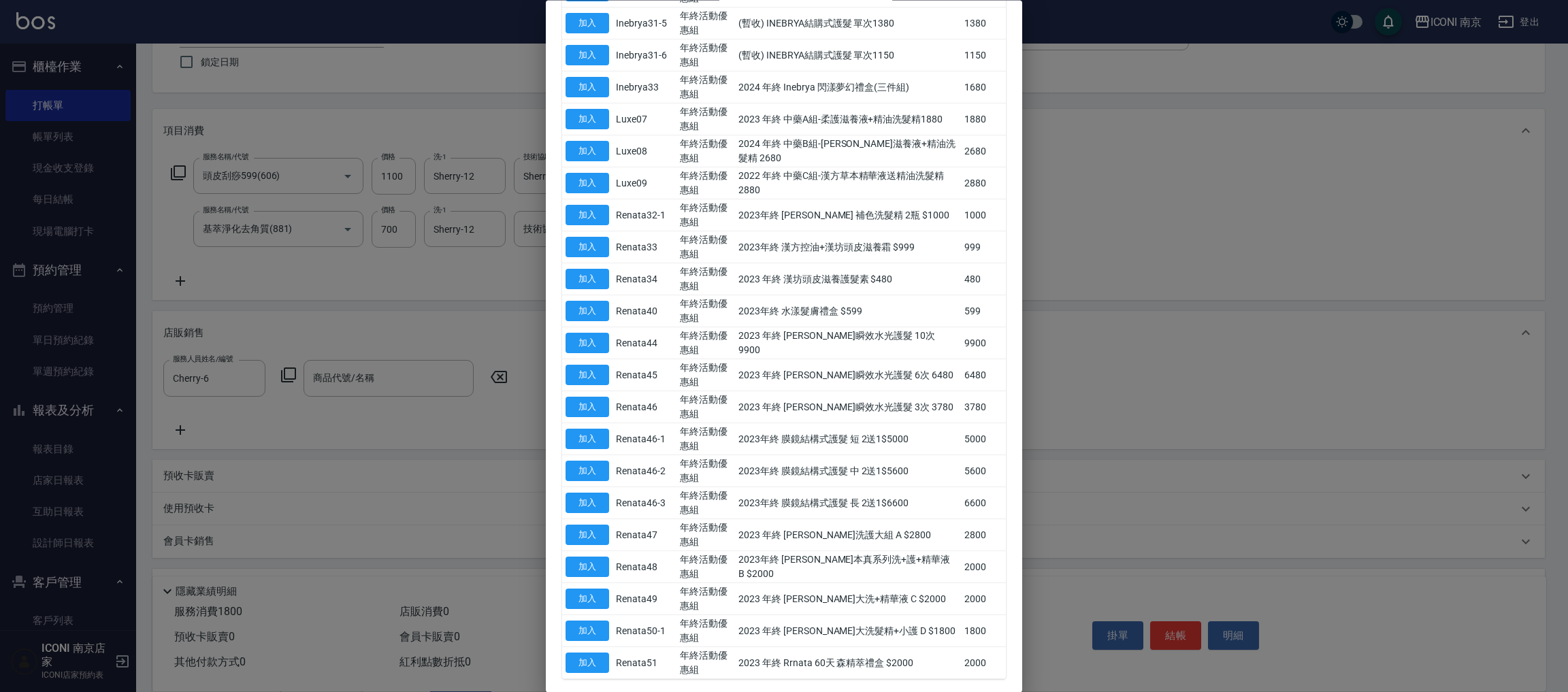
scroll to position [1166, 0]
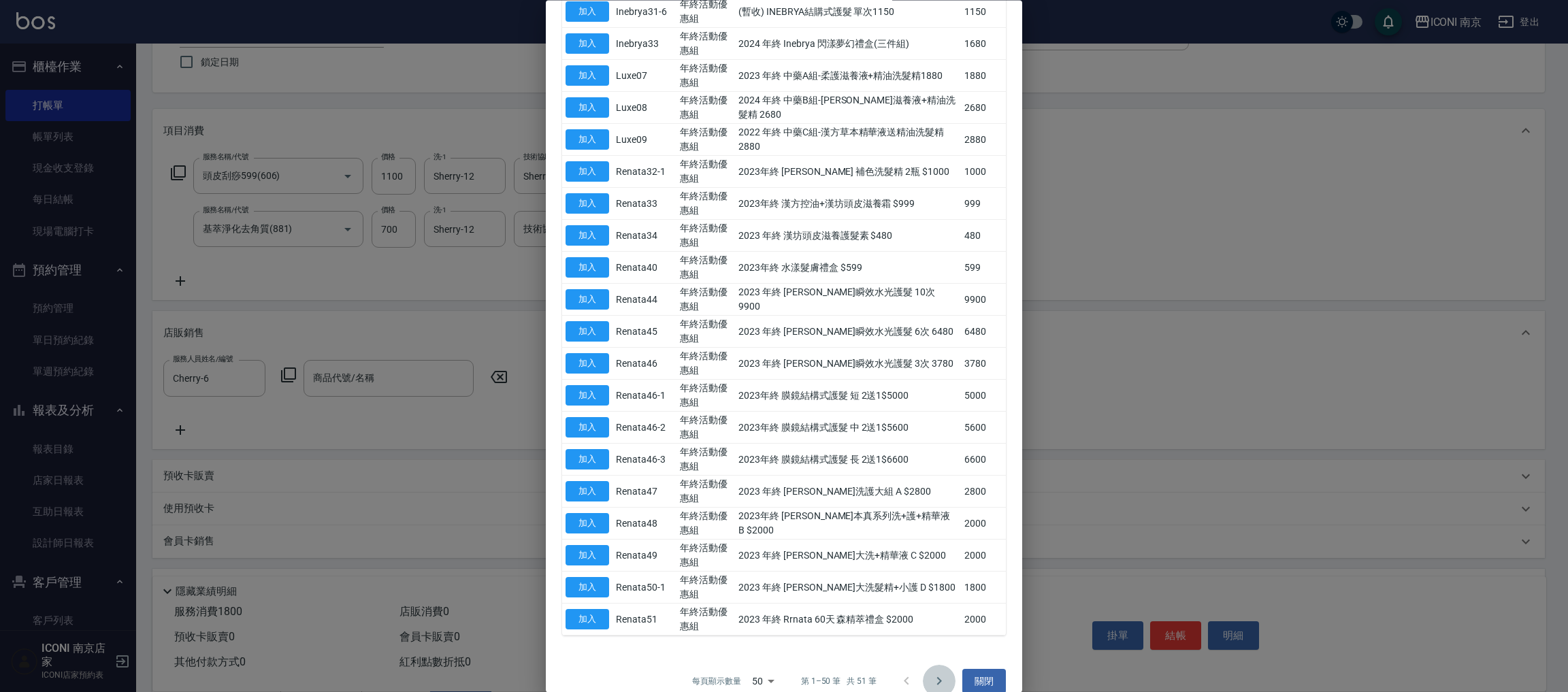
click at [931, 674] on icon "Go to next page" at bounding box center [939, 682] width 17 height 17
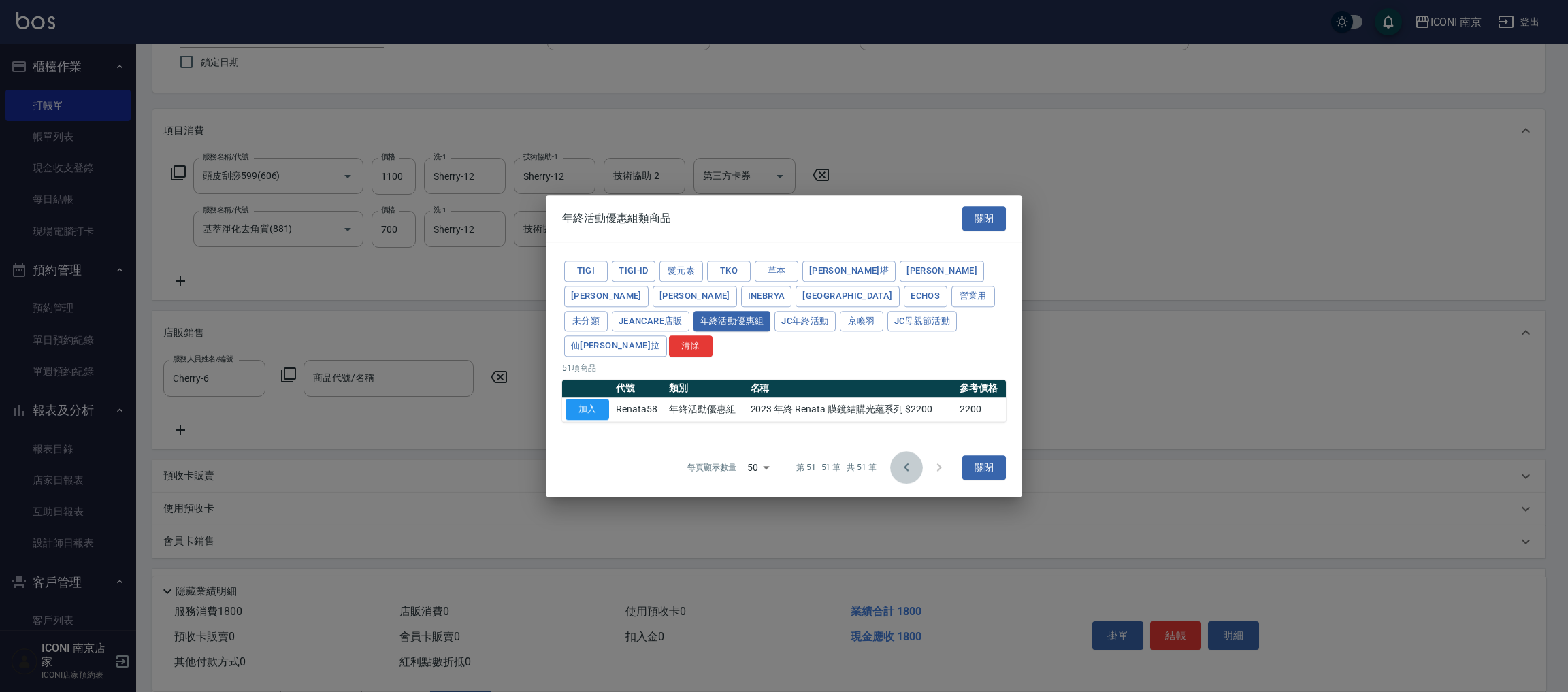
click at [905, 463] on icon "Go to previous page" at bounding box center [906, 467] width 5 height 8
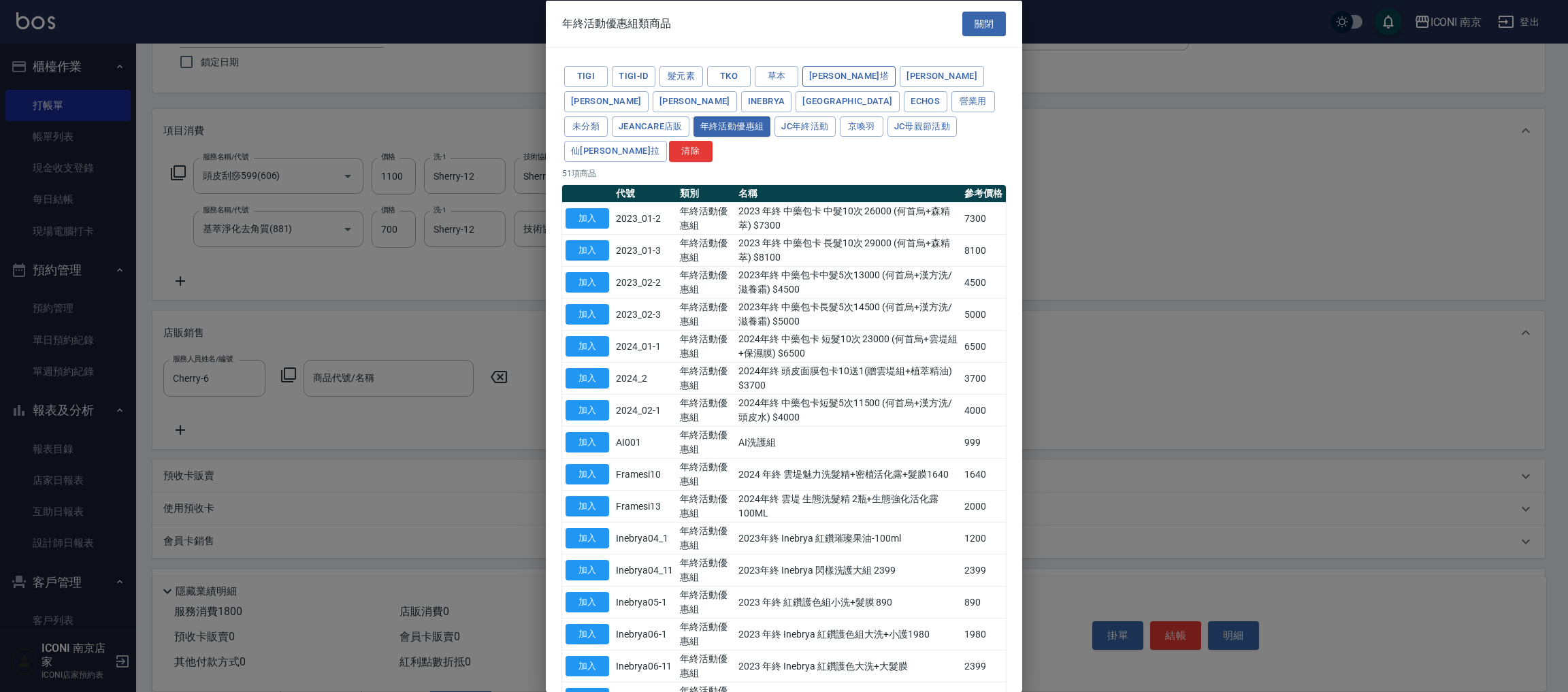
click at [818, 74] on button "蕾娜塔" at bounding box center [849, 76] width 94 height 21
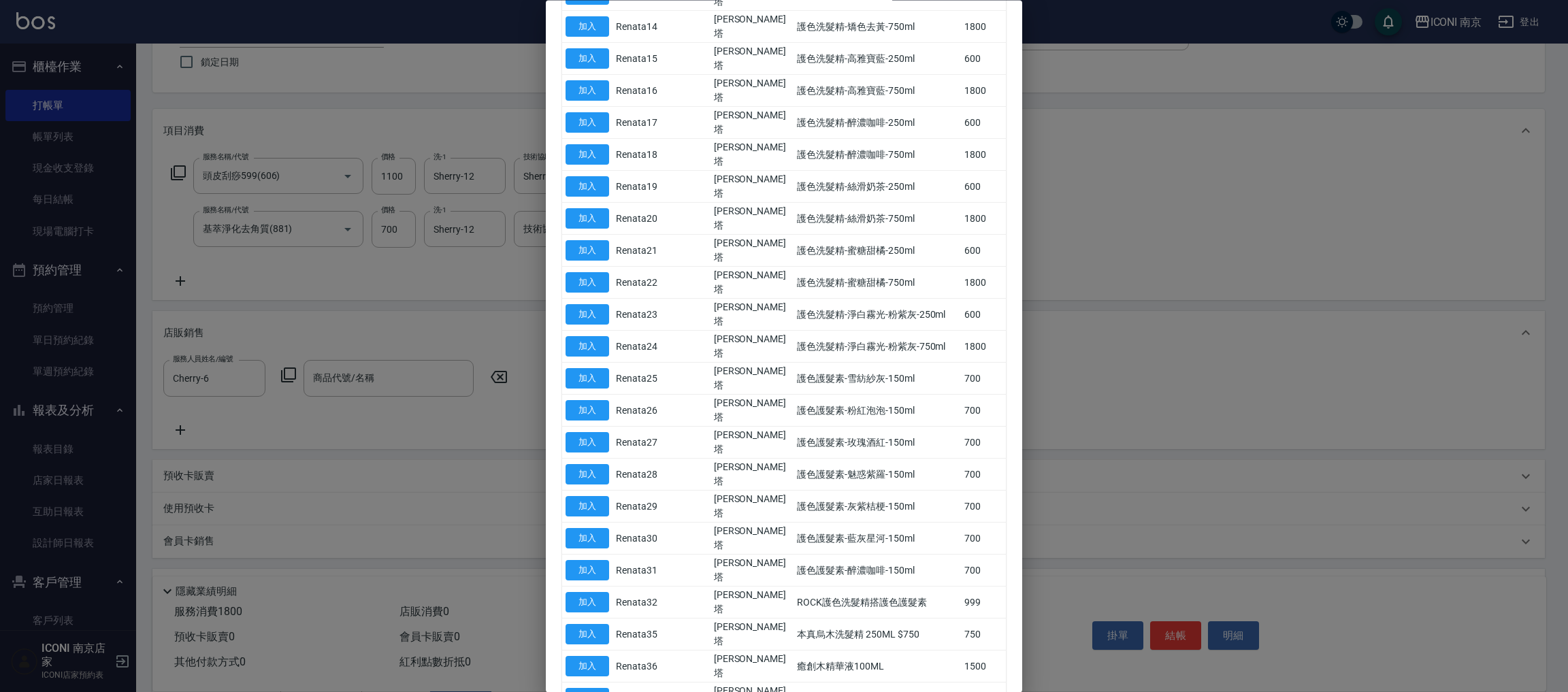
scroll to position [715, 0]
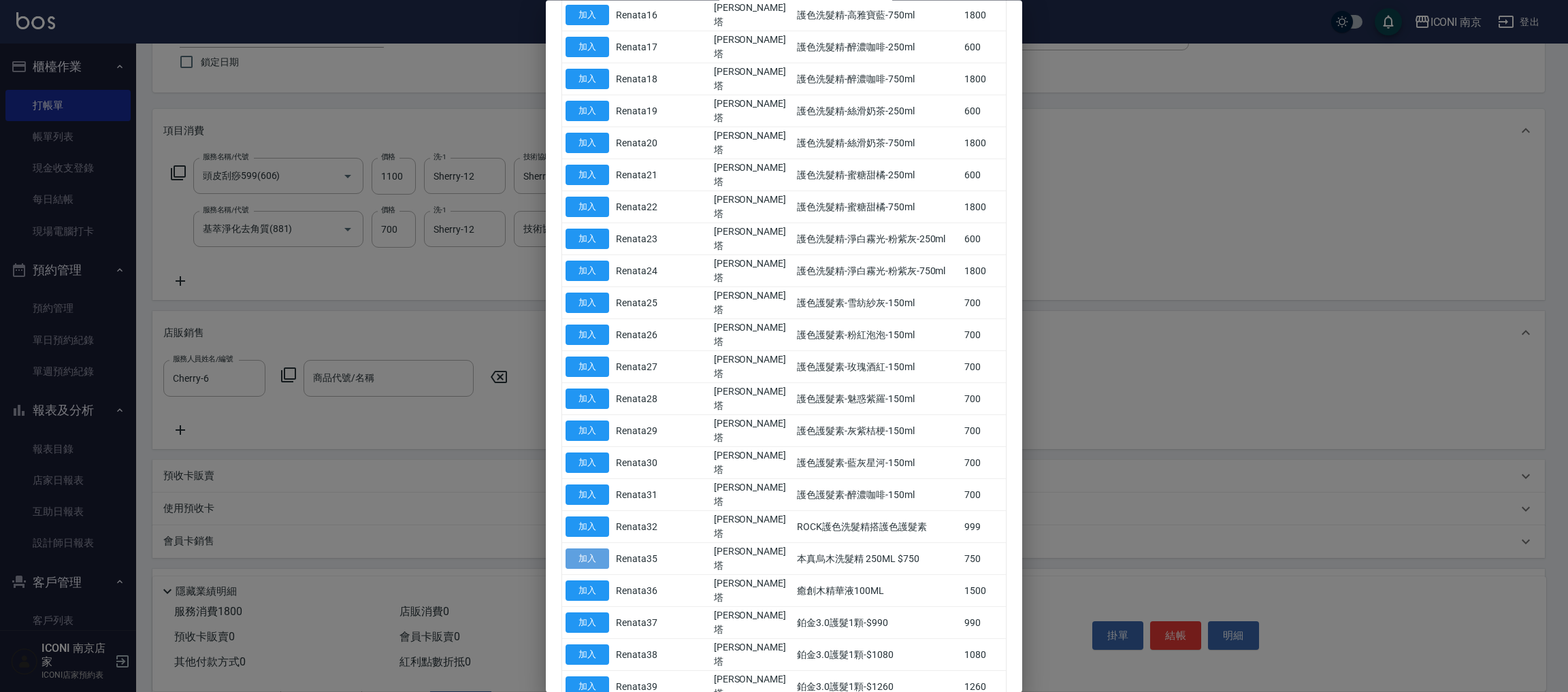
click at [591, 548] on button "加入" at bounding box center [588, 558] width 43 height 21
type input "本真烏木洗髮精 250ML $750"
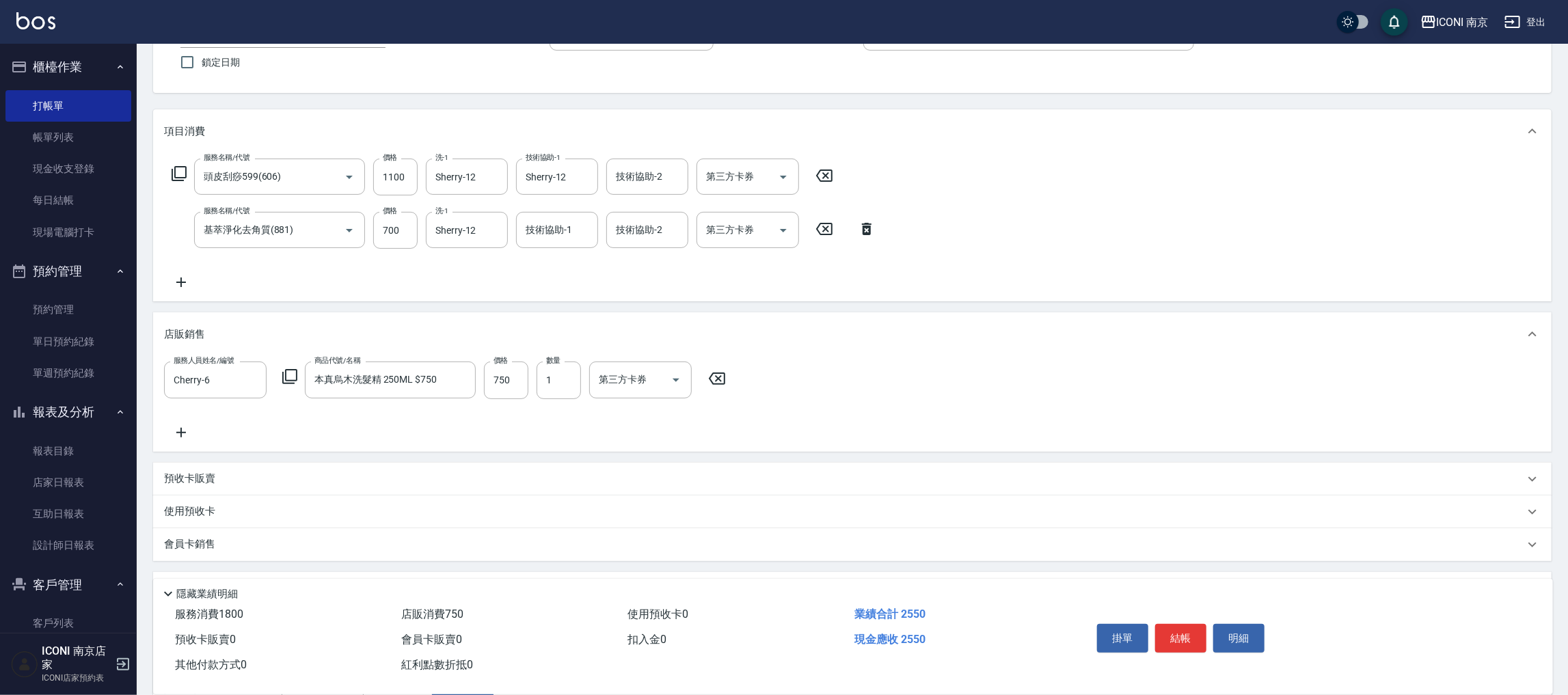
click at [290, 373] on icon at bounding box center [290, 377] width 17 height 17
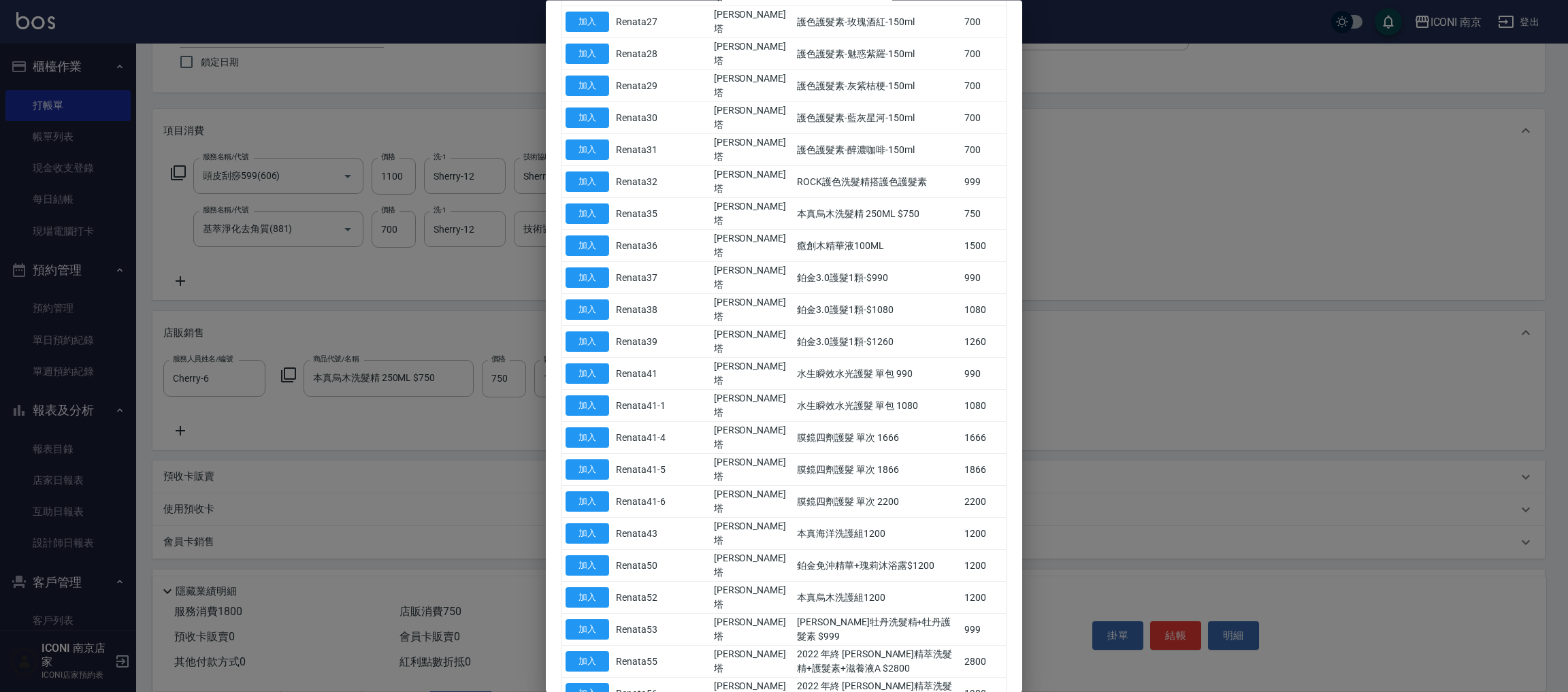
scroll to position [1166, 0]
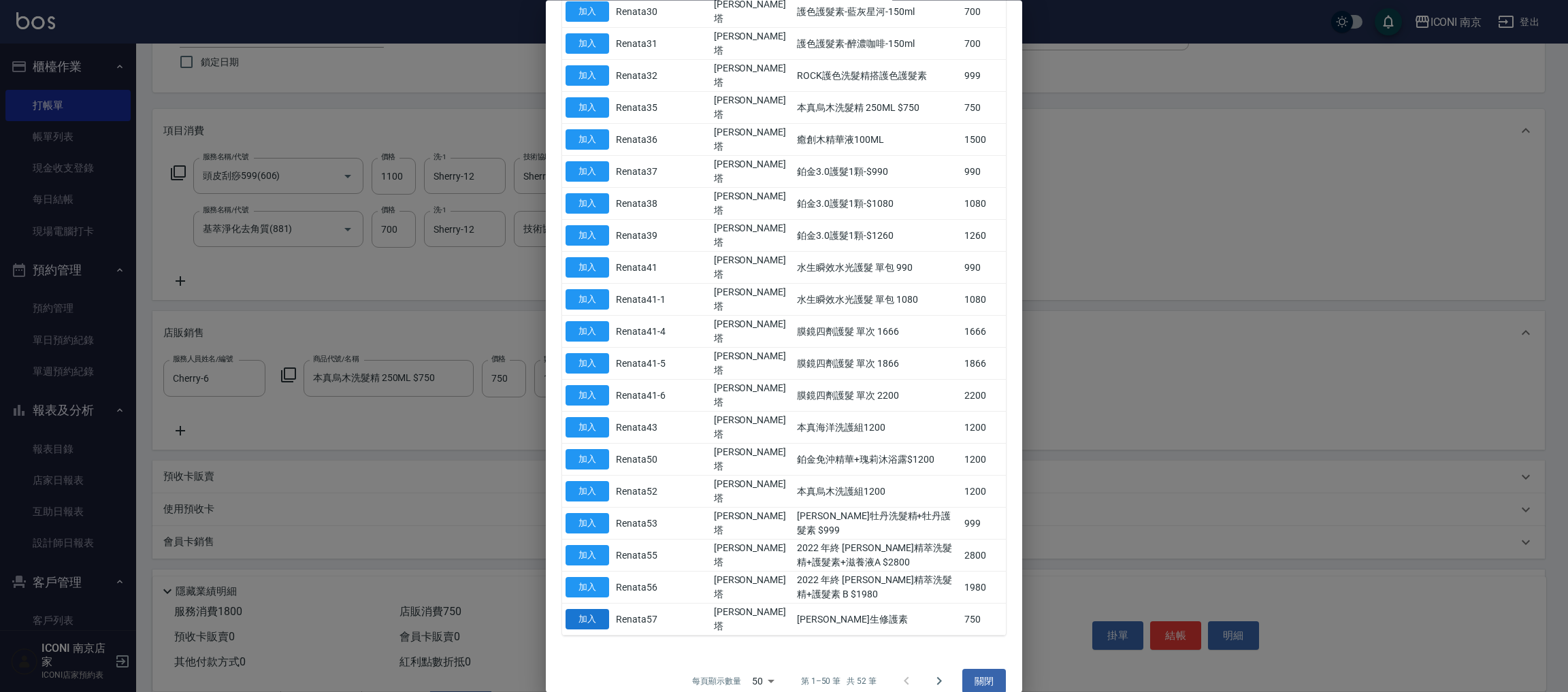
click at [571, 609] on button "加入" at bounding box center [588, 619] width 43 height 21
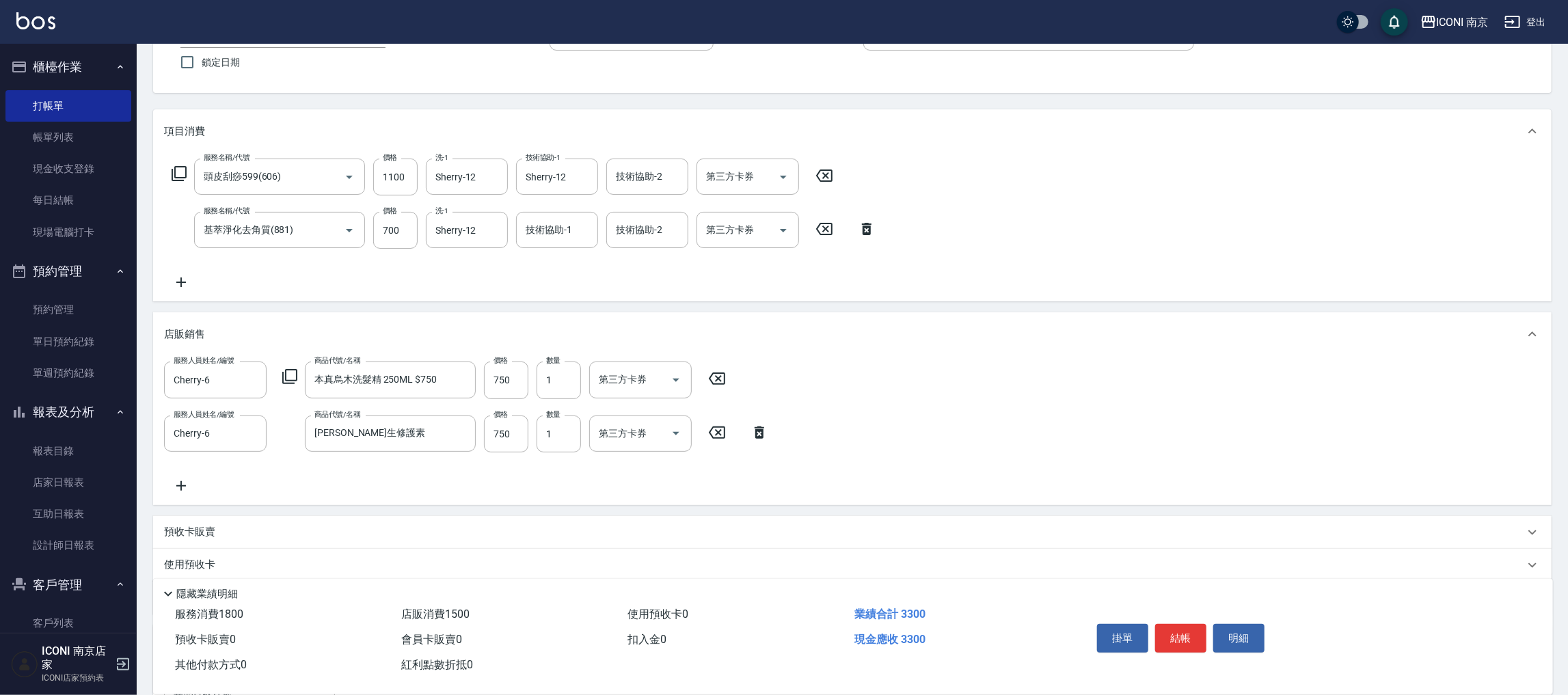
click at [289, 371] on icon at bounding box center [290, 377] width 17 height 17
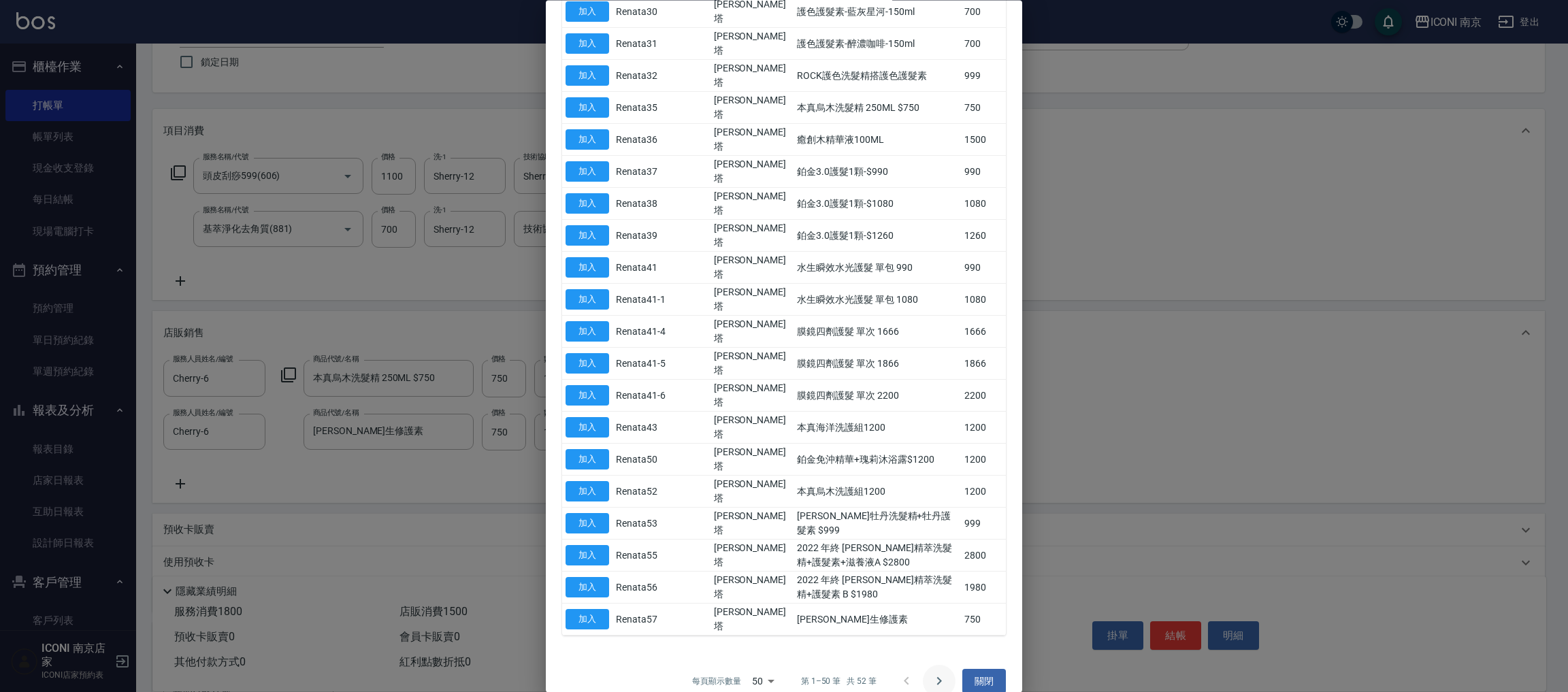
click at [931, 674] on icon "Go to next page" at bounding box center [939, 682] width 17 height 17
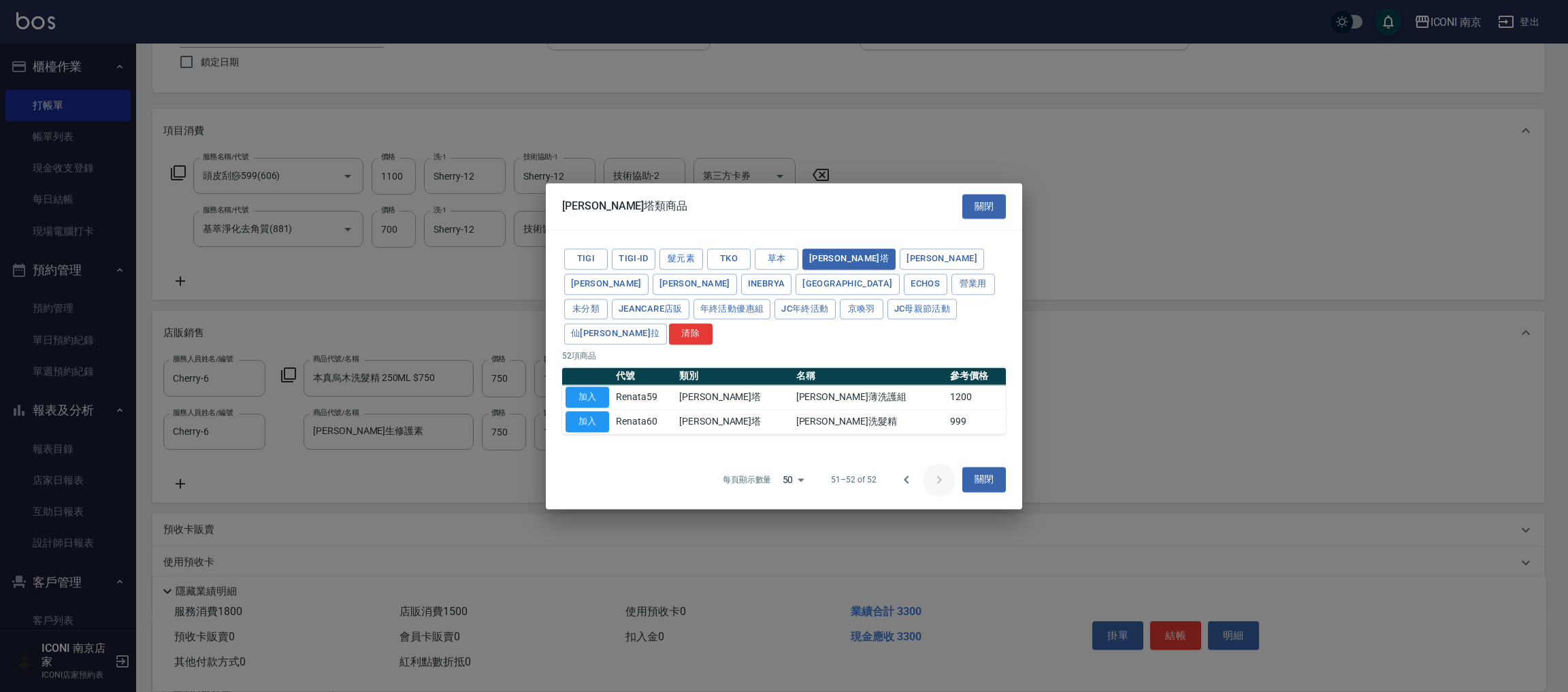
scroll to position [0, 0]
click at [904, 471] on icon "Go to previous page" at bounding box center [907, 480] width 17 height 17
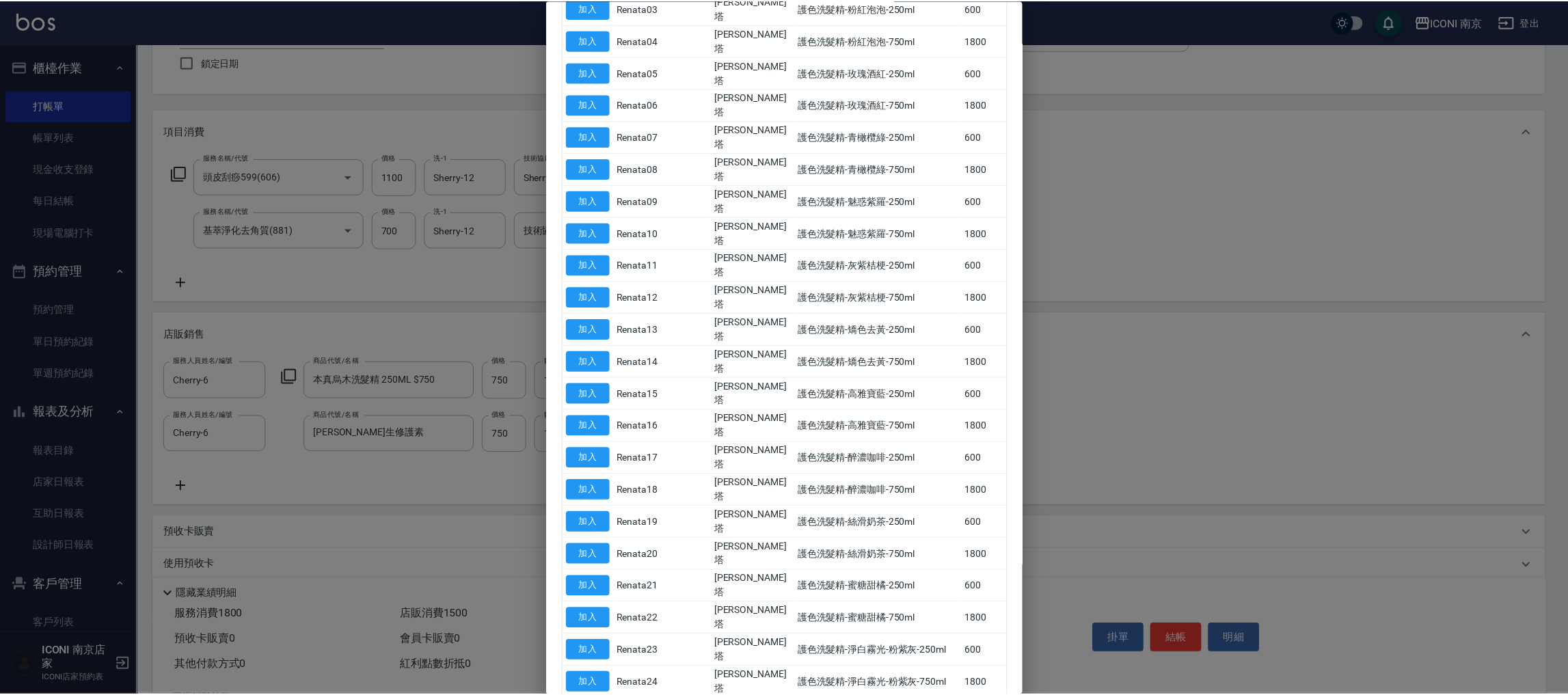
scroll to position [820, 0]
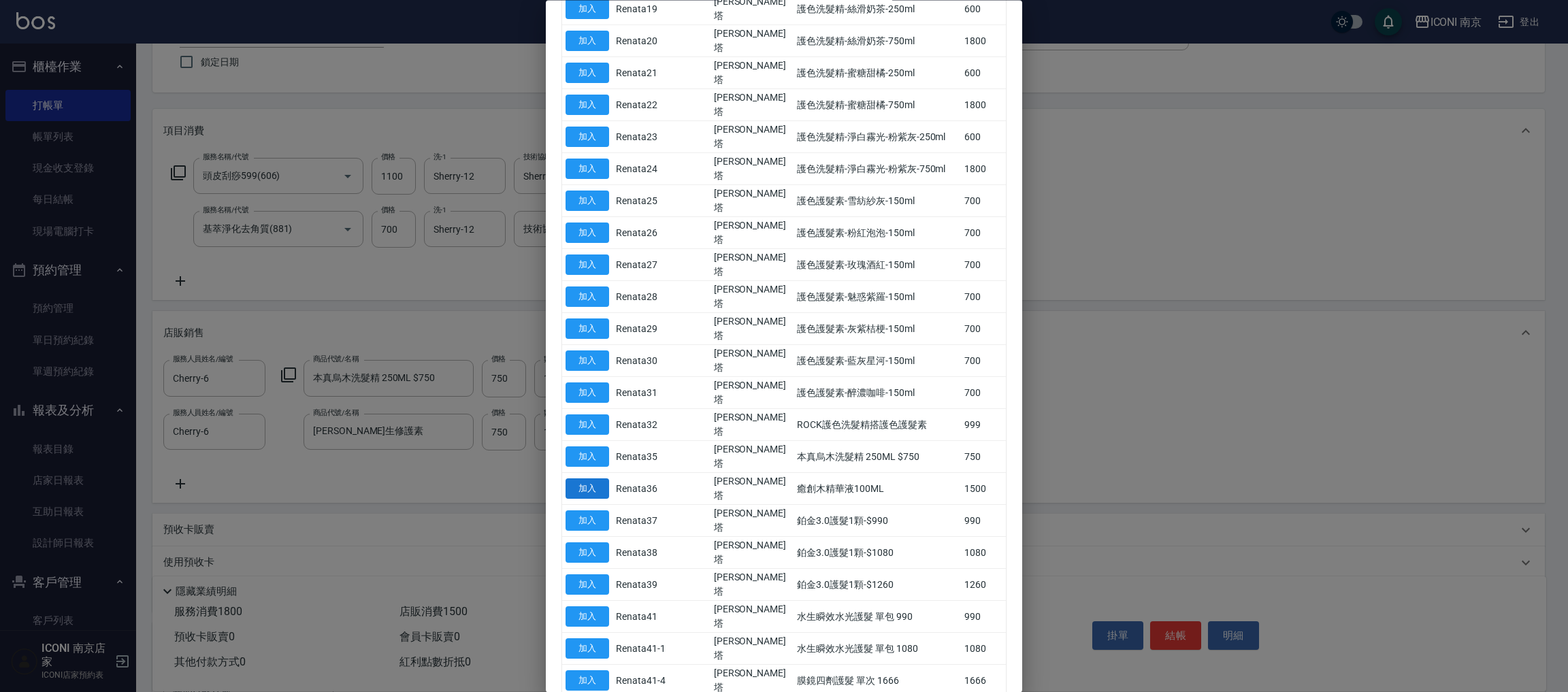
click at [595, 478] on button "加入" at bounding box center [588, 488] width 43 height 21
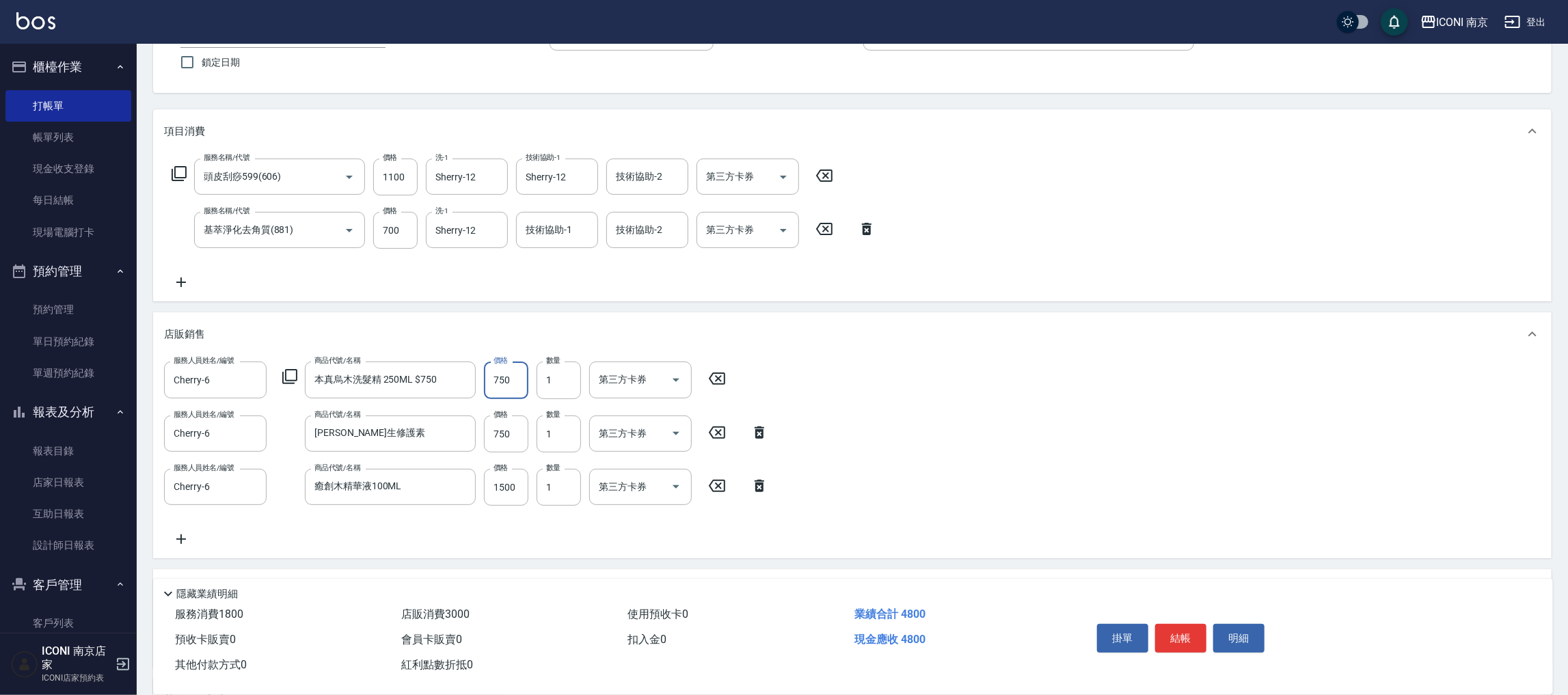
click at [514, 382] on input "750" at bounding box center [505, 380] width 44 height 37
type input "700"
click at [527, 428] on input "750" at bounding box center [505, 434] width 44 height 37
type input "700"
click at [499, 473] on input "1500" at bounding box center [505, 487] width 44 height 37
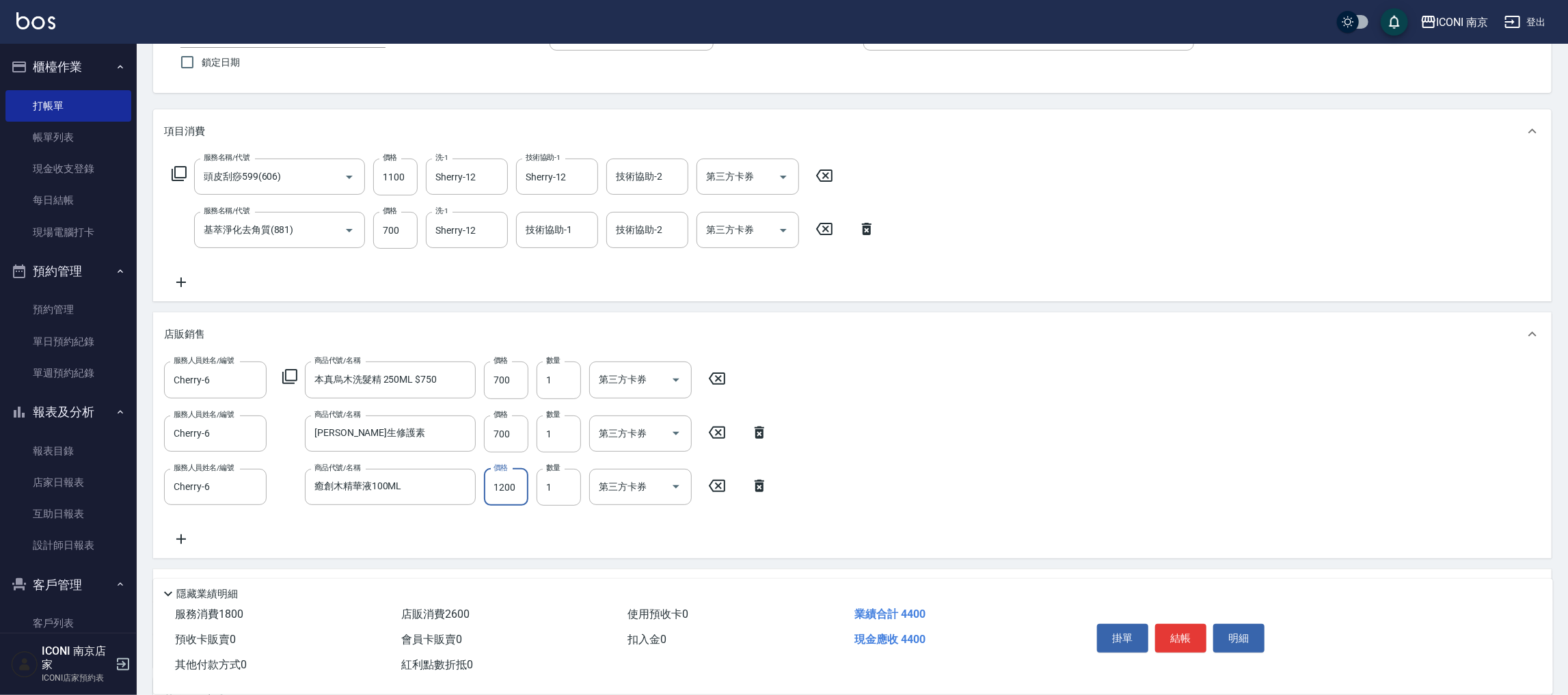
click at [515, 483] on input "1200" at bounding box center [505, 487] width 44 height 37
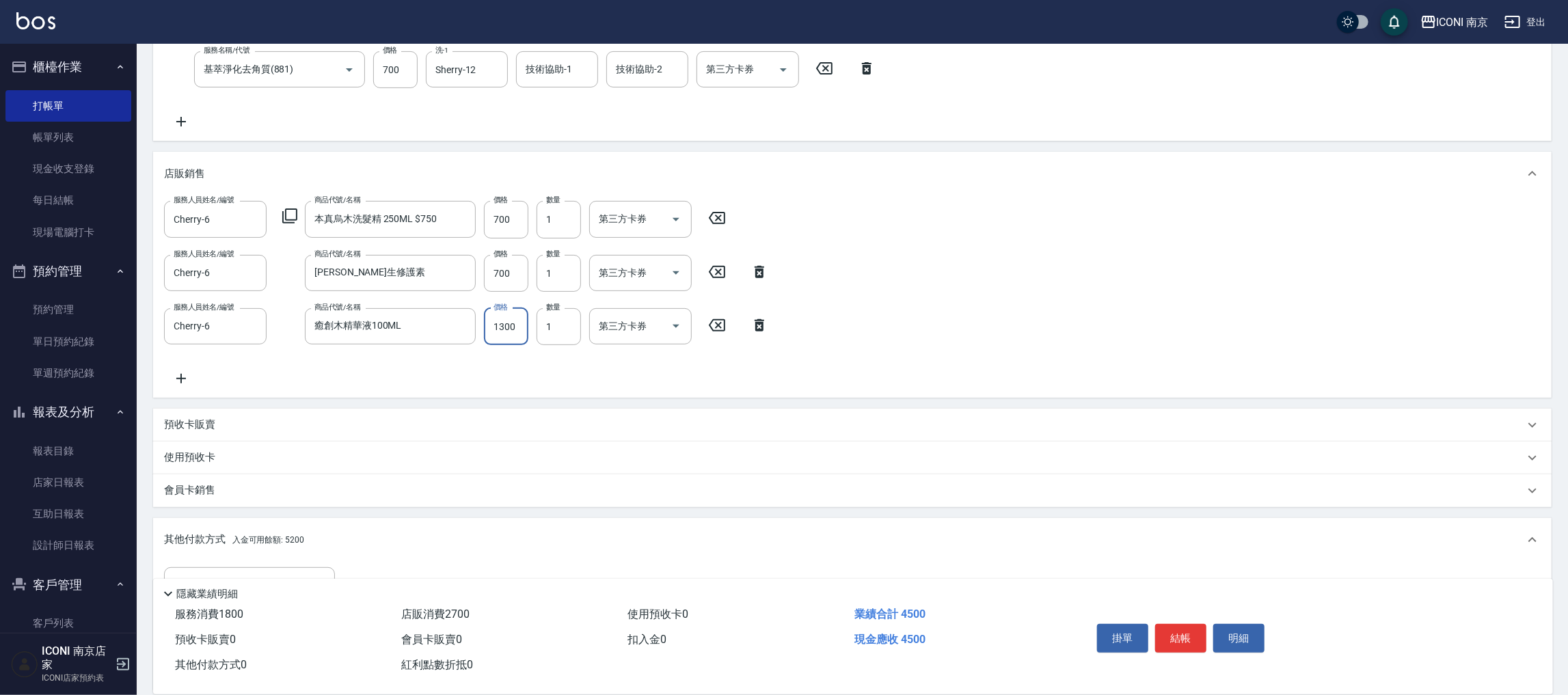
scroll to position [438, 0]
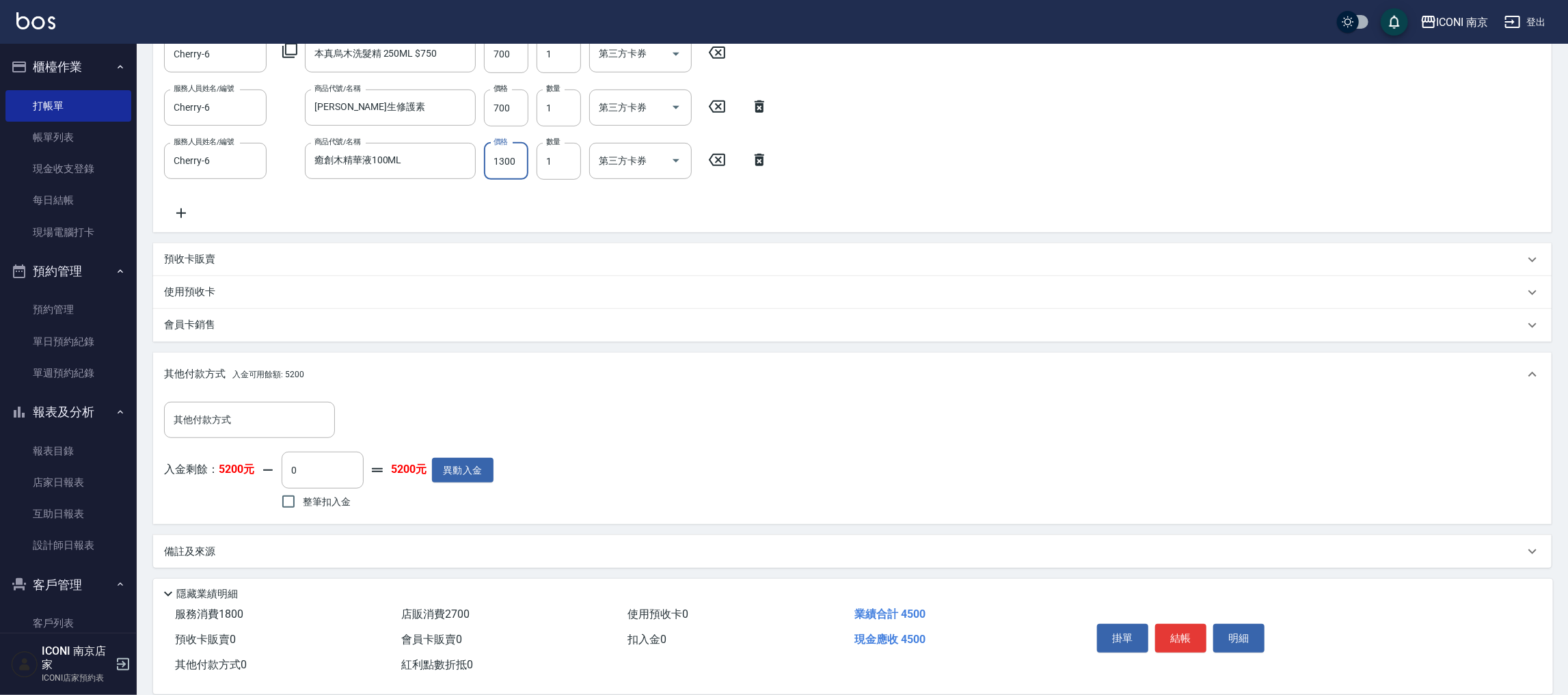
type input "1300"
click at [311, 502] on span "整筆扣入金" at bounding box center [327, 501] width 48 height 14
click at [303, 502] on input "整筆扣入金" at bounding box center [288, 501] width 29 height 29
checkbox input "true"
type input "4500"
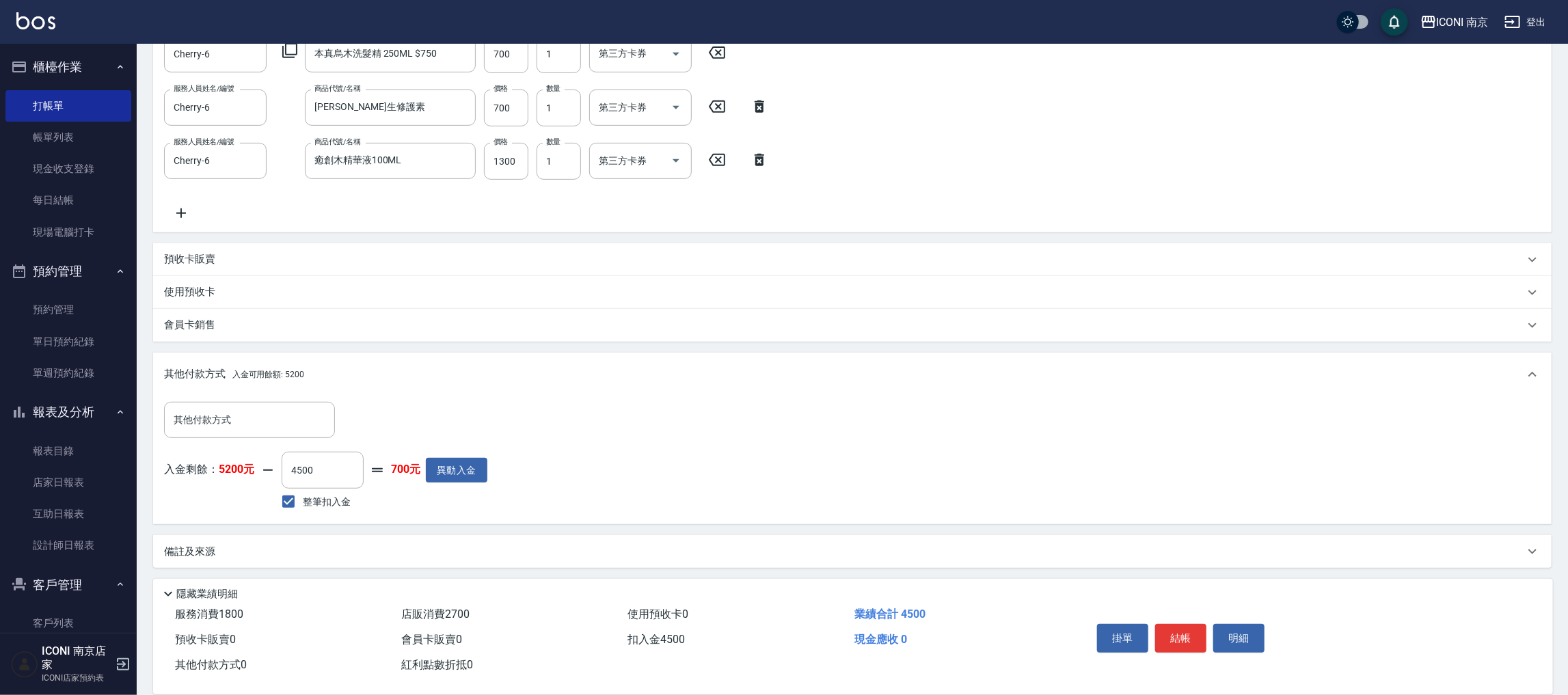
click at [314, 561] on div "備註及來源" at bounding box center [852, 551] width 1398 height 33
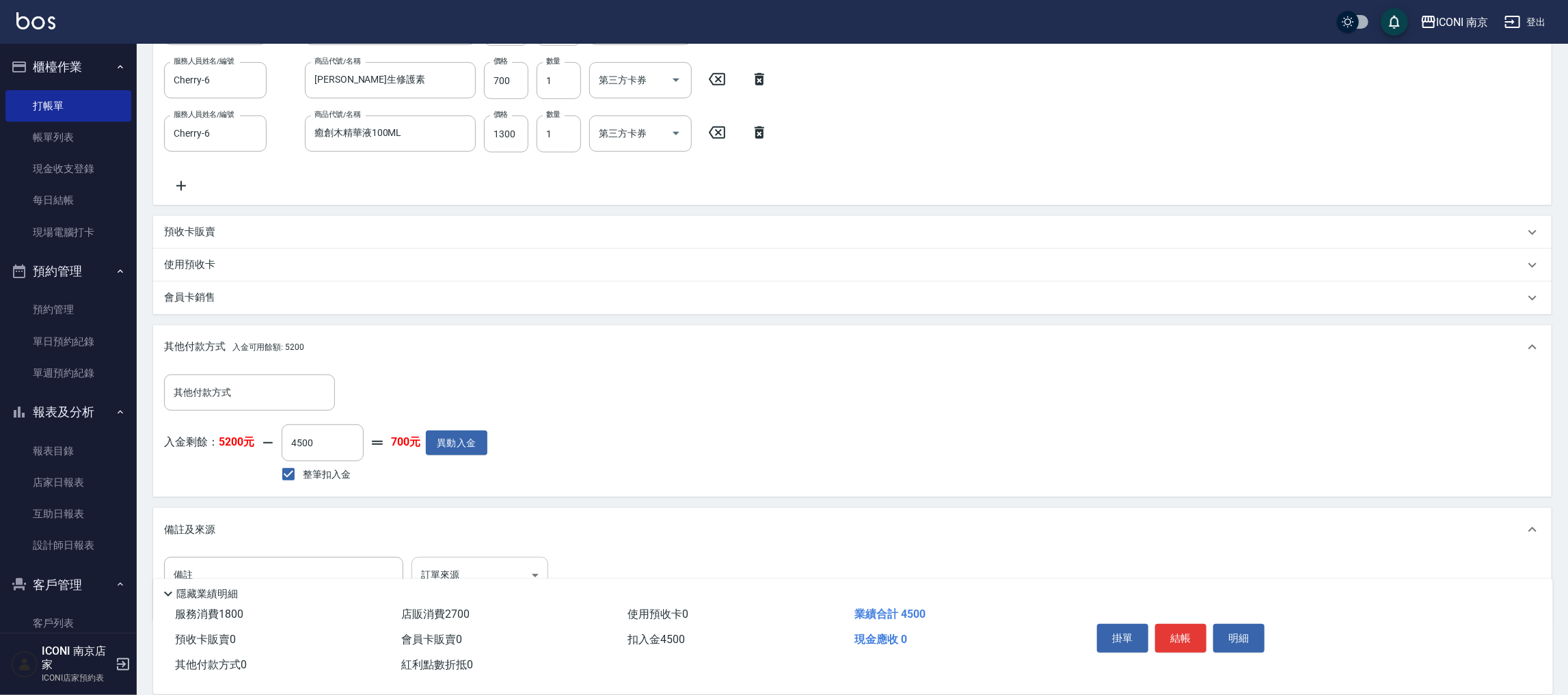
scroll to position [515, 0]
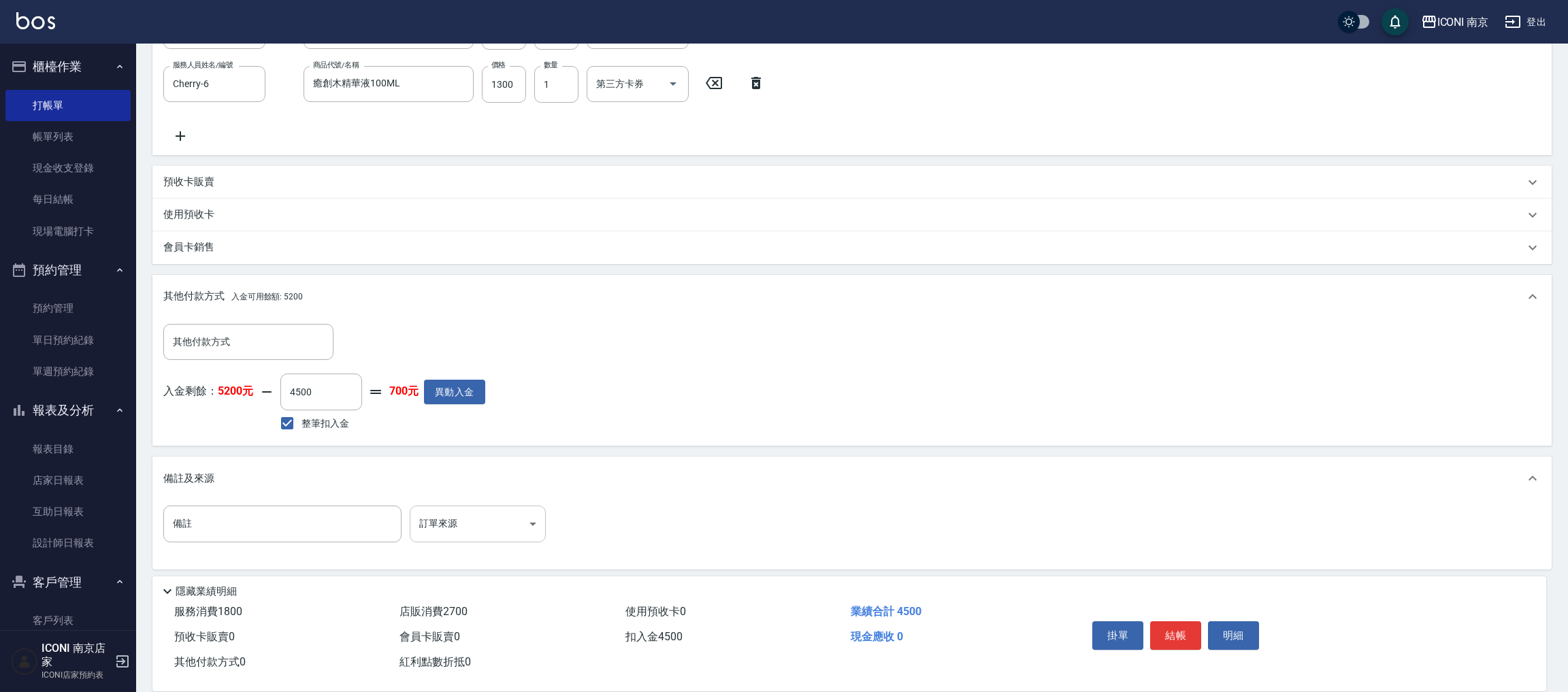
click at [507, 521] on body "ICONI 南京 登出 櫃檯作業 打帳單 帳單列表 現金收支登錄 每日結帳 現場電腦打卡 預約管理 預約管理 單日預約紀錄 單週預約紀錄 報表及分析 報表目錄…" at bounding box center [784, 92] width 1568 height 1209
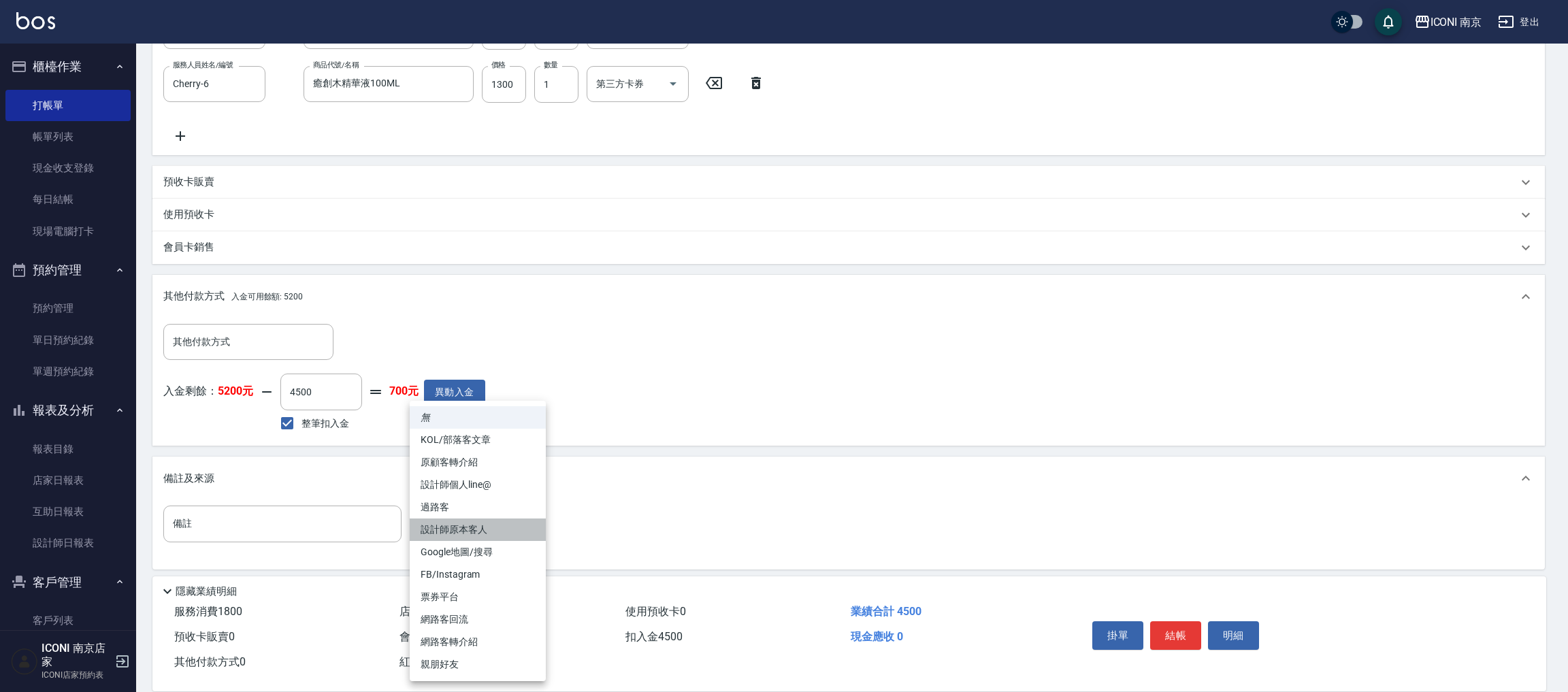
click at [513, 534] on li "設計師原本客人" at bounding box center [477, 529] width 136 height 23
type input "設計師原本客人"
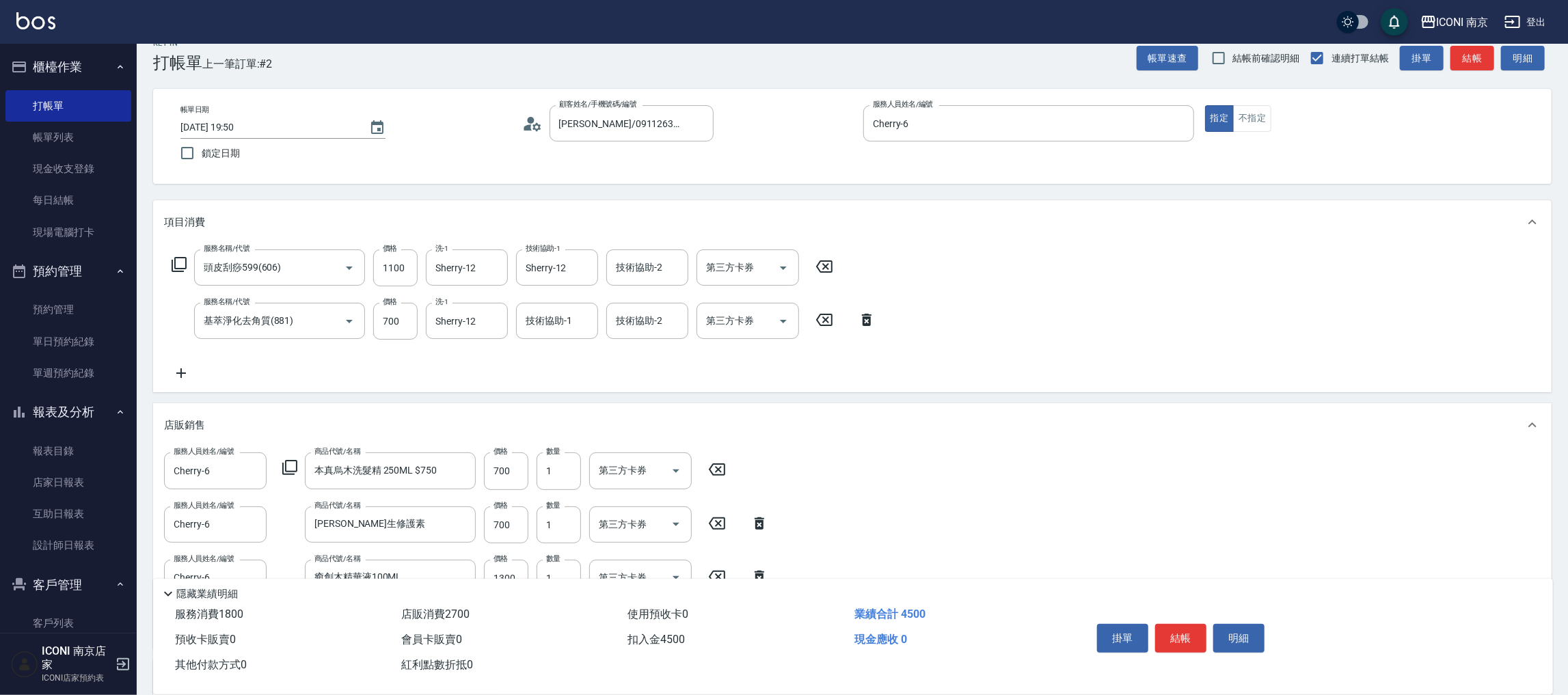
scroll to position [0, 0]
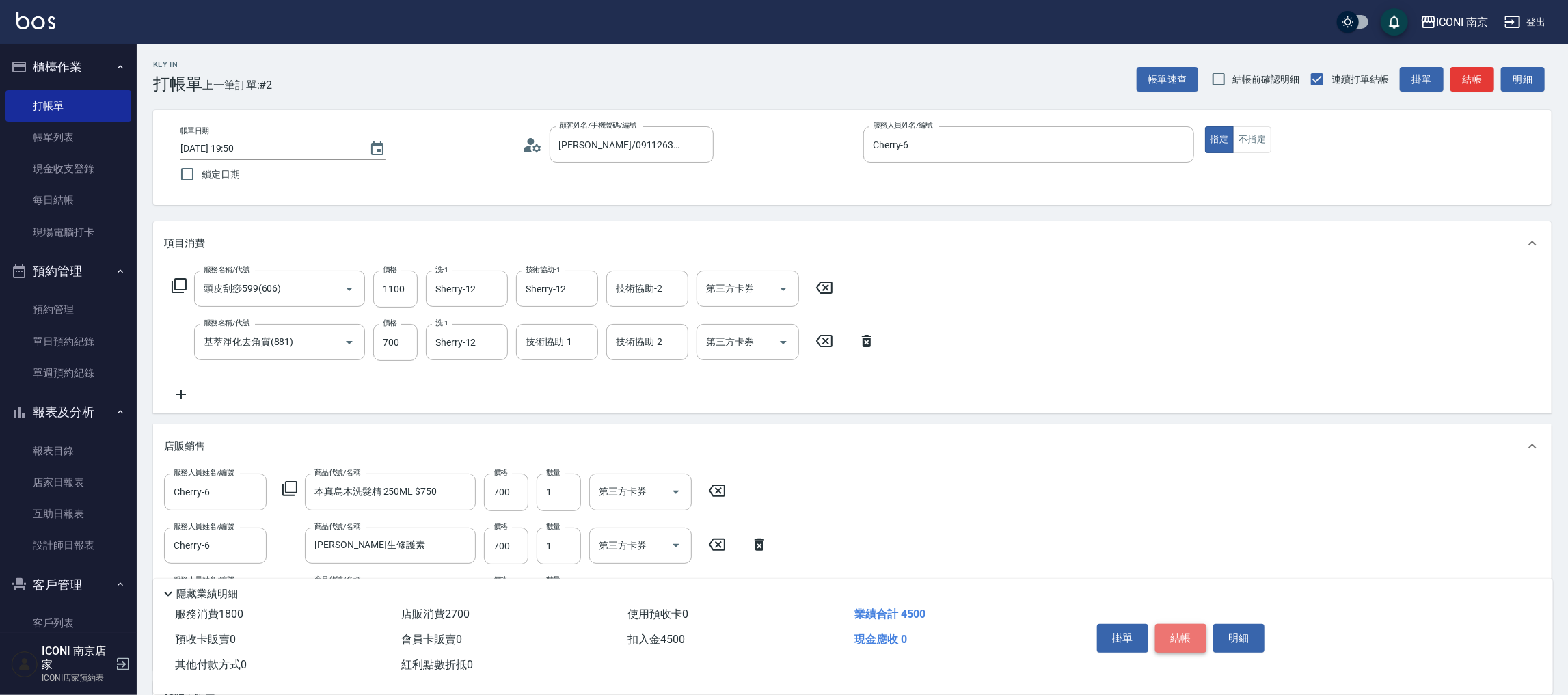
click at [1184, 639] on button "結帳" at bounding box center [1180, 638] width 51 height 29
type input "2025/09/16 19:53"
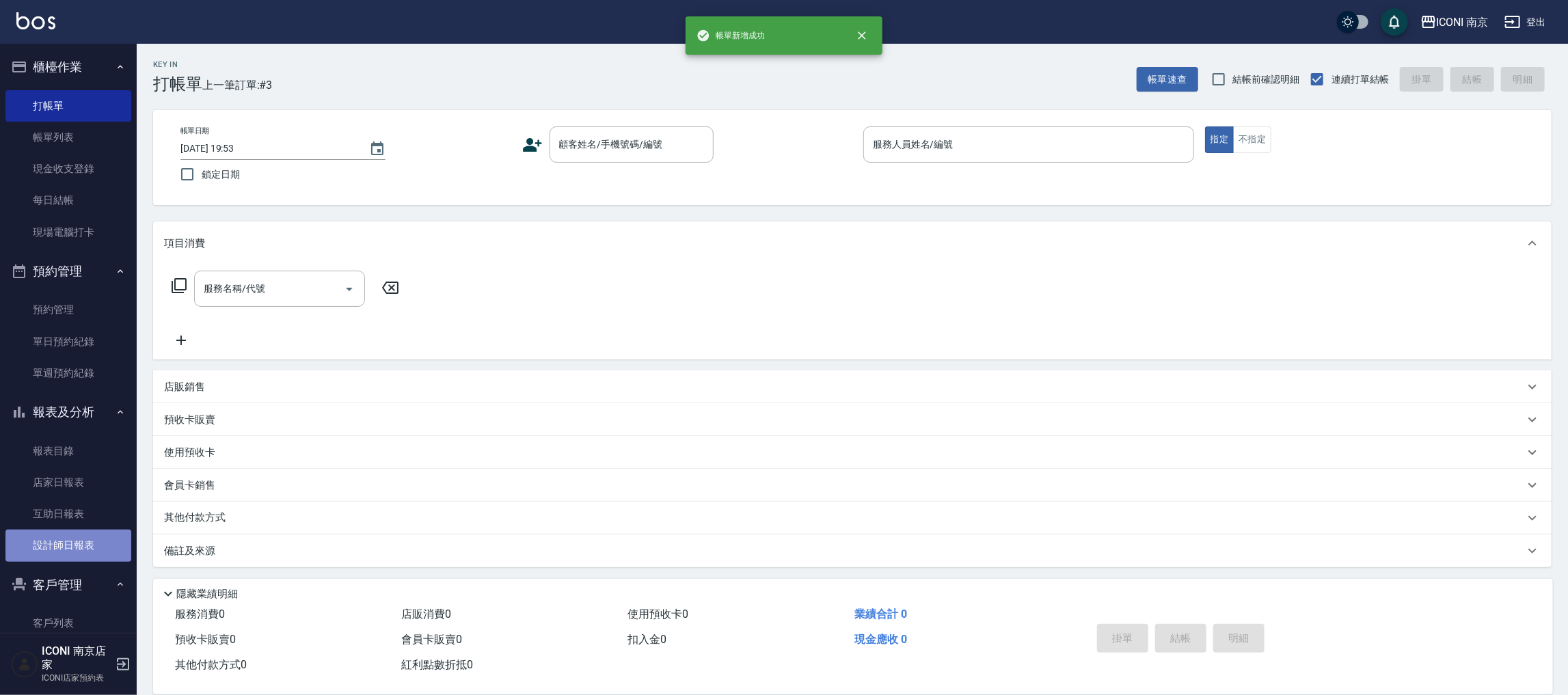
click at [68, 547] on link "設計師日報表" at bounding box center [69, 545] width 126 height 31
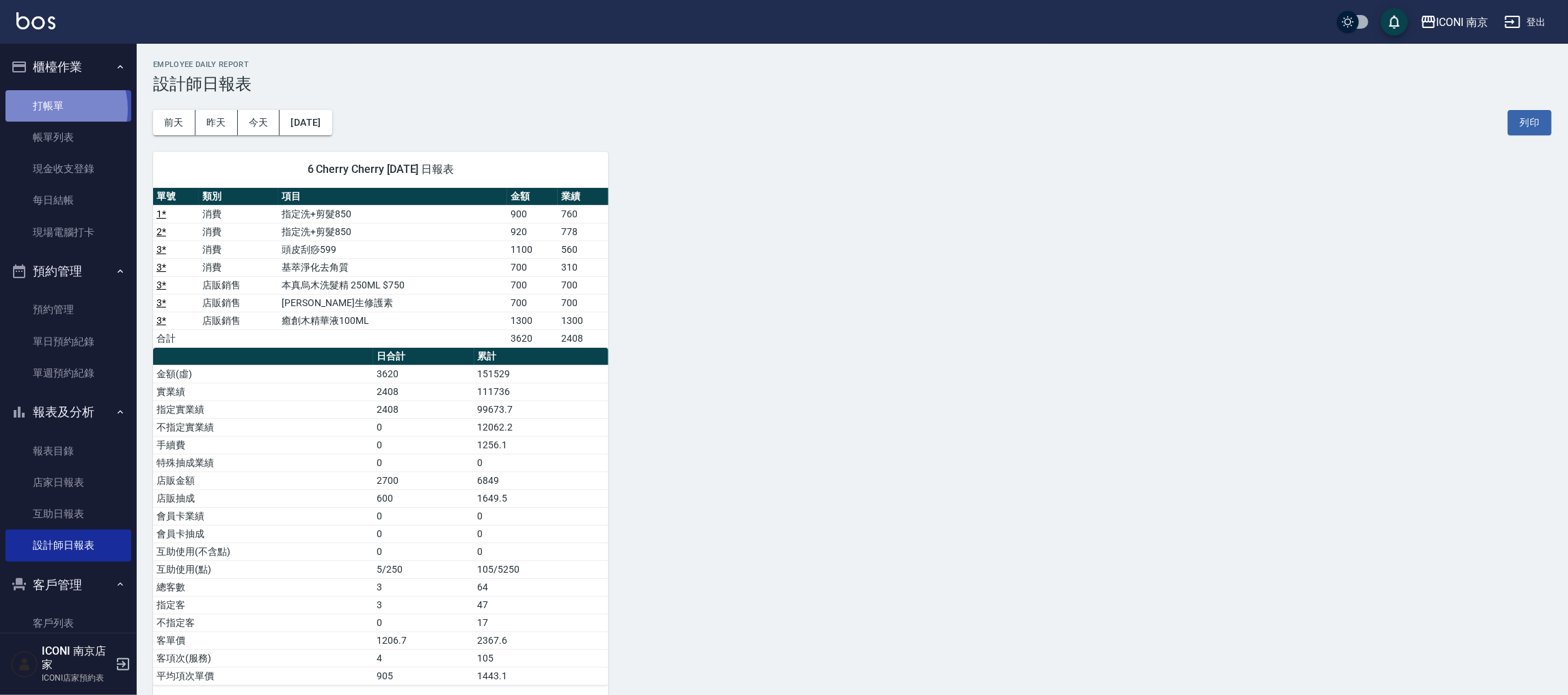
click at [49, 108] on link "打帳單" at bounding box center [69, 105] width 126 height 31
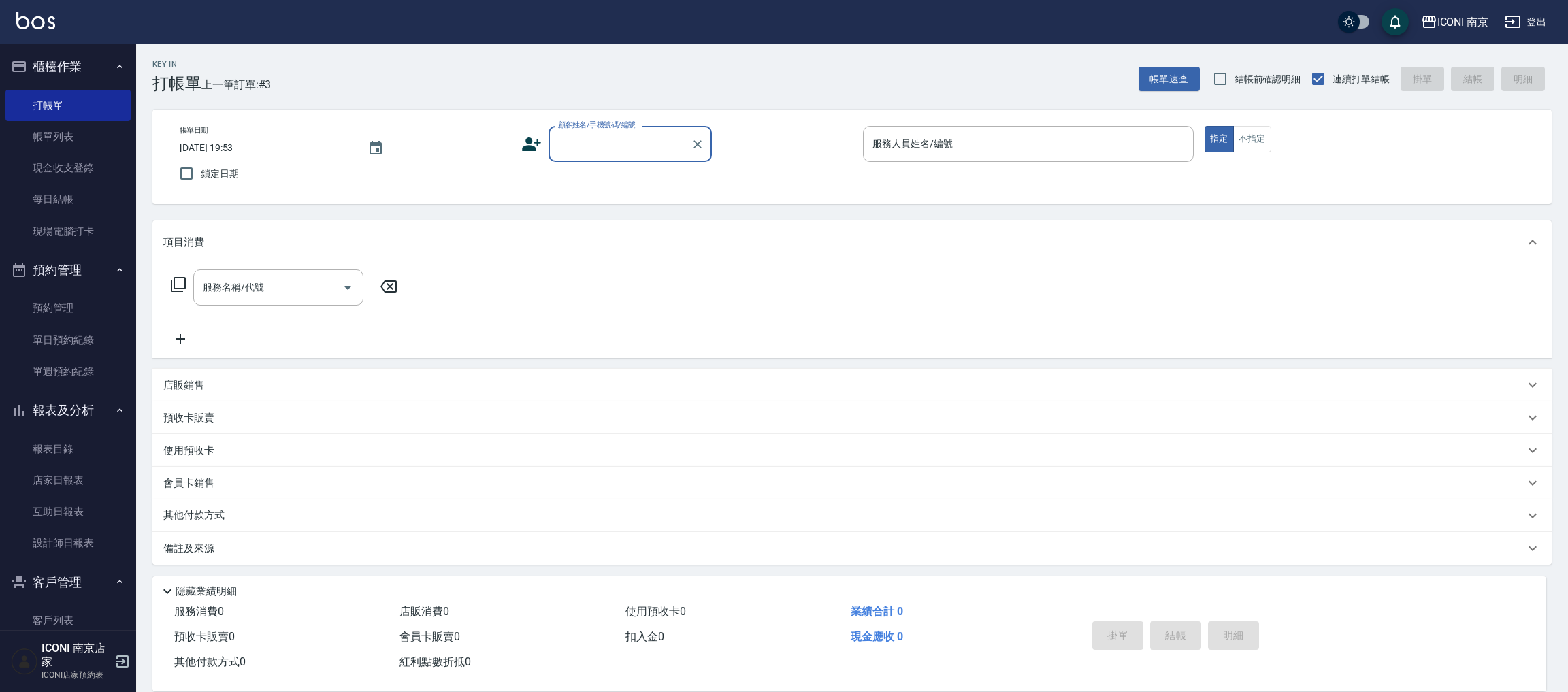
click at [605, 146] on input "顧客姓名/手機號碼/編號" at bounding box center [619, 144] width 130 height 23
type input "賊"
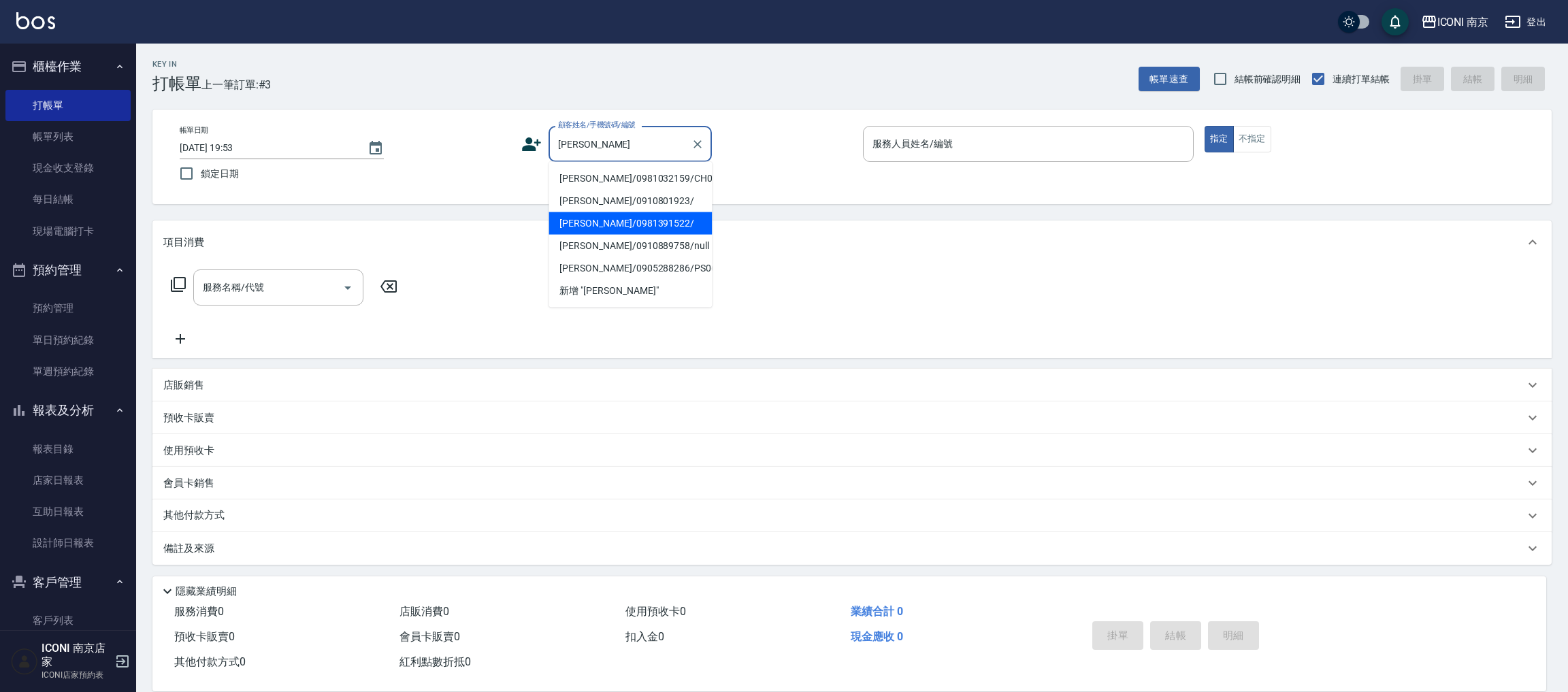
click at [632, 222] on li "林芷安/0981391522/" at bounding box center [629, 223] width 163 height 23
type input "林芷安/0981391522/"
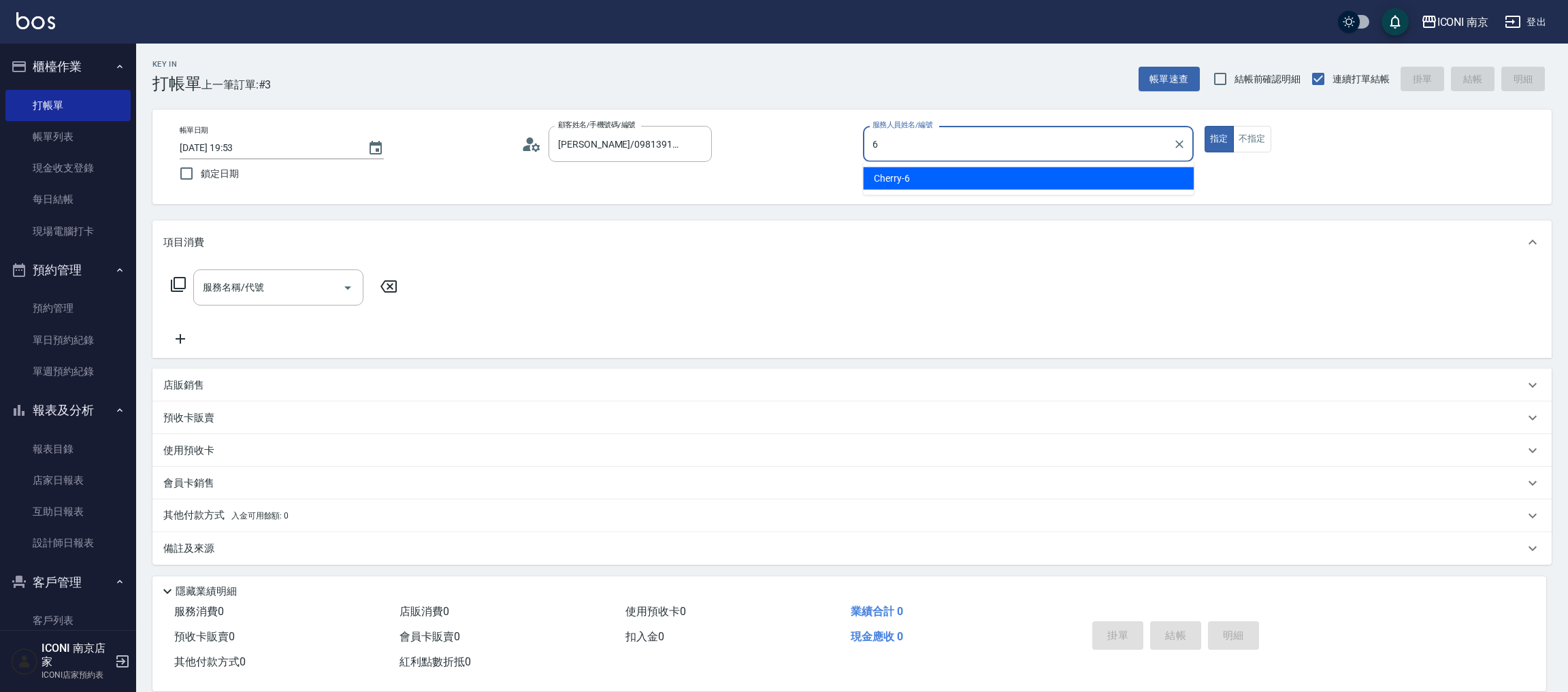
type input "6"
type button "true"
type input "Cherry-6"
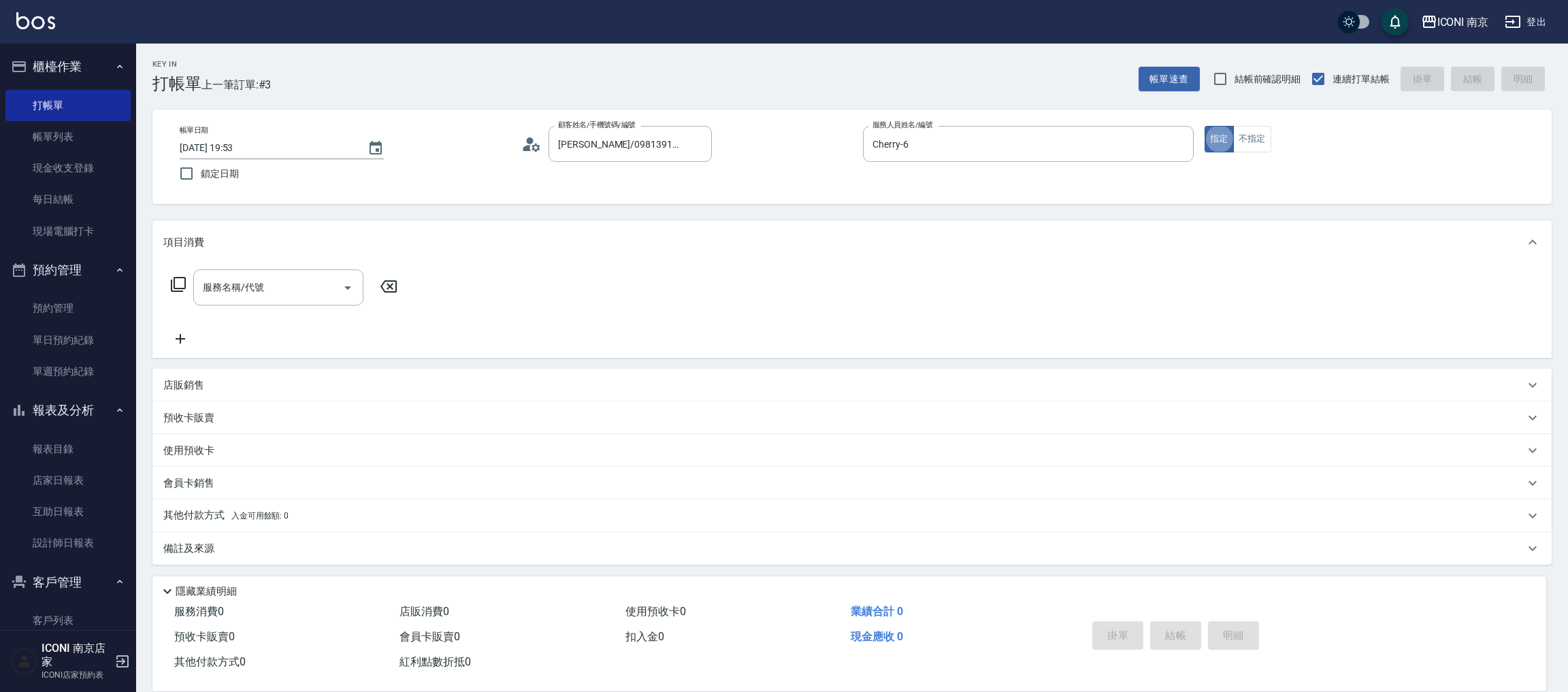
click at [182, 283] on icon at bounding box center [179, 285] width 17 height 17
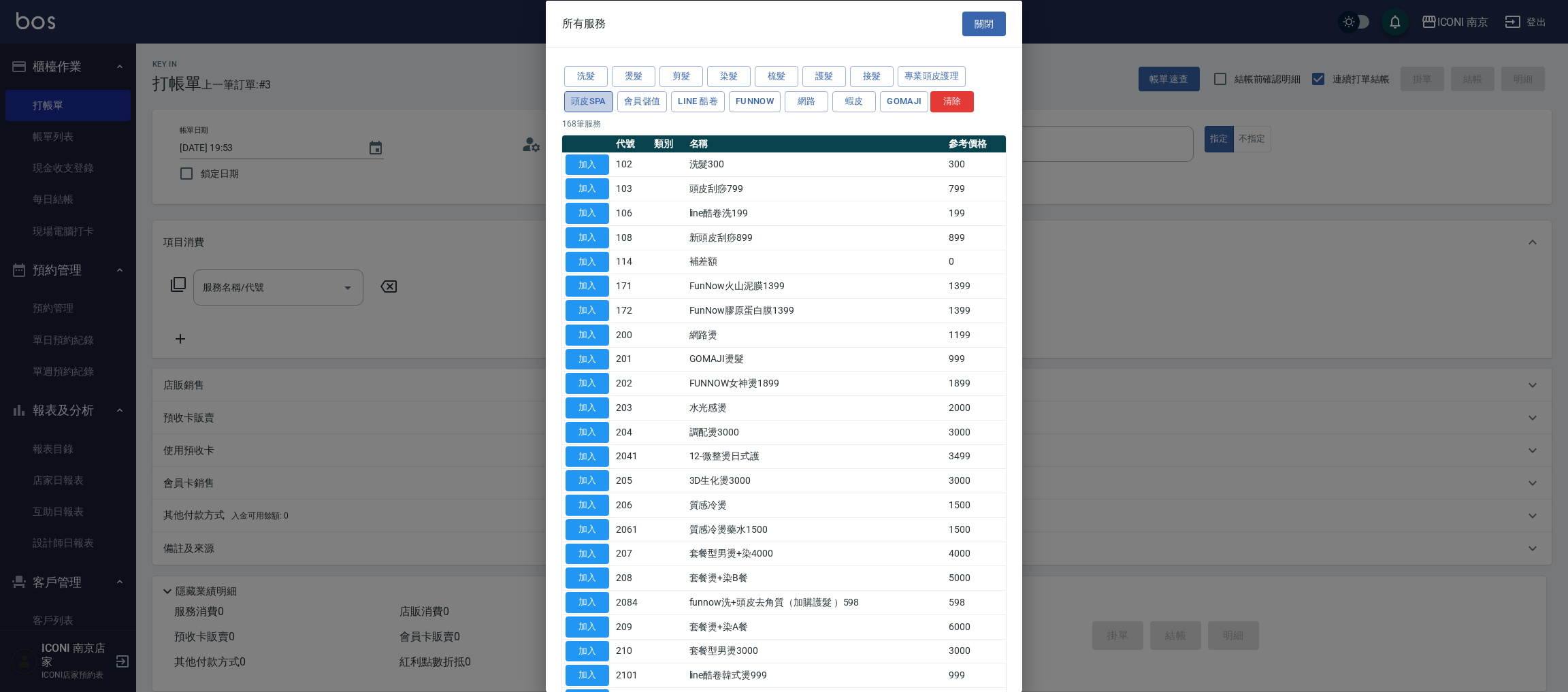
click at [578, 99] on button "頭皮SPA" at bounding box center [588, 100] width 49 height 21
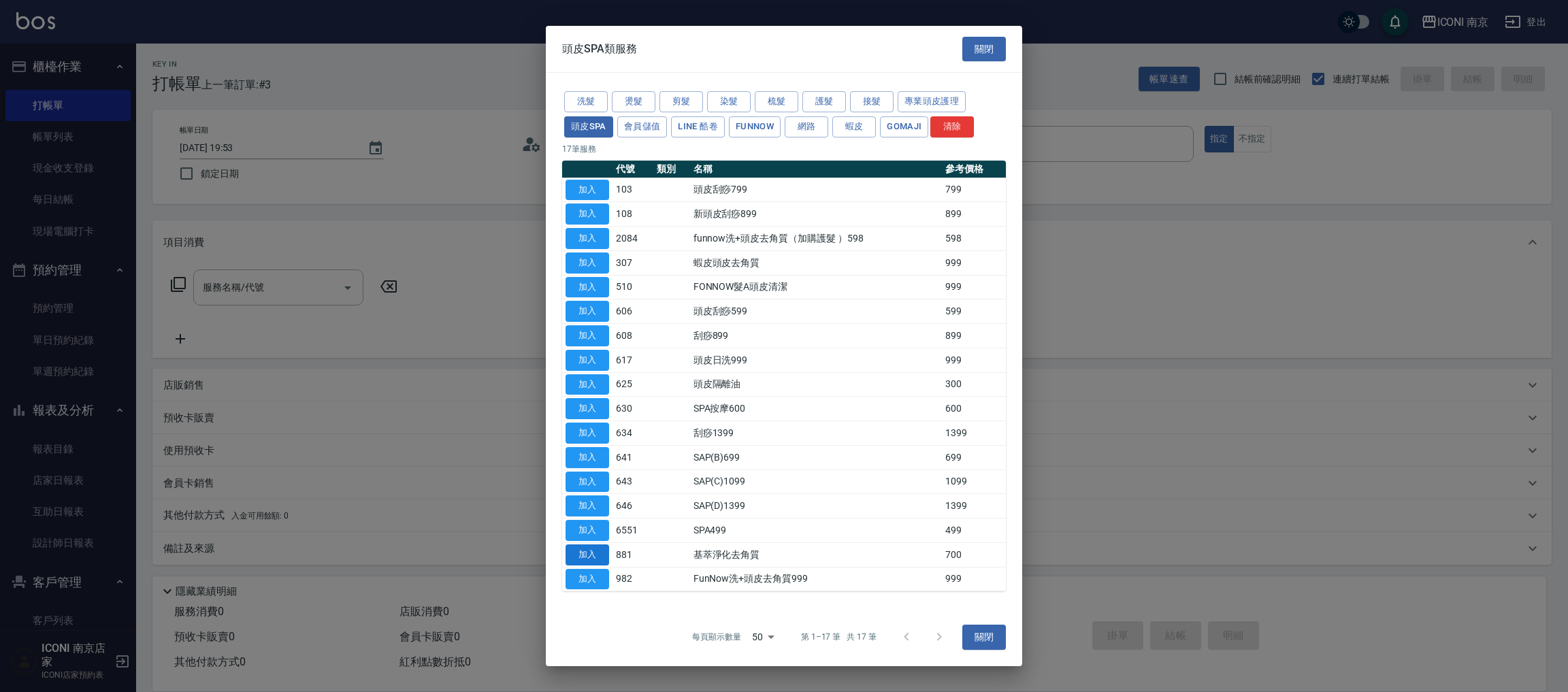
click at [578, 556] on button "加入" at bounding box center [588, 554] width 43 height 21
type input "基萃淨化去角質(881)"
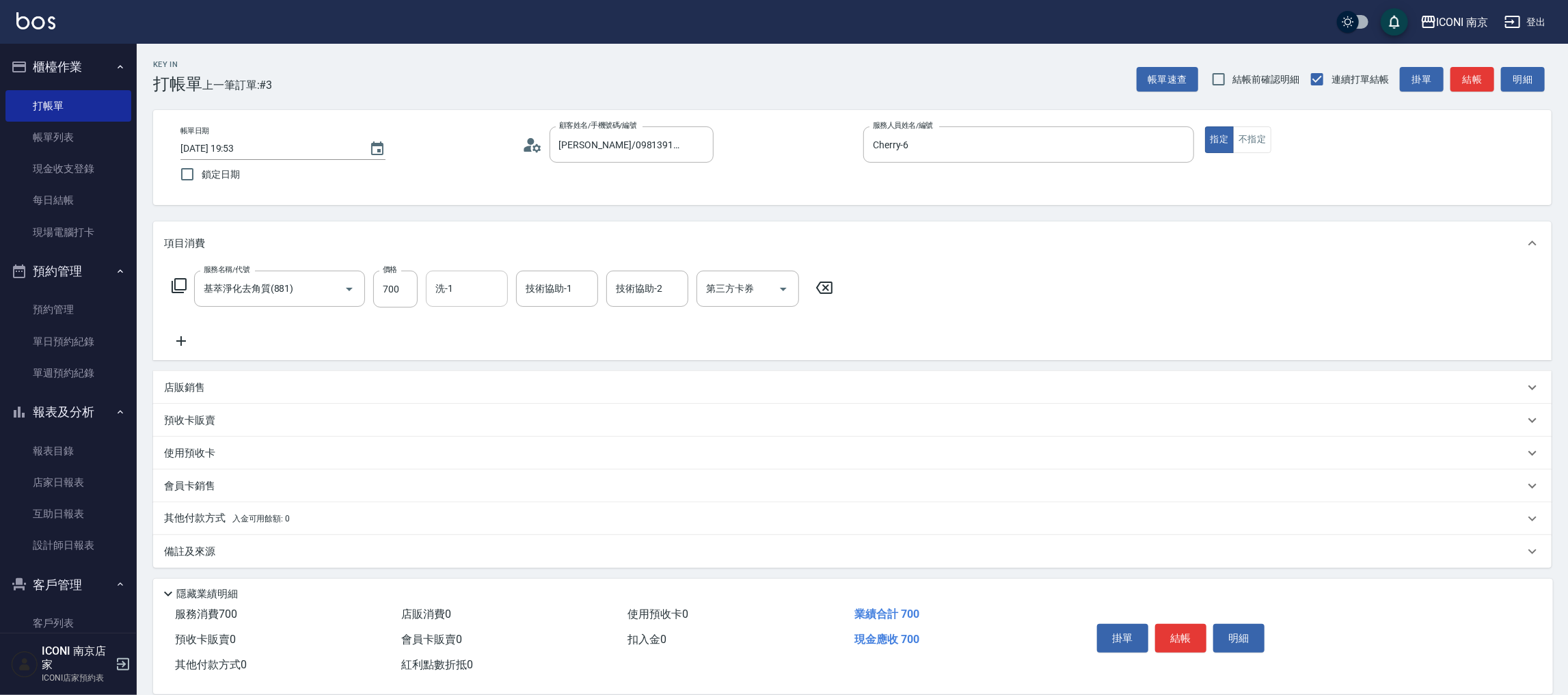
click at [460, 305] on div "洗-1" at bounding box center [467, 288] width 82 height 36
type input "Nina-17"
click at [184, 276] on div "服務名稱/代號 基萃淨化去角質(881) 服務名稱/代號 價格 700 價格 洗-1 Nina-17 洗-1 技術協助-1 技術協助-1 技術協助-2 技術協…" at bounding box center [502, 289] width 677 height 37
click at [182, 280] on icon at bounding box center [180, 286] width 17 height 17
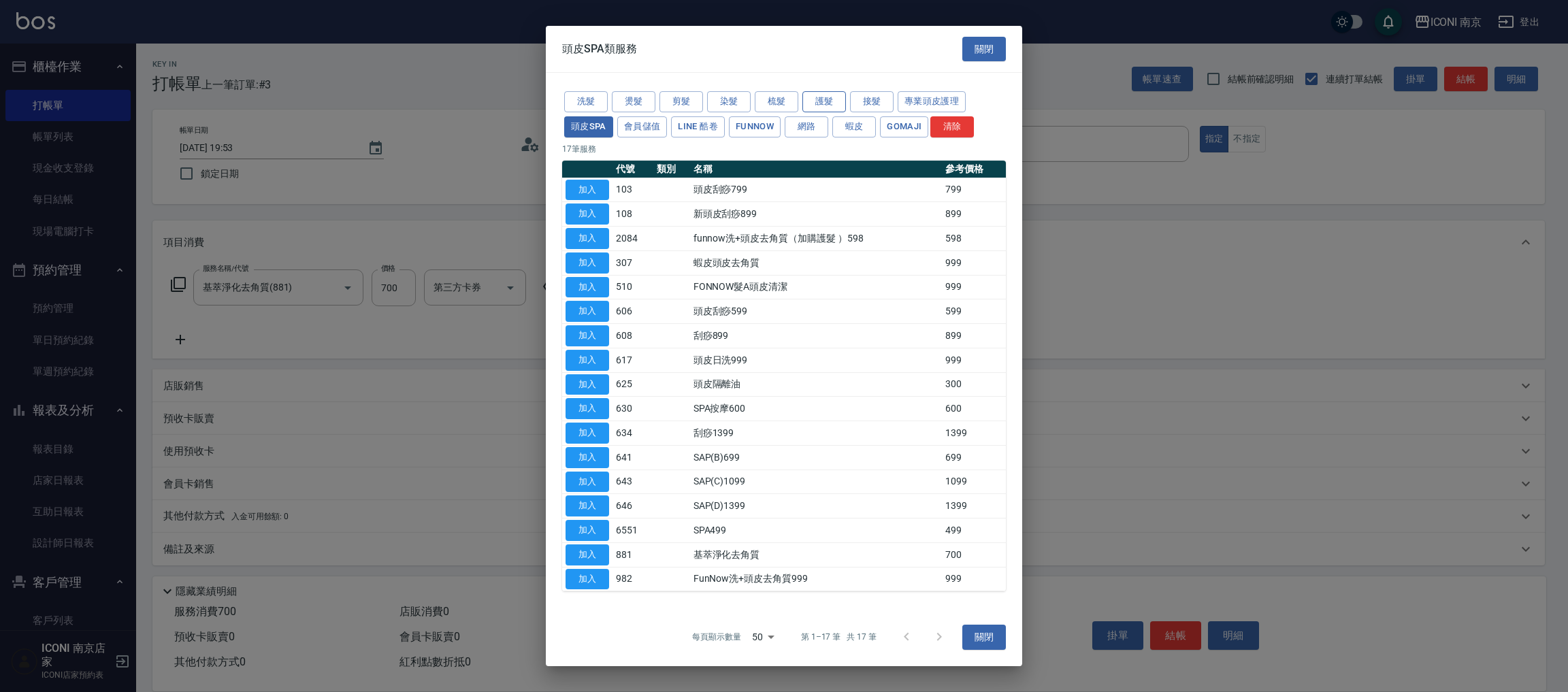
click at [828, 105] on button "護髮" at bounding box center [824, 101] width 43 height 21
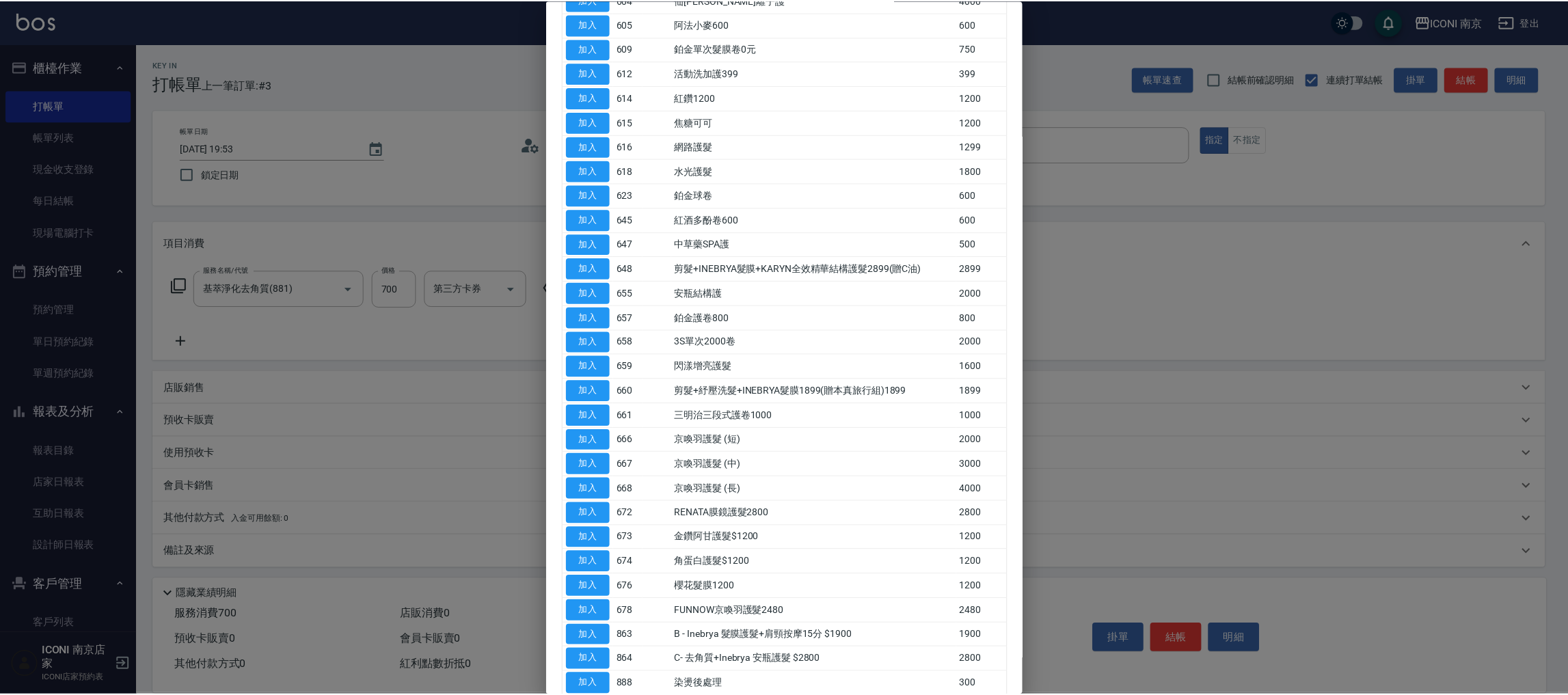
scroll to position [293, 0]
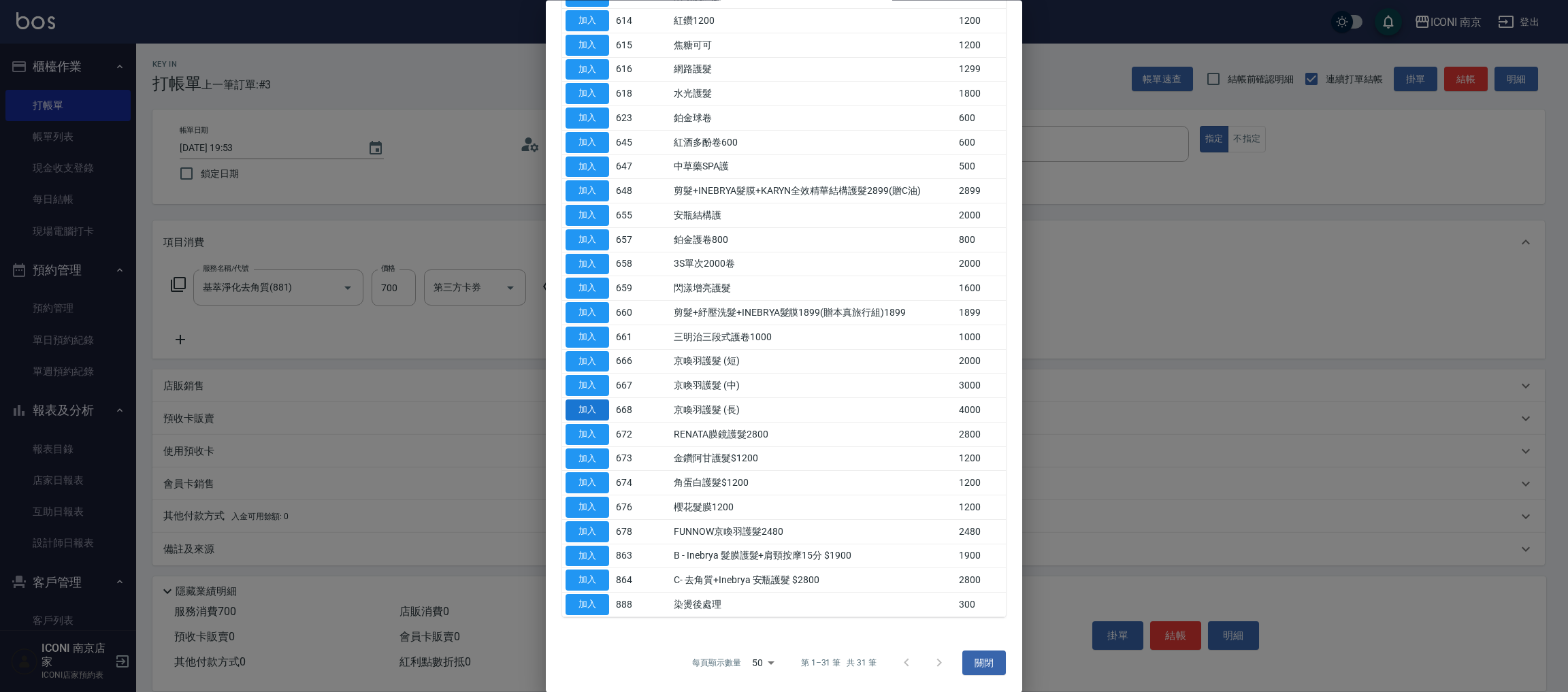
click at [580, 404] on button "加入" at bounding box center [588, 410] width 43 height 21
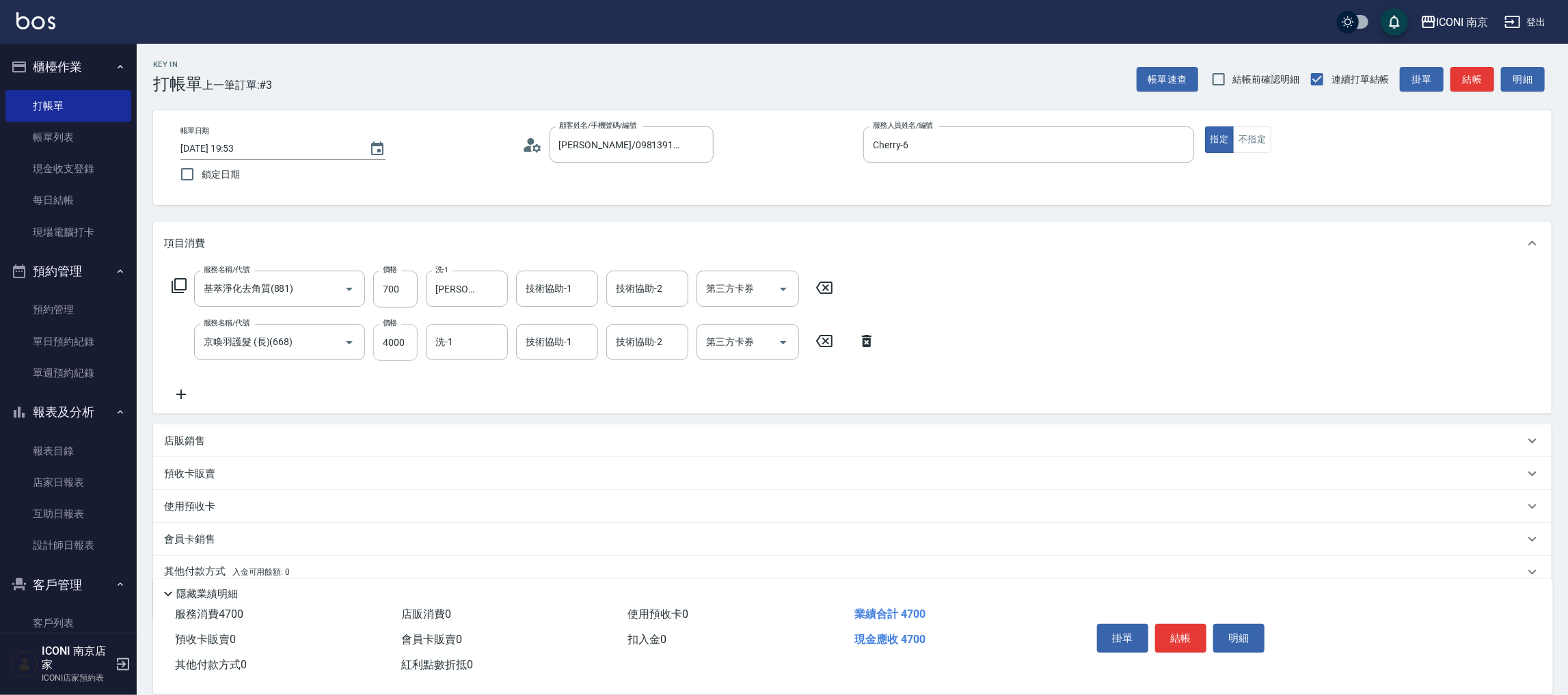
click at [405, 342] on input "4000" at bounding box center [395, 342] width 44 height 37
type input "2880"
type input "Nina-17"
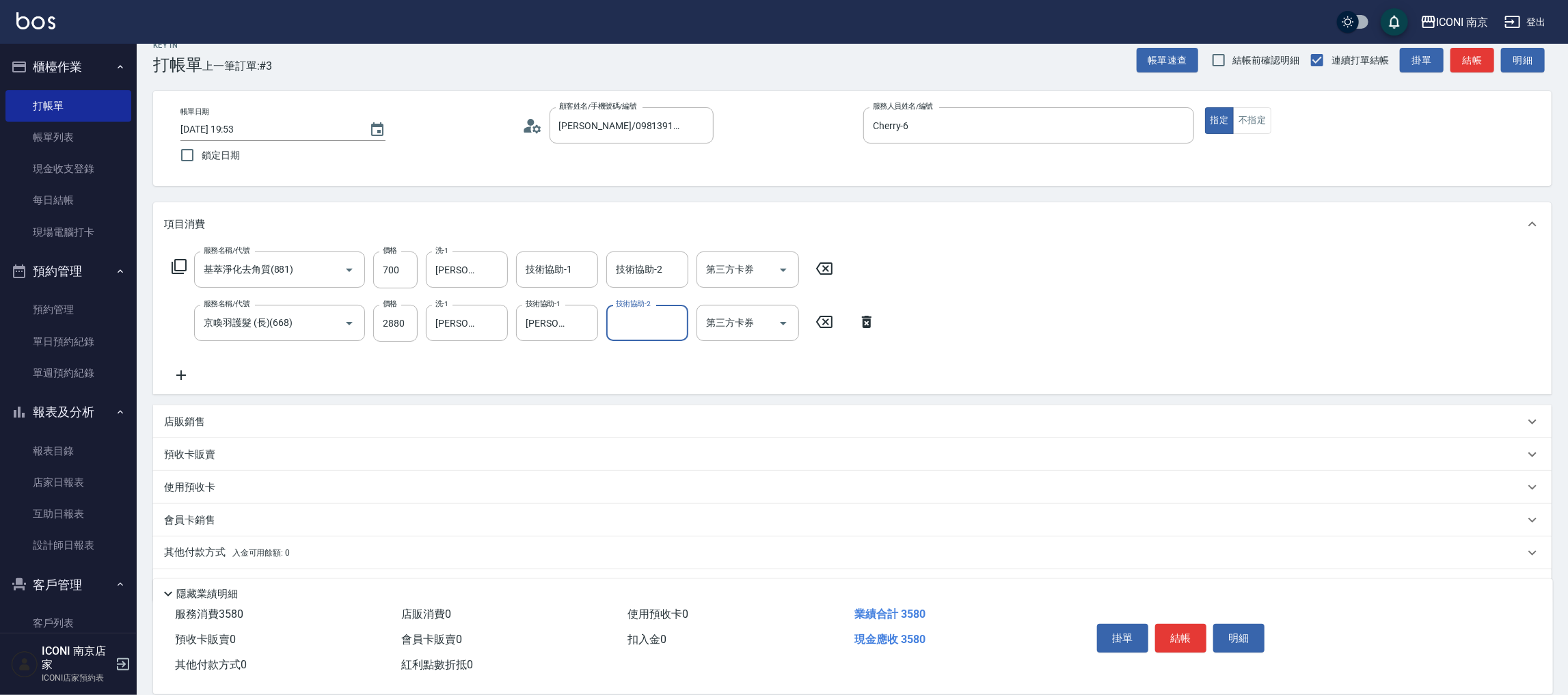
scroll to position [54, 0]
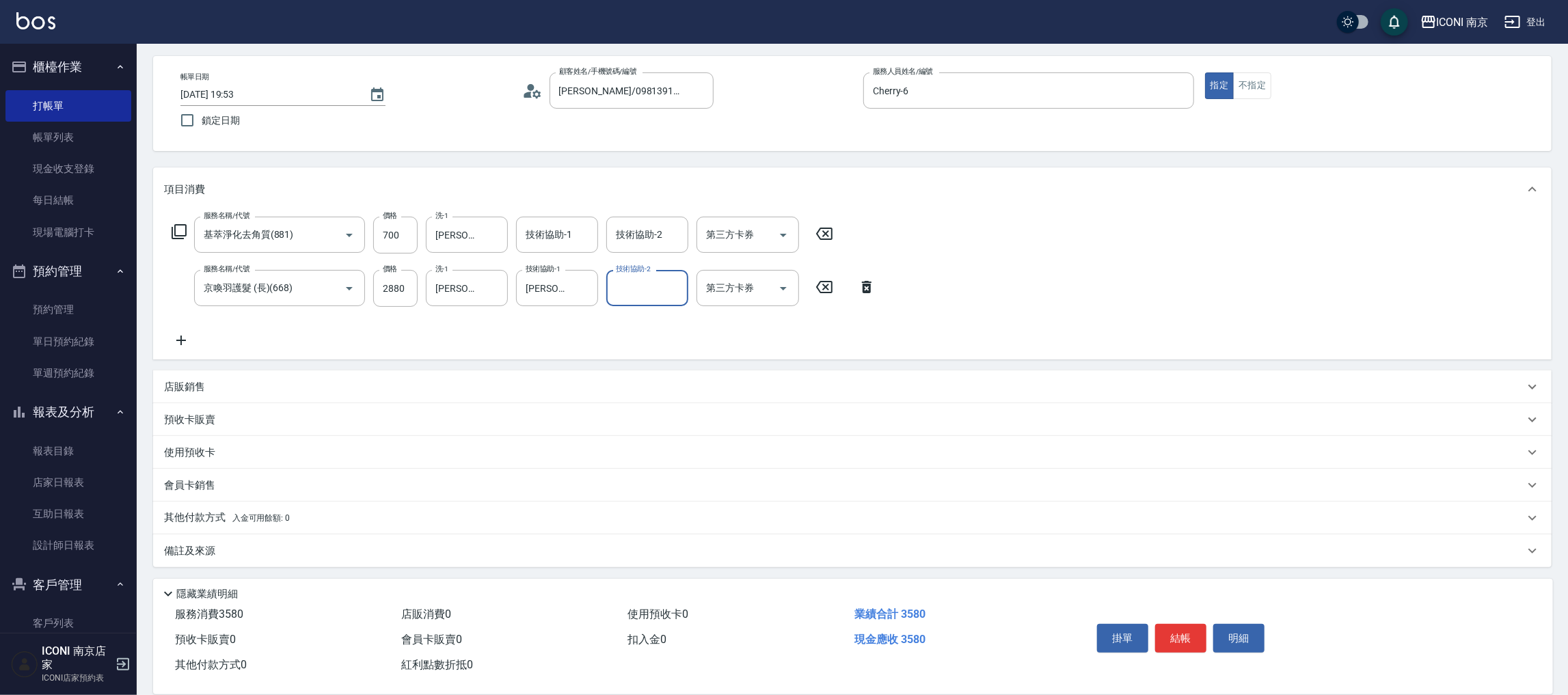
drag, startPoint x: 219, startPoint y: 562, endPoint x: 230, endPoint y: 549, distance: 17.0
click at [219, 560] on div "備註及來源" at bounding box center [852, 551] width 1398 height 33
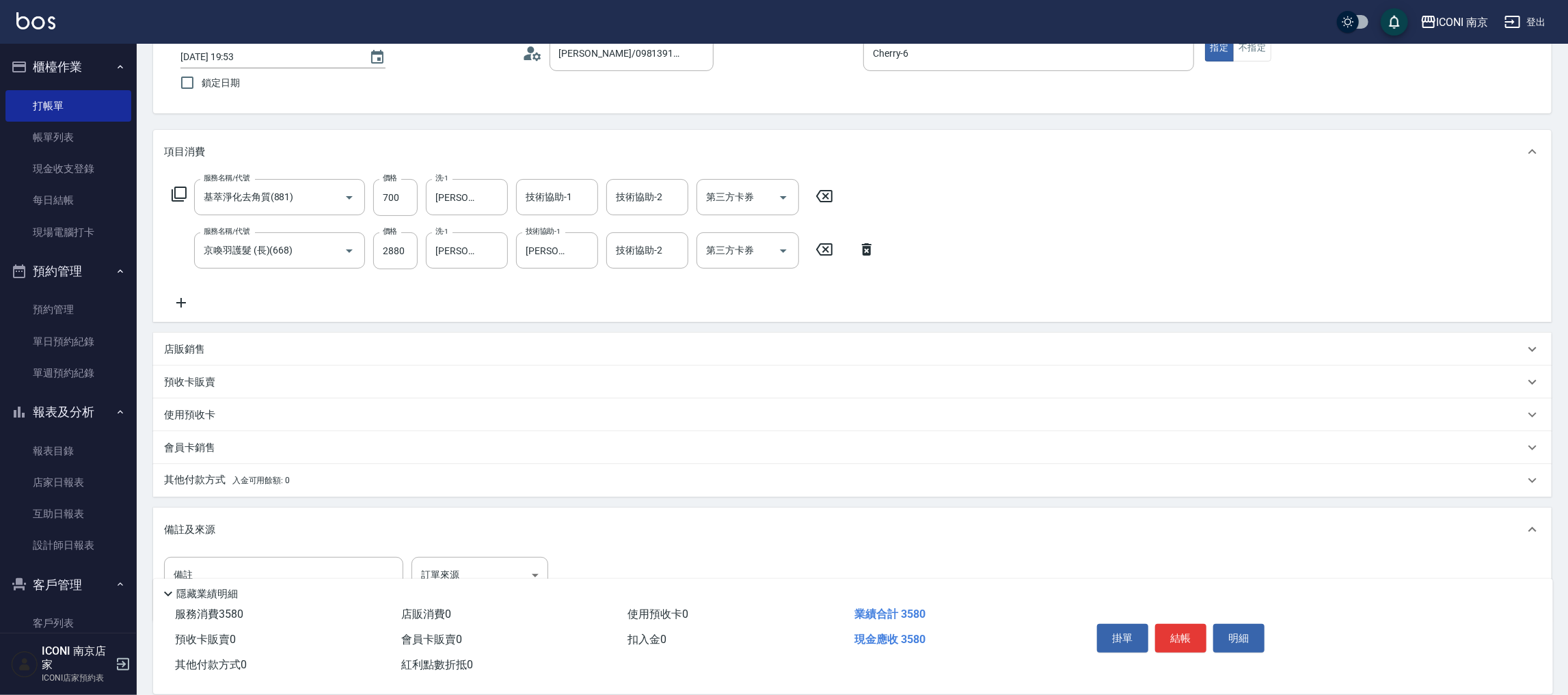
scroll to position [119, 0]
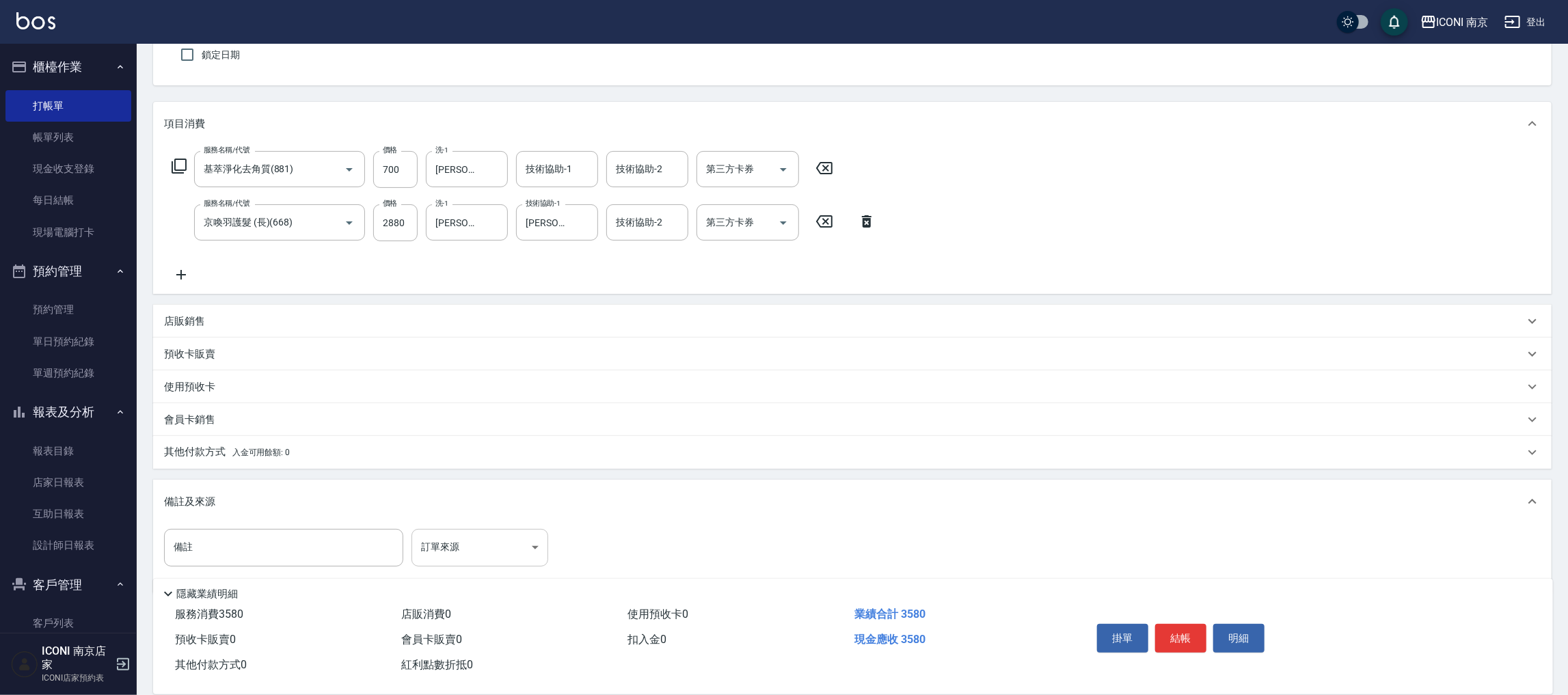
click at [520, 551] on body "ICONI 南京 登出 櫃檯作業 打帳單 帳單列表 現金收支登錄 每日結帳 現場電腦打卡 預約管理 預約管理 單日預約紀錄 單週預約紀錄 報表及分析 報表目錄…" at bounding box center [784, 301] width 1568 height 842
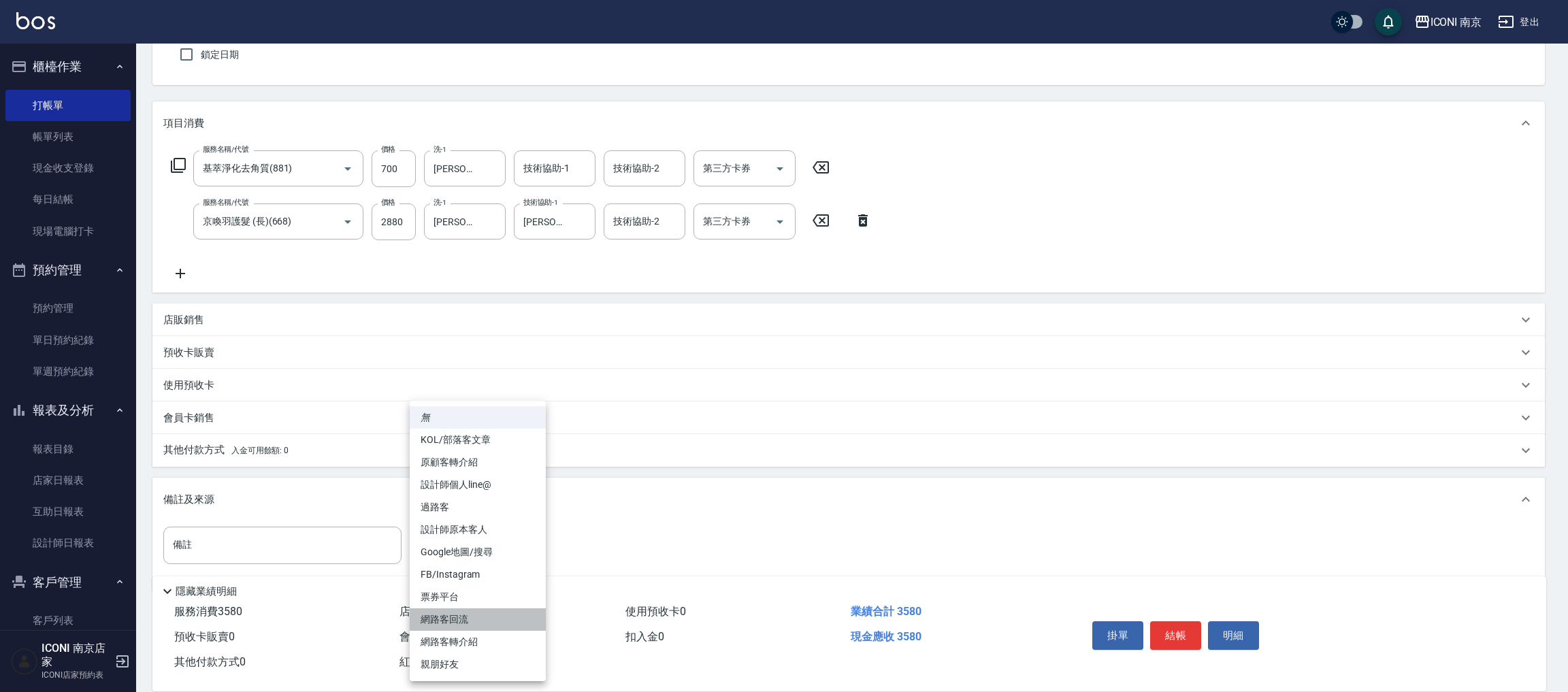
click at [488, 617] on li "網路客回流" at bounding box center [477, 619] width 136 height 23
type input "網路客回流"
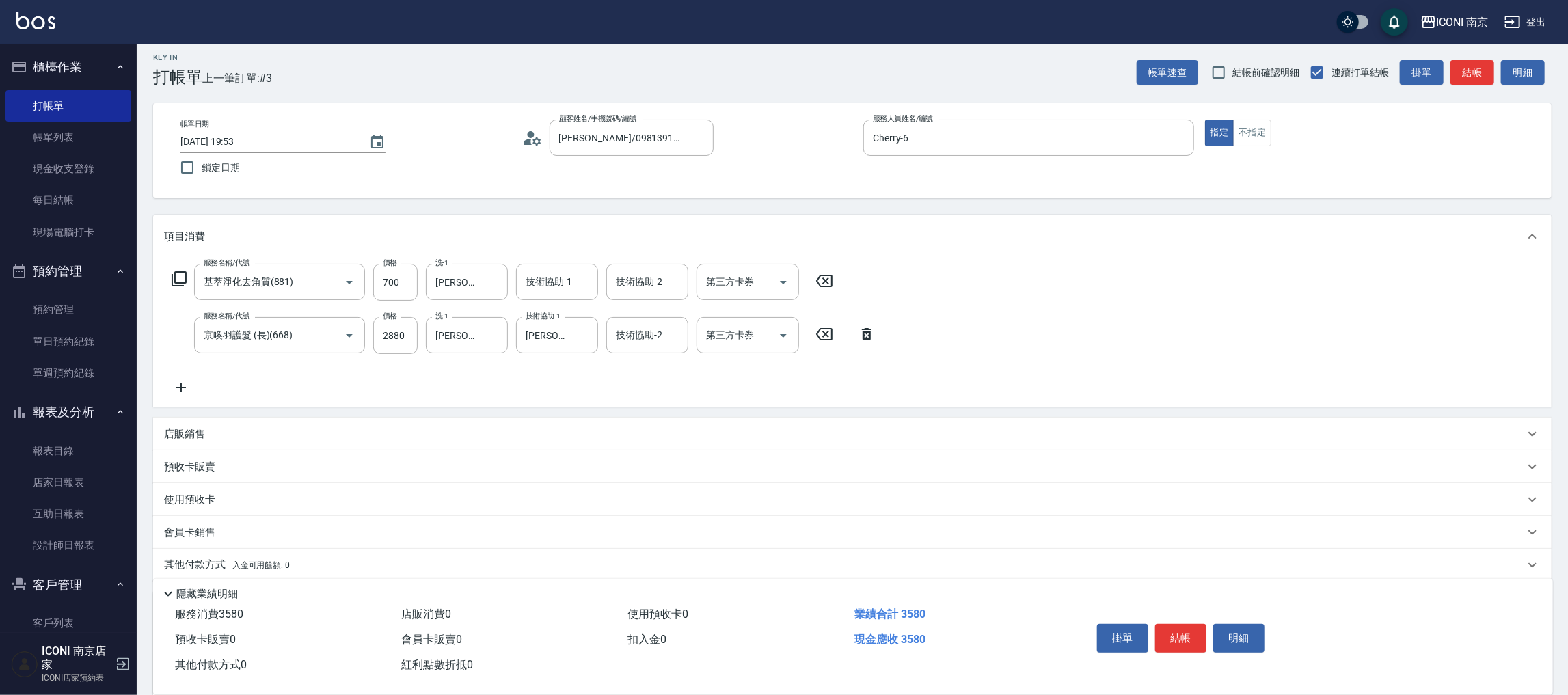
scroll to position [0, 0]
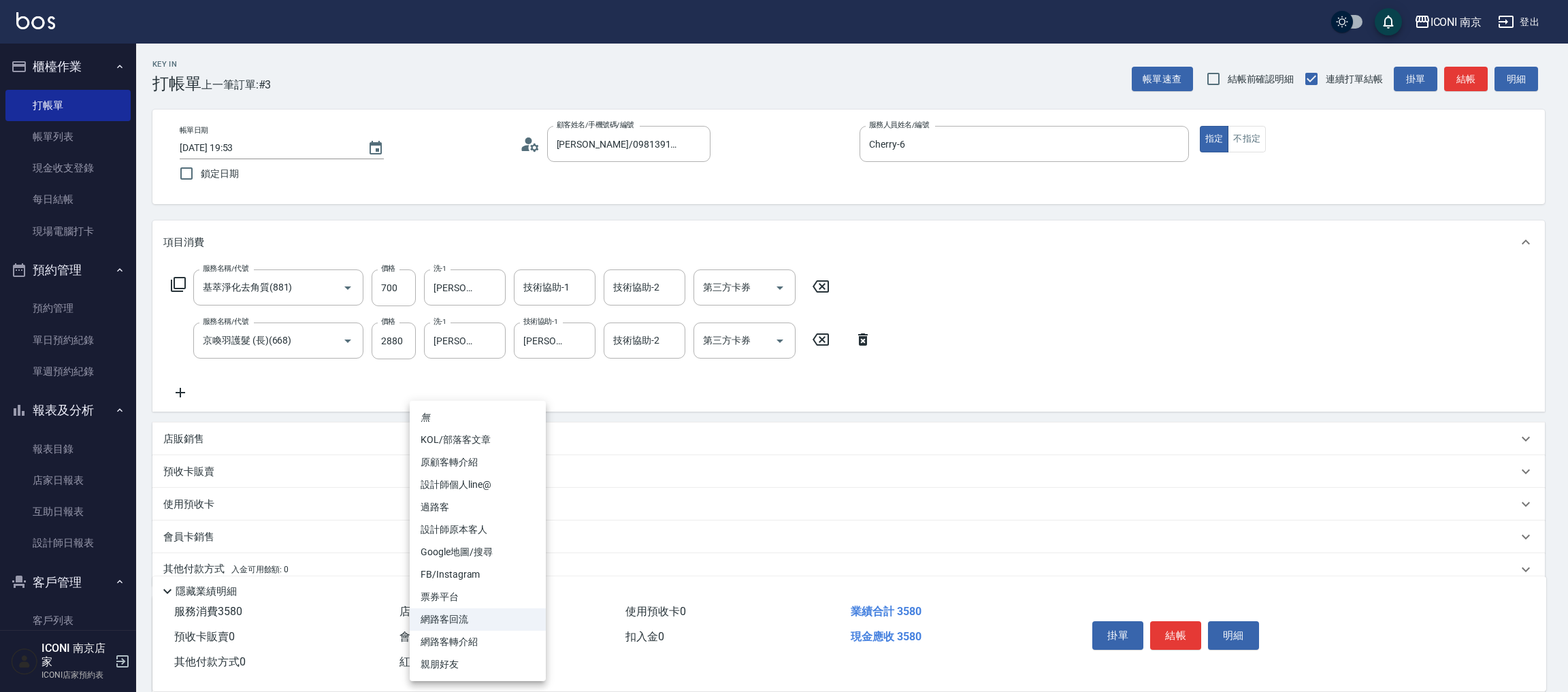
click at [483, 618] on li "網路客回流" at bounding box center [477, 619] width 136 height 23
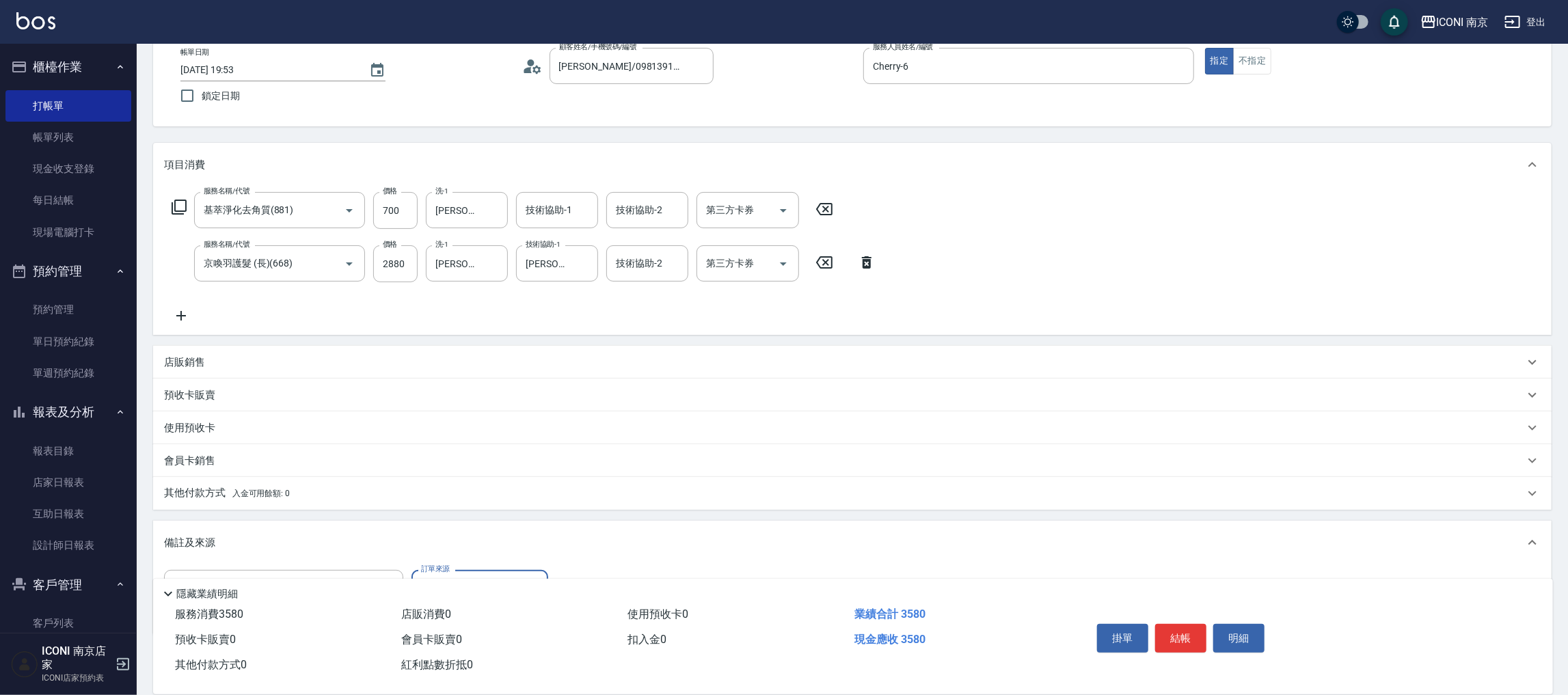
scroll to position [145, 0]
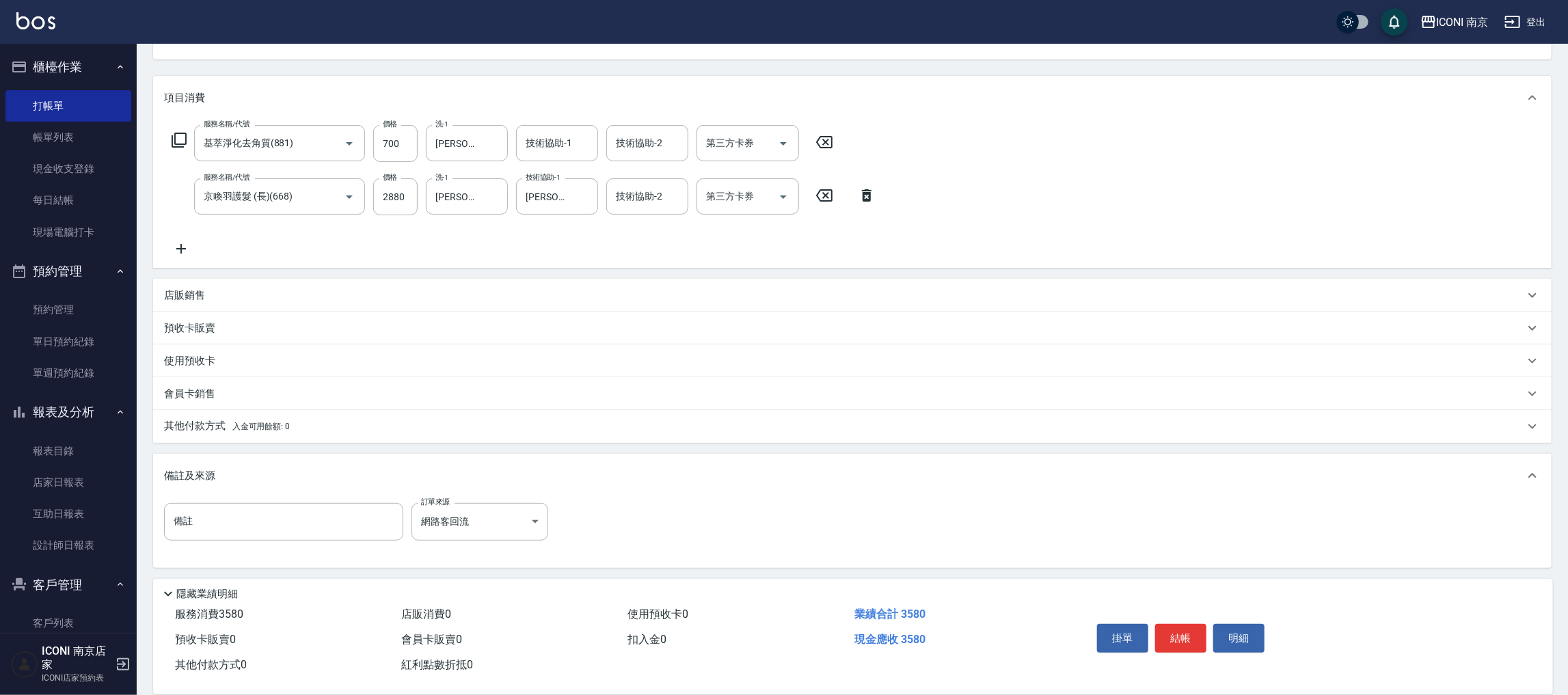
click at [230, 411] on div "其他付款方式 入金可用餘額: 0" at bounding box center [852, 426] width 1398 height 33
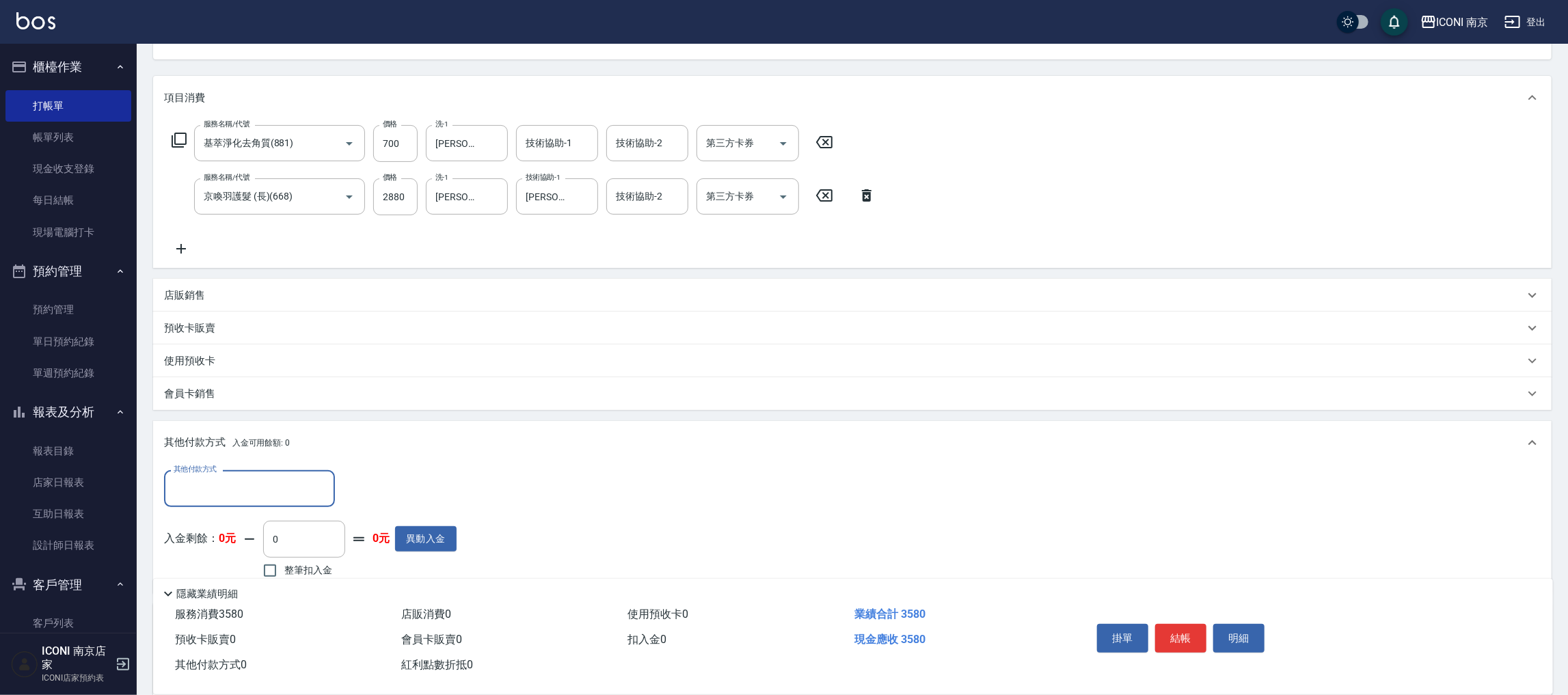
scroll to position [0, 0]
click at [234, 484] on input "其他付款方式" at bounding box center [249, 488] width 159 height 24
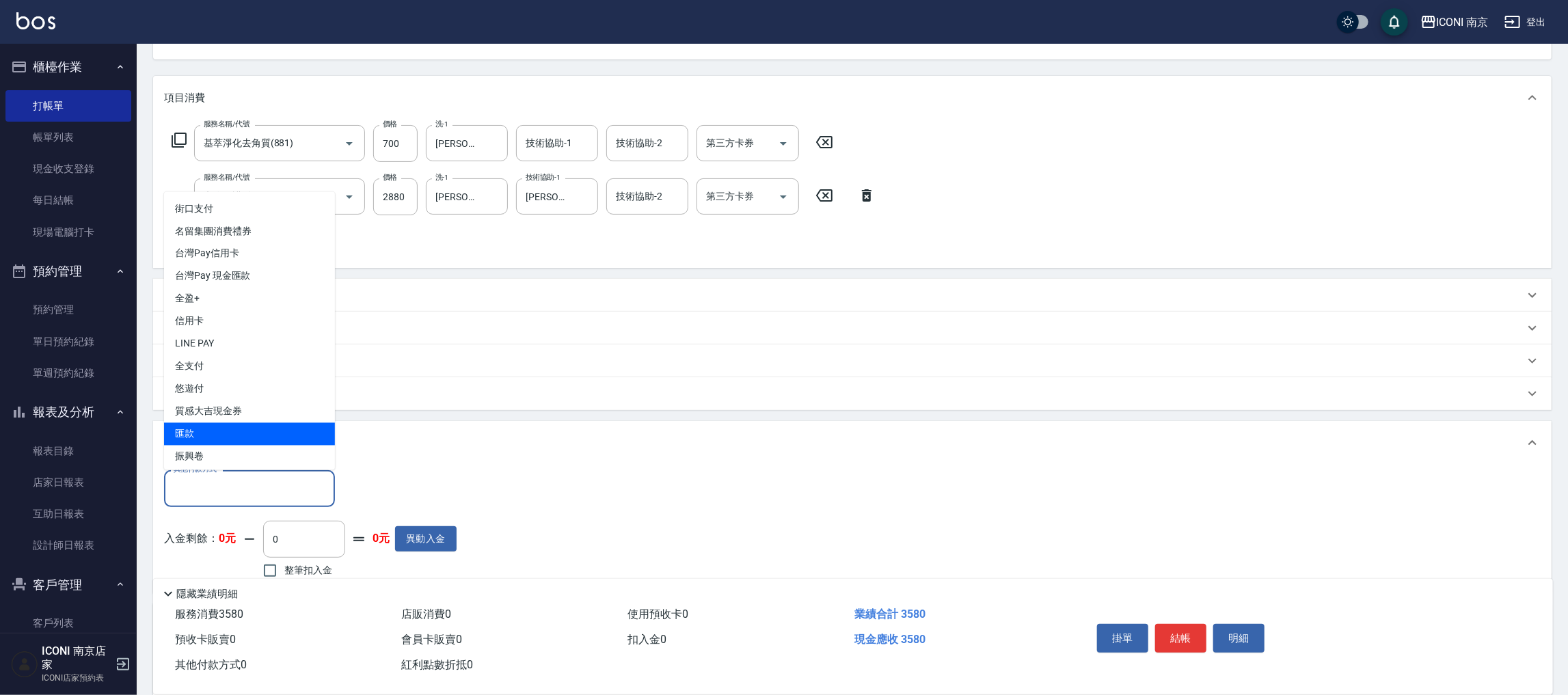
click at [221, 435] on span "匯款" at bounding box center [249, 434] width 171 height 23
type input "匯款"
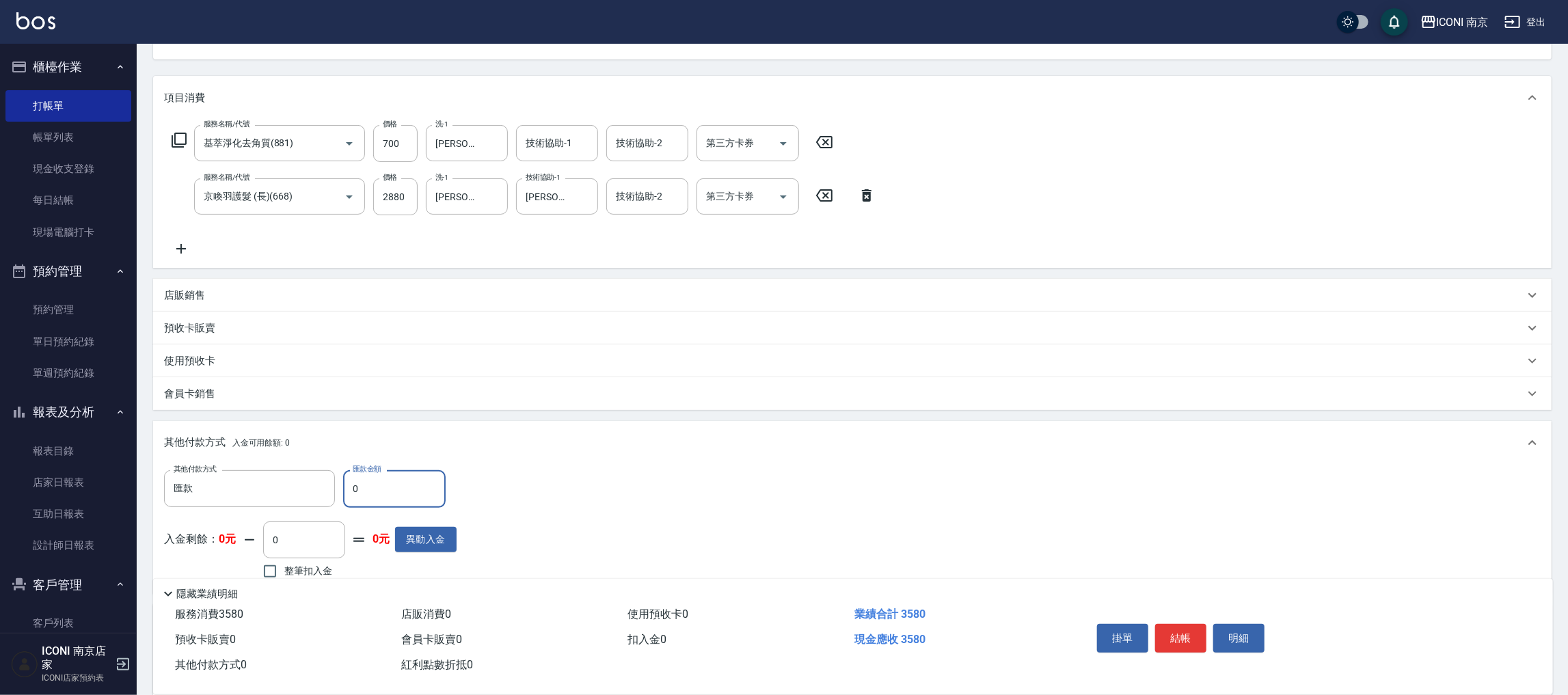
click at [391, 476] on input "0" at bounding box center [395, 489] width 102 height 37
type input "3580"
click at [1175, 639] on button "結帳" at bounding box center [1180, 638] width 51 height 29
type input "2025/09/16 20:12"
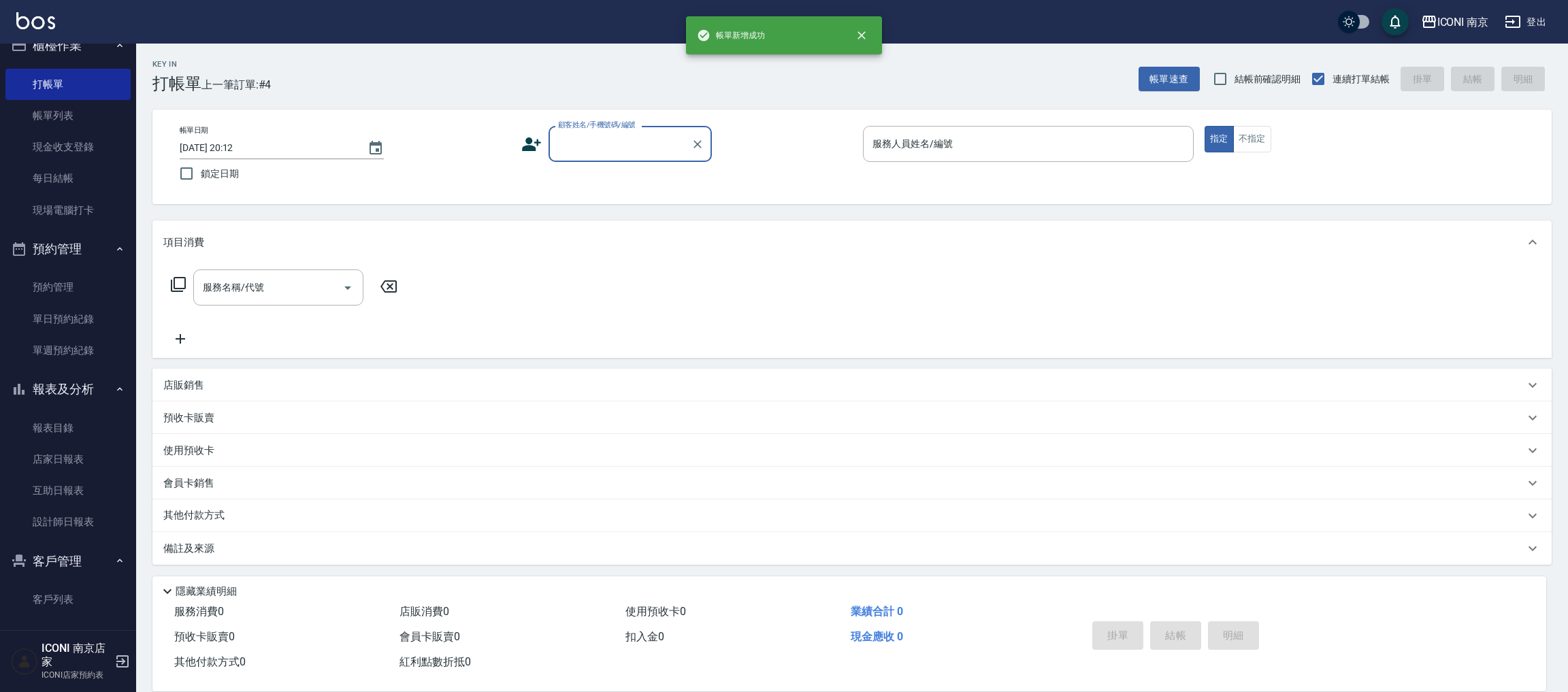
scroll to position [27, 0]
click at [1524, 27] on button "登出" at bounding box center [1525, 22] width 53 height 25
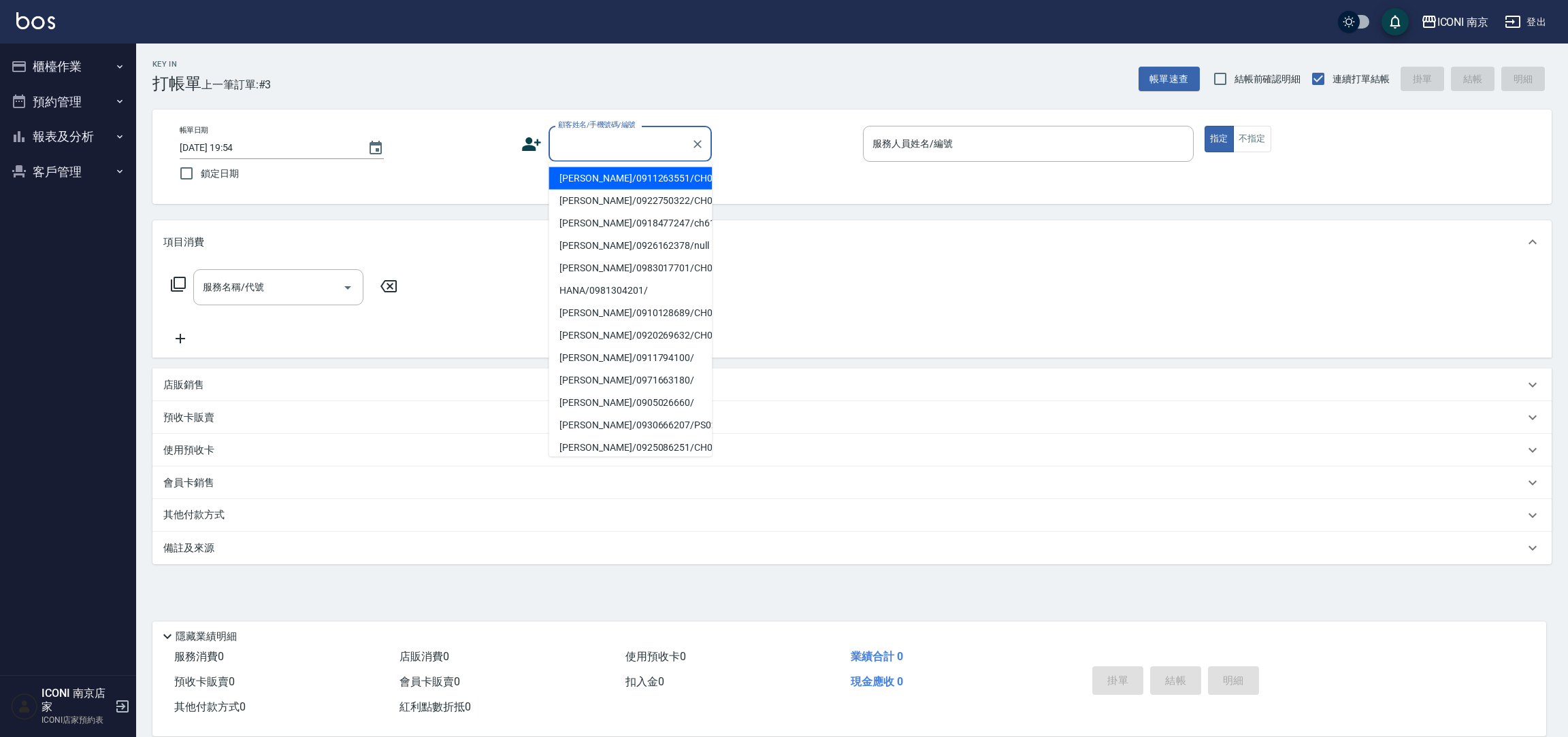
click at [597, 135] on input "顧客姓名/手機號碼/編號" at bounding box center [619, 144] width 130 height 23
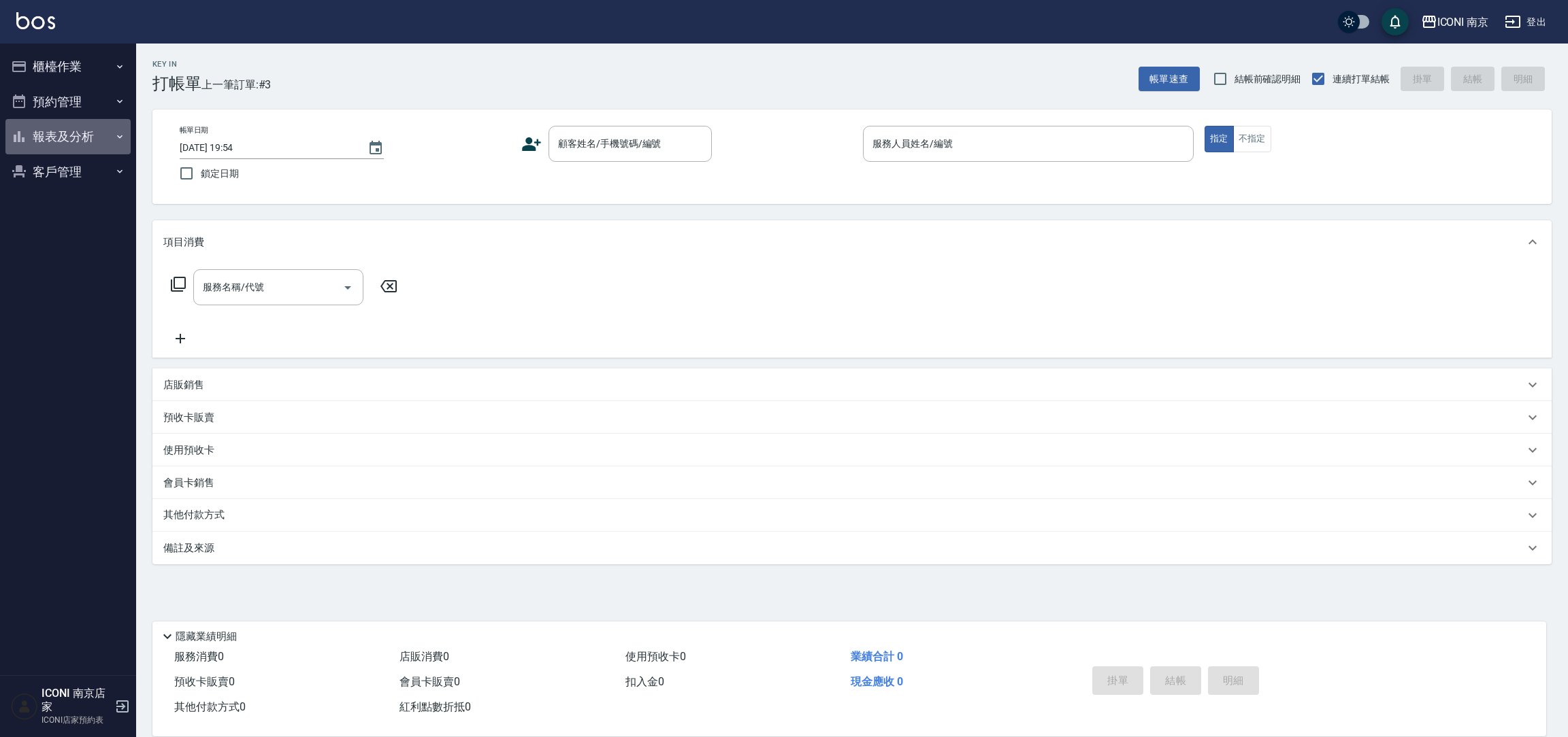
click at [60, 143] on button "報表及分析" at bounding box center [69, 136] width 125 height 35
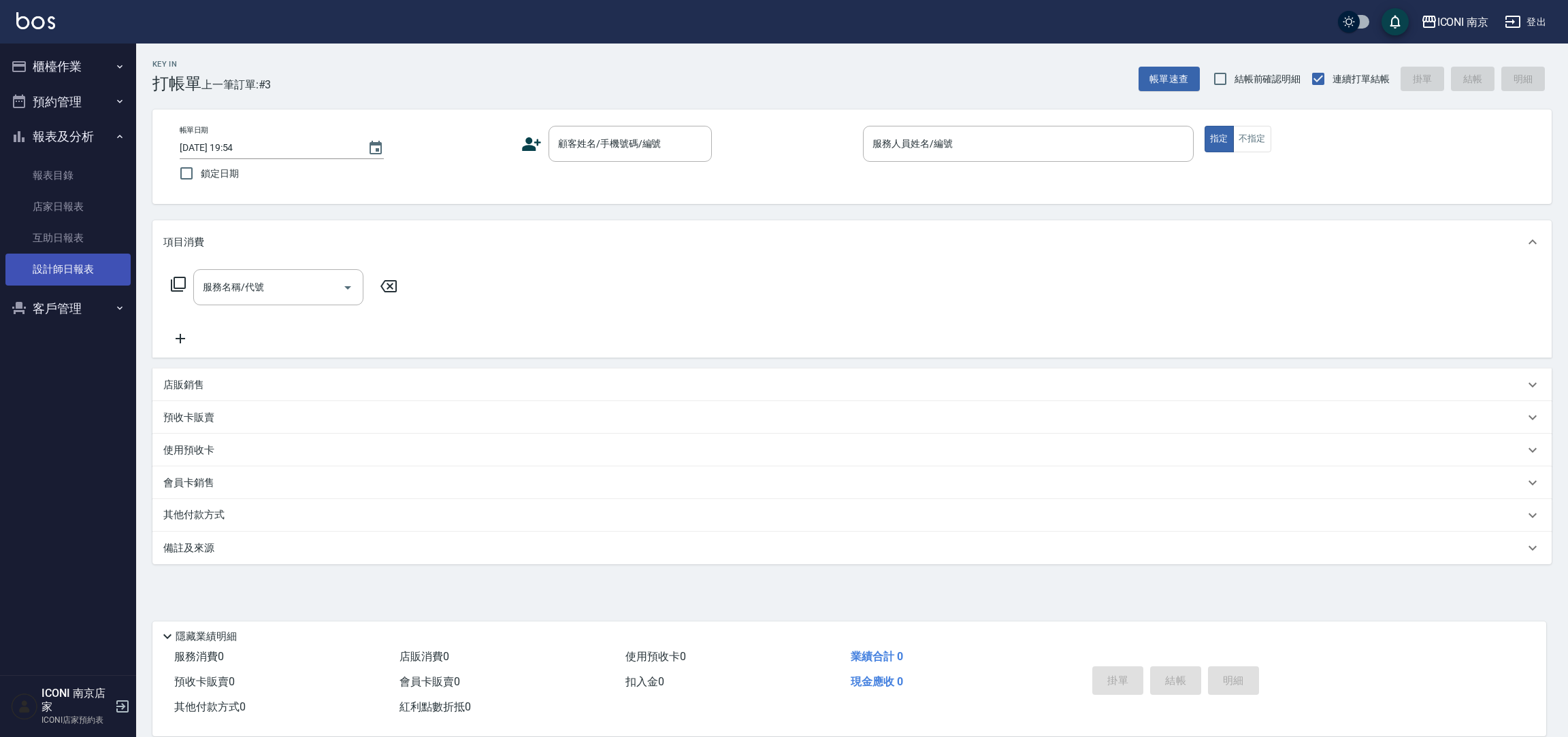
click at [79, 272] on link "設計師日報表" at bounding box center [69, 269] width 125 height 31
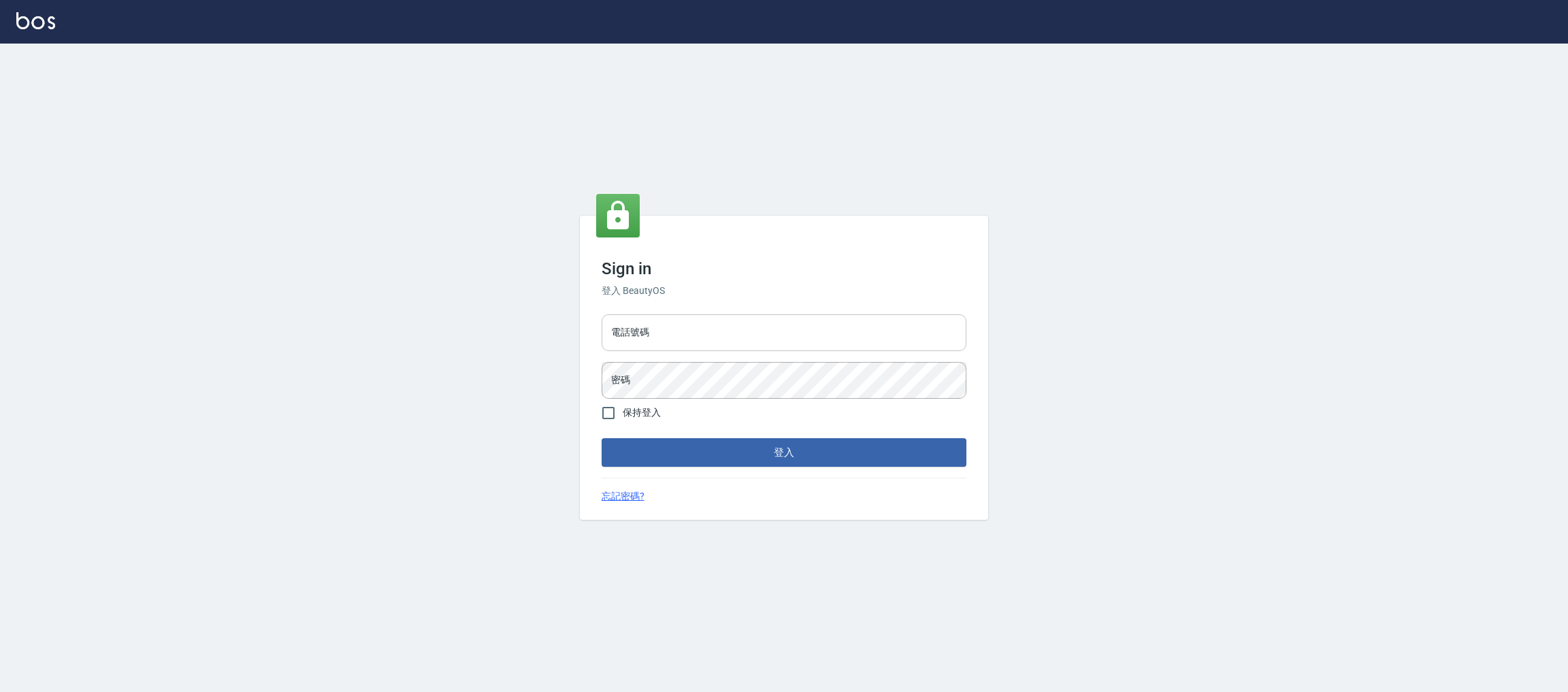
drag, startPoint x: 0, startPoint y: 0, endPoint x: 756, endPoint y: 331, distance: 825.3
click at [756, 331] on input "電話號碼" at bounding box center [784, 333] width 364 height 37
type input "0981921116"
click at [602, 438] on button "登入" at bounding box center [784, 452] width 364 height 28
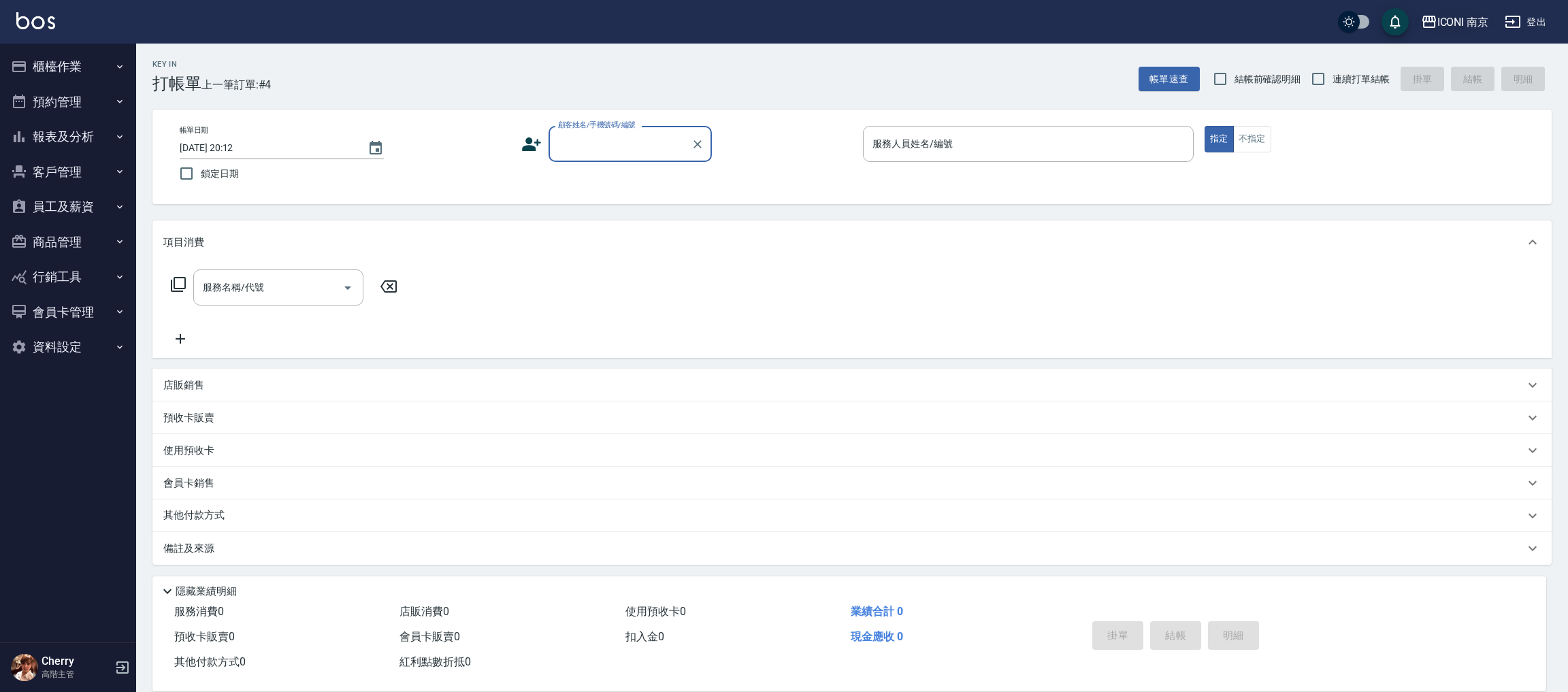
click at [1476, 26] on div "ICONI 南京" at bounding box center [1463, 22] width 52 height 17
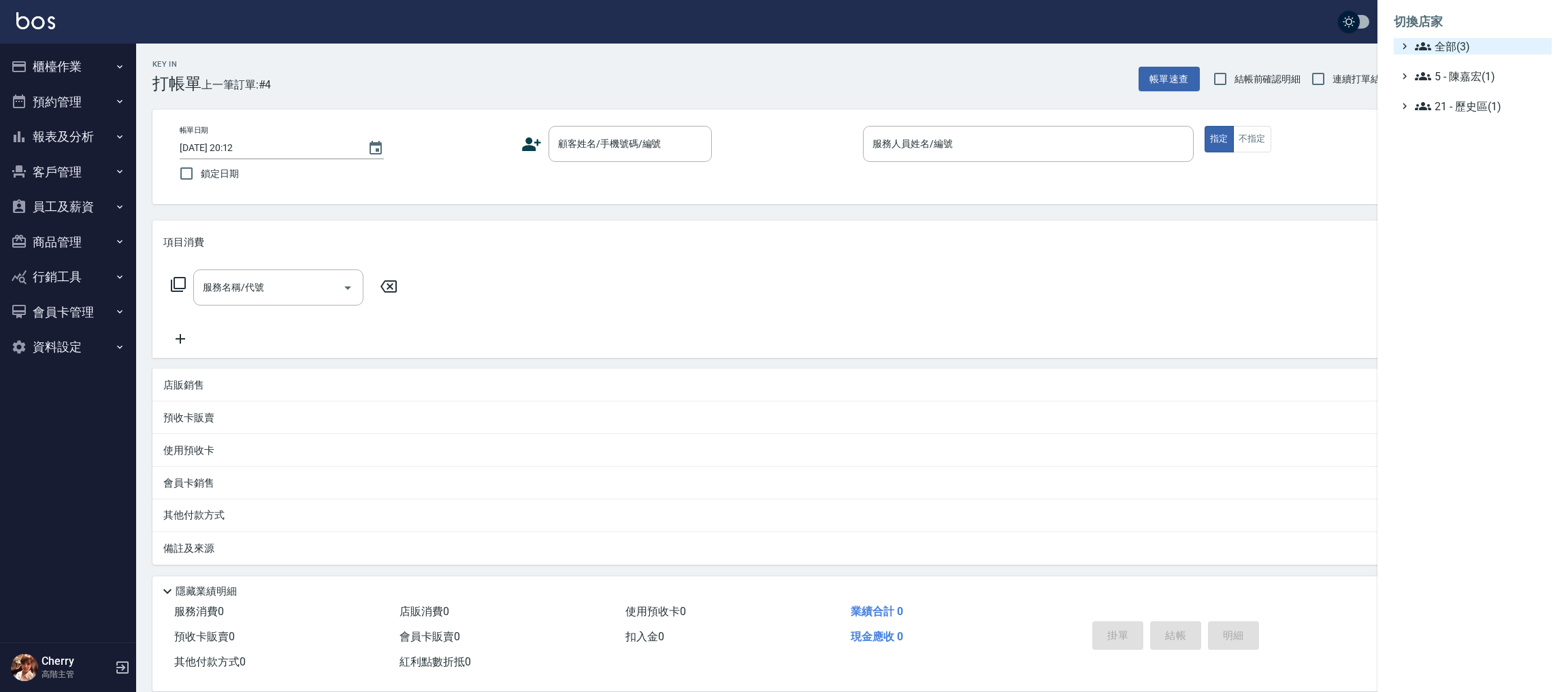
click at [1443, 51] on span "全部(3)" at bounding box center [1479, 47] width 131 height 17
click at [1442, 82] on span "PS23" at bounding box center [1479, 86] width 134 height 17
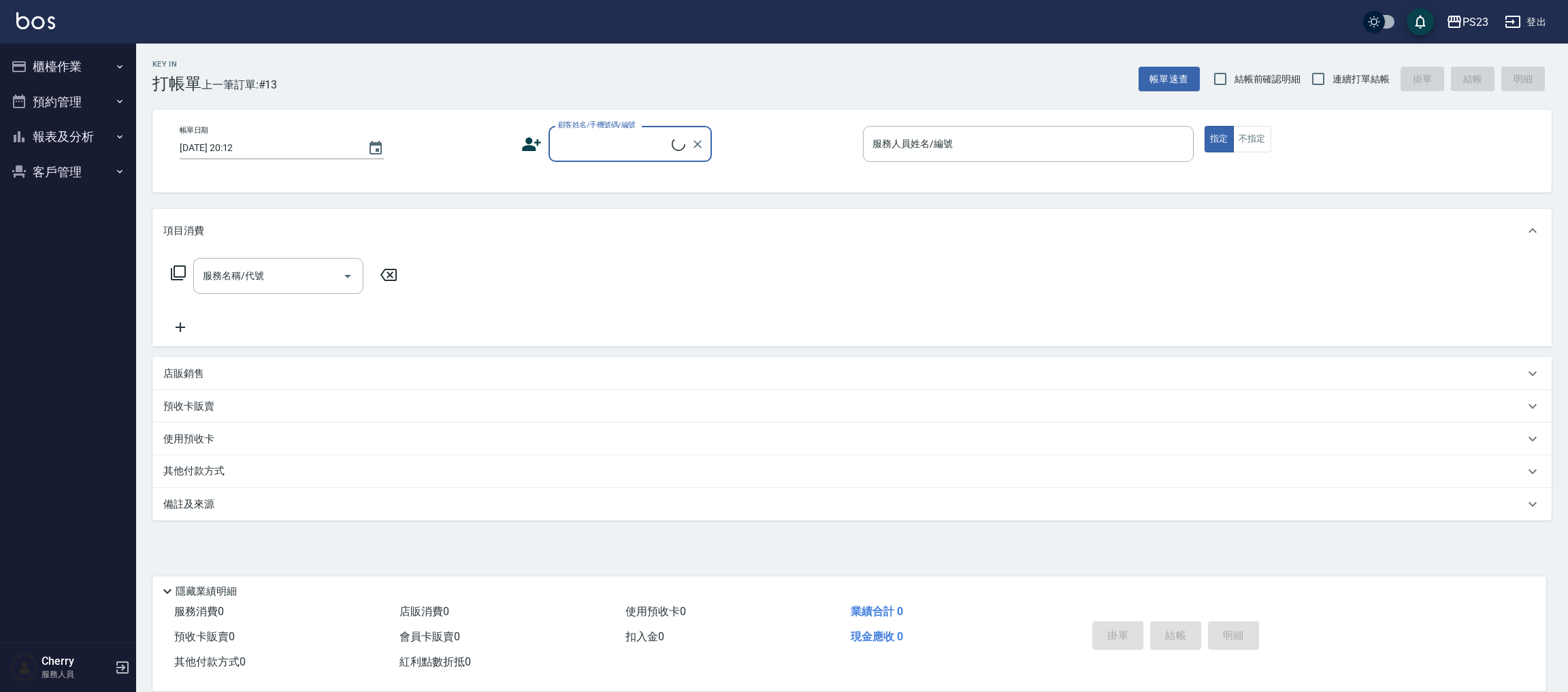
click at [63, 142] on button "報表及分析" at bounding box center [69, 136] width 125 height 35
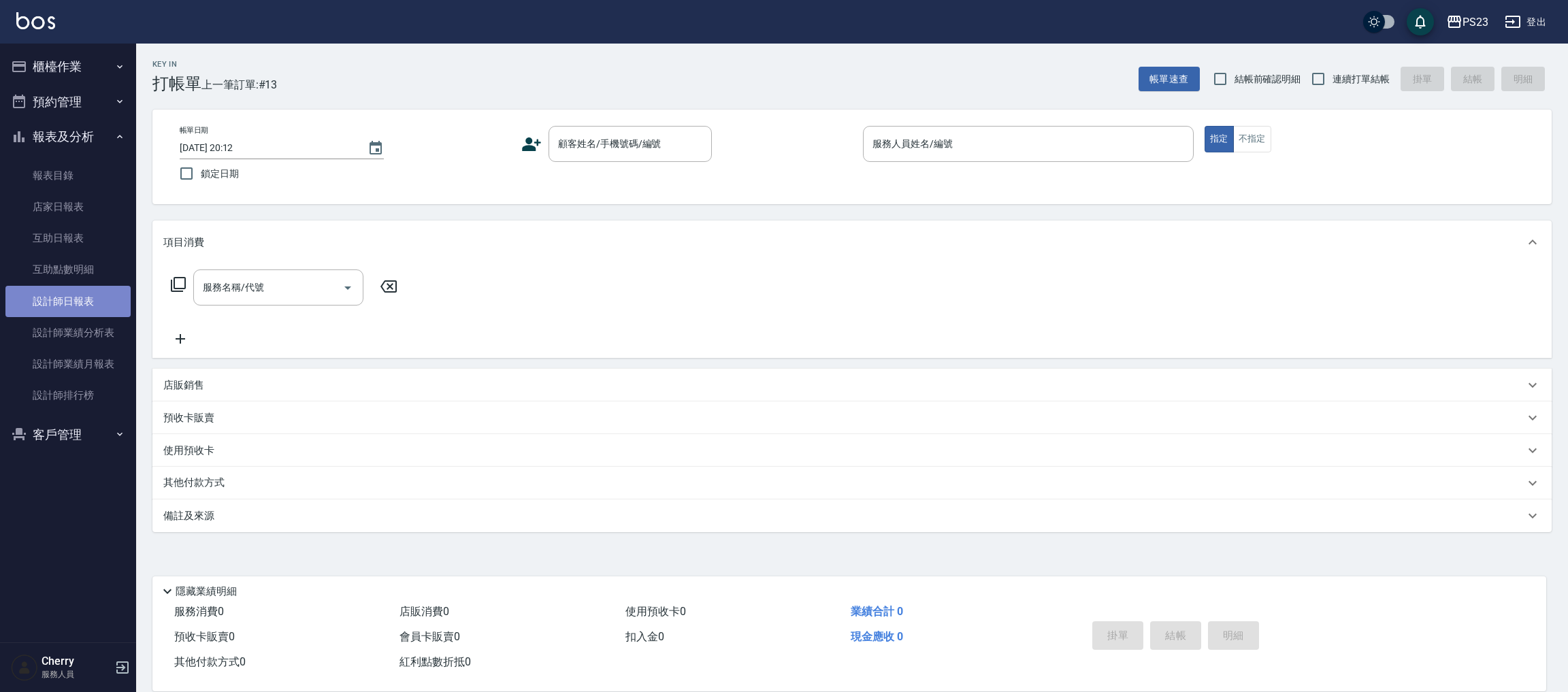
click at [76, 306] on link "設計師日報表" at bounding box center [69, 301] width 125 height 31
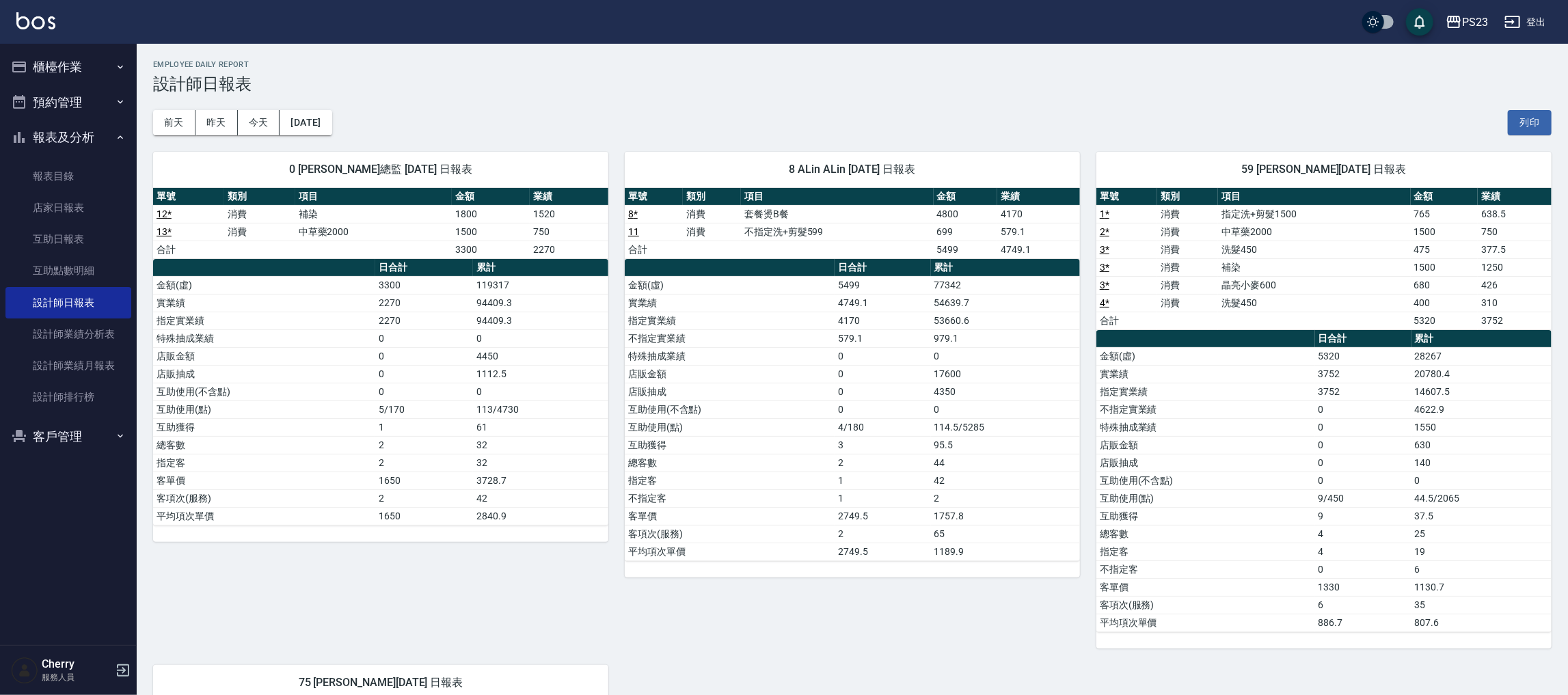
click at [1545, 27] on button "登出" at bounding box center [1524, 22] width 53 height 25
